Goal: Task Accomplishment & Management: Complete application form

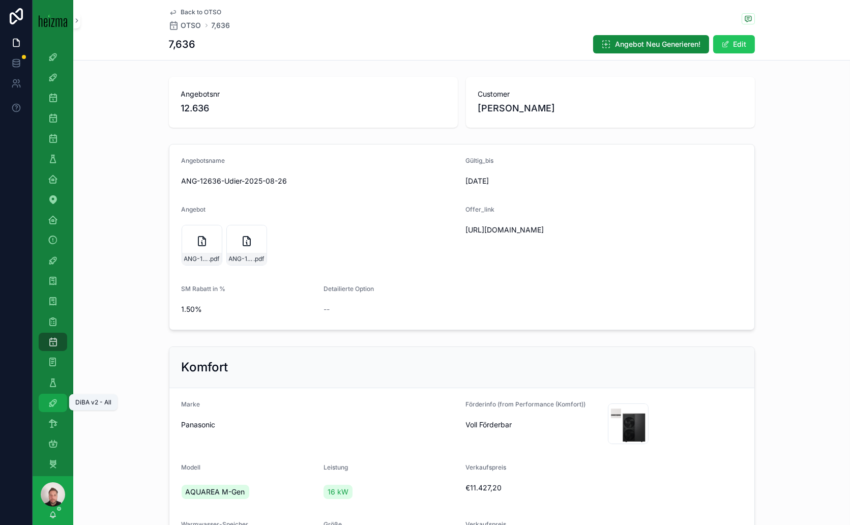
click at [52, 404] on icon "scrollable content" at bounding box center [53, 403] width 10 height 10
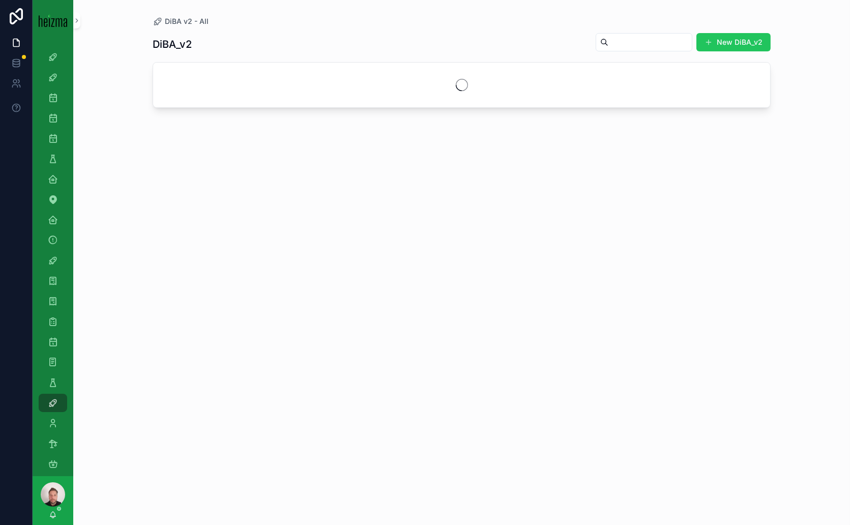
click at [608, 41] on input "scrollable content" at bounding box center [649, 42] width 83 height 14
type input "*"
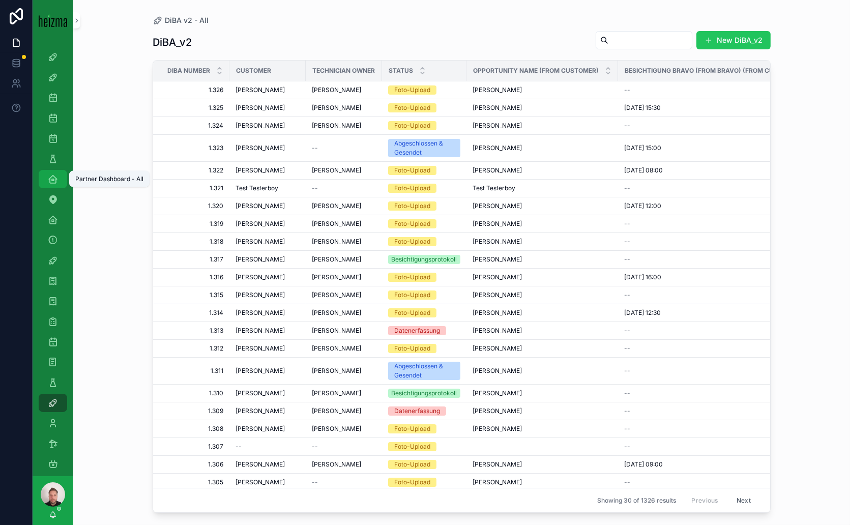
click at [58, 183] on div "Partner Dashboard - All" at bounding box center [53, 179] width 16 height 16
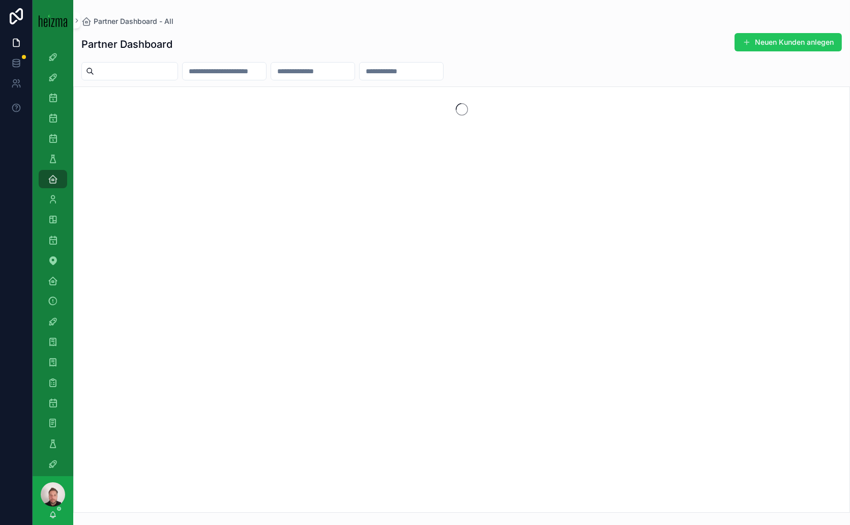
click at [247, 72] on input "scrollable content" at bounding box center [224, 71] width 83 height 14
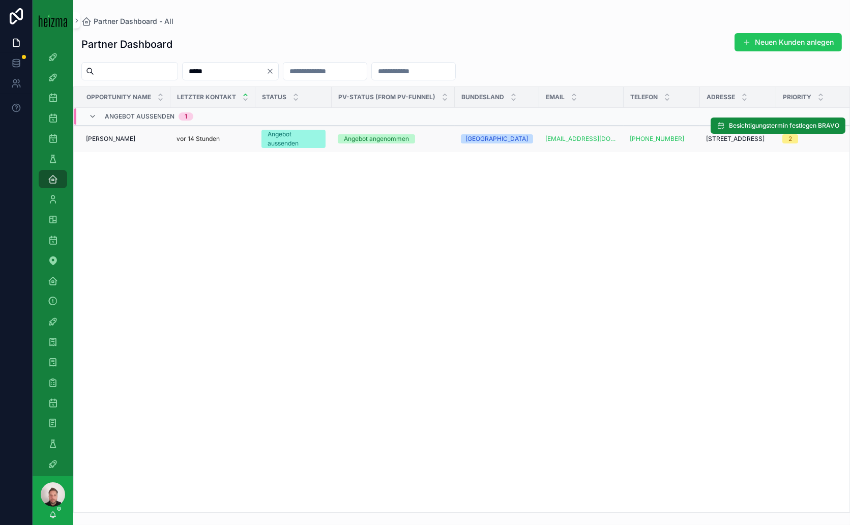
type input "*****"
click at [136, 136] on div "Christof Udier Christof Udier" at bounding box center [125, 139] width 78 height 8
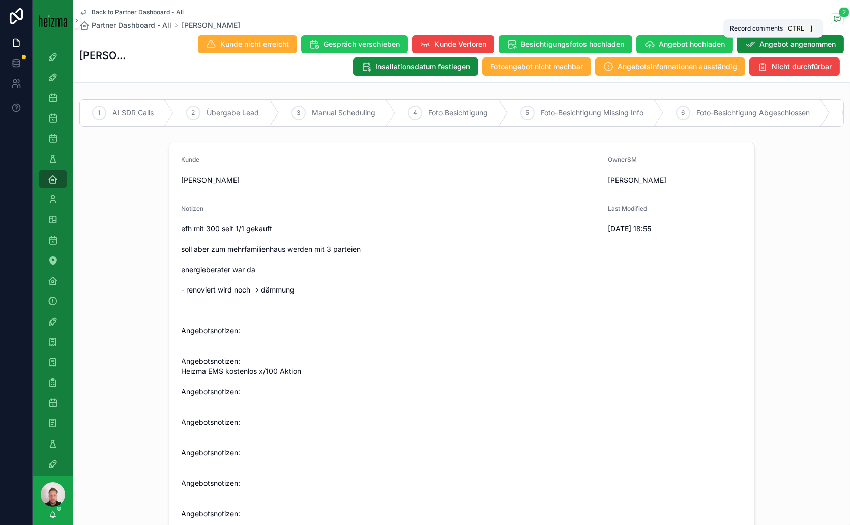
click at [834, 18] on icon "scrollable content" at bounding box center [837, 19] width 6 height 6
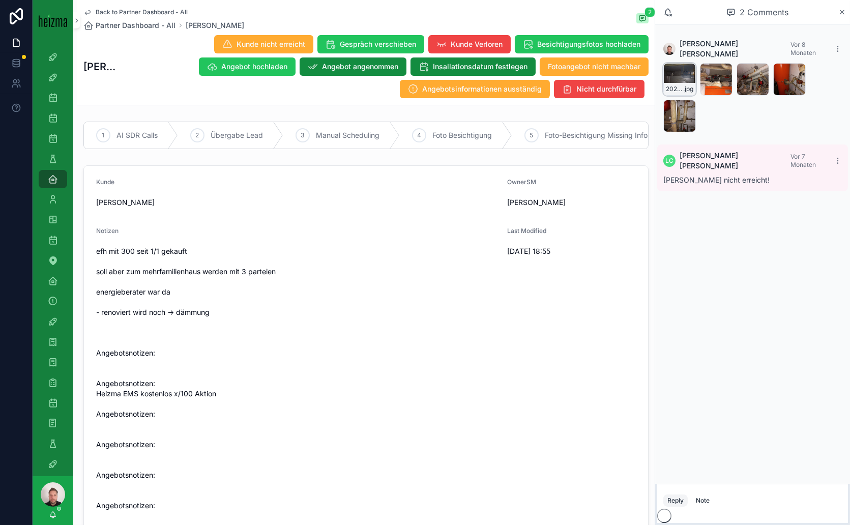
click at [687, 71] on icon "scrollable content" at bounding box center [687, 72] width 4 height 2
click at [719, 68] on icon "scrollable content" at bounding box center [723, 72] width 8 height 8
click at [770, 103] on div "20250130_101835 .jpg 20250130_101730 .jpg 20250130_101722 .jpg 20250130_101713 …" at bounding box center [752, 97] width 178 height 69
click at [760, 68] on icon "scrollable content" at bounding box center [760, 72] width 8 height 8
click at [793, 68] on icon "scrollable content" at bounding box center [797, 72] width 8 height 8
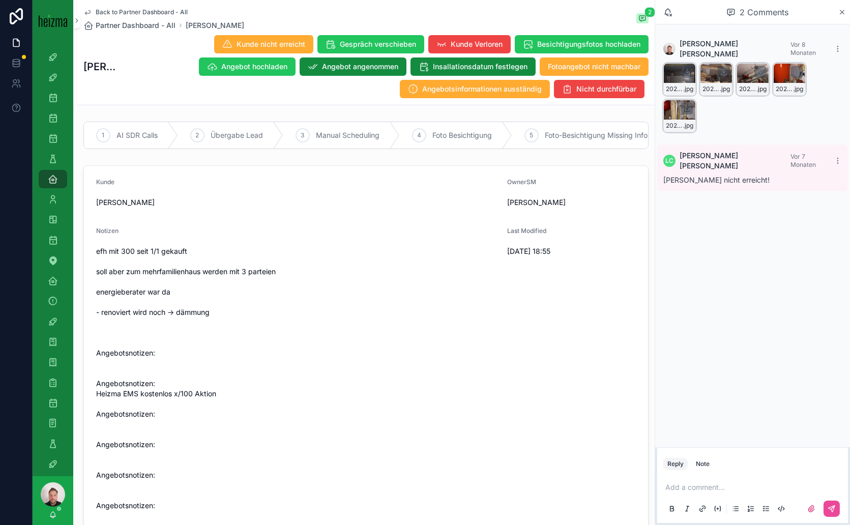
click at [686, 104] on icon "scrollable content" at bounding box center [687, 108] width 8 height 8
click at [55, 465] on icon "scrollable content" at bounding box center [53, 464] width 10 height 10
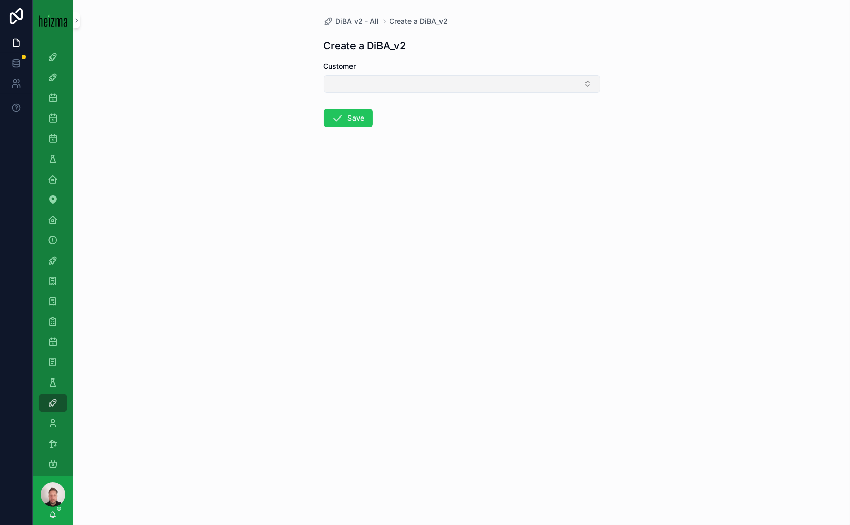
click at [430, 84] on button "Select Button" at bounding box center [461, 83] width 277 height 17
type input "*****"
click at [359, 140] on span "Christof Udier" at bounding box center [359, 140] width 58 height 10
click at [348, 116] on button "Save" at bounding box center [347, 120] width 49 height 18
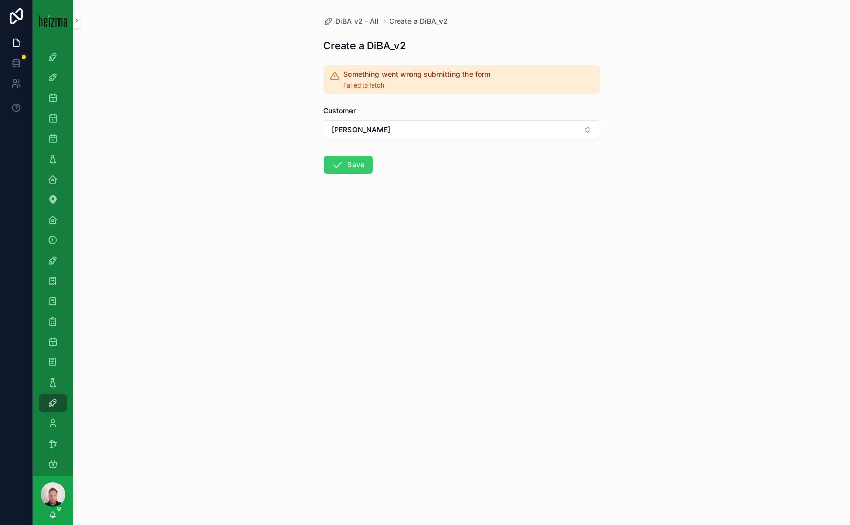
click at [356, 158] on button "Save" at bounding box center [347, 165] width 49 height 18
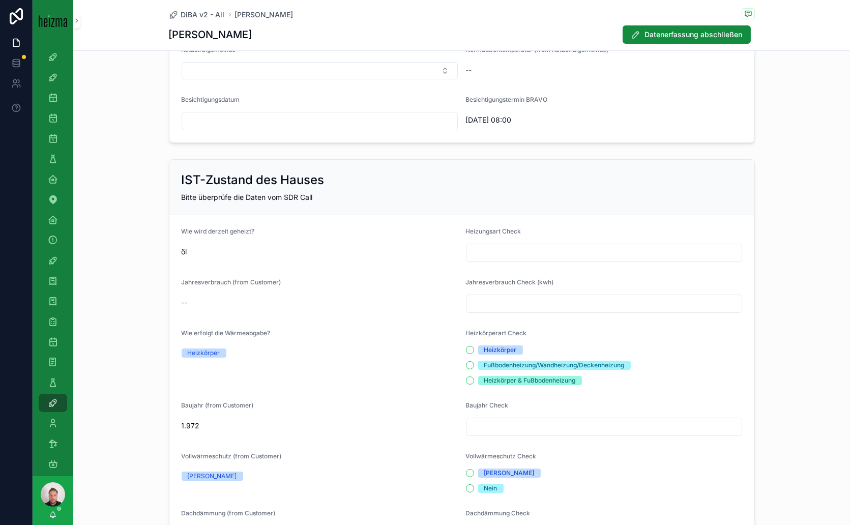
scroll to position [282, 0]
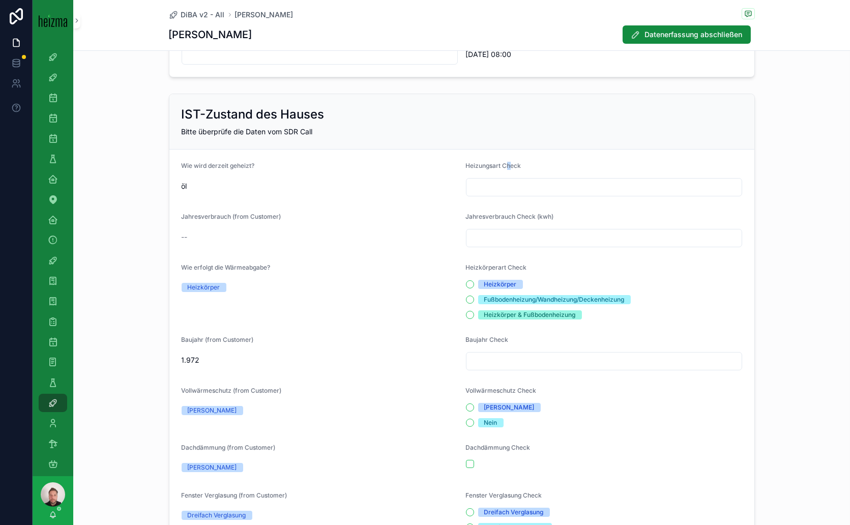
click at [501, 171] on div "Heizungsart Check" at bounding box center [604, 168] width 276 height 12
click at [508, 185] on input "scrollable content" at bounding box center [603, 187] width 275 height 14
type input "**"
click at [495, 236] on input "scrollable content" at bounding box center [603, 238] width 275 height 14
type input "******"
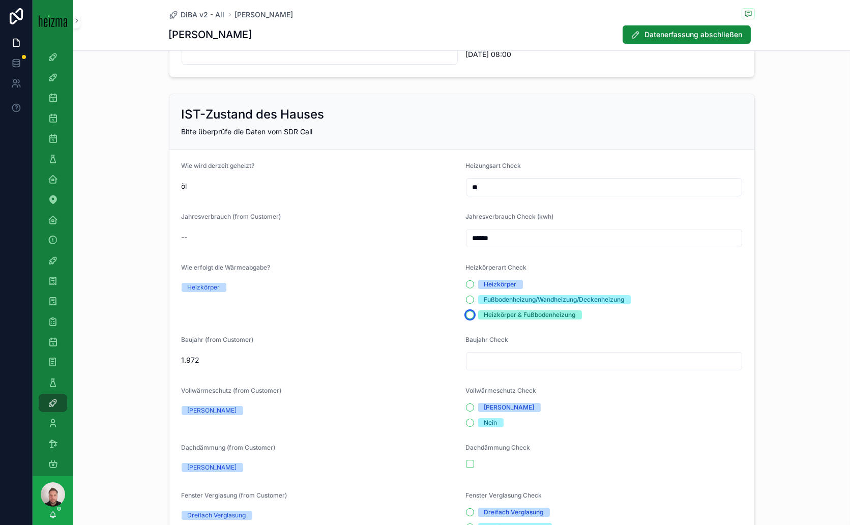
click at [466, 312] on button "Heizkörper & Fußbodenheizung" at bounding box center [470, 315] width 8 height 8
click at [504, 361] on input "scrollable content" at bounding box center [603, 361] width 275 height 14
type input "****"
click at [467, 405] on button "[PERSON_NAME]" at bounding box center [470, 407] width 8 height 8
click at [466, 461] on button "scrollable content" at bounding box center [470, 464] width 8 height 8
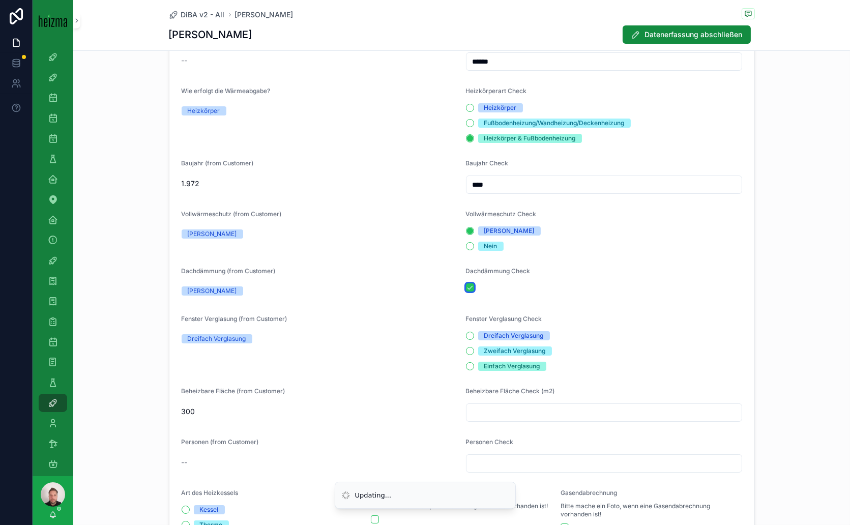
scroll to position [508, 0]
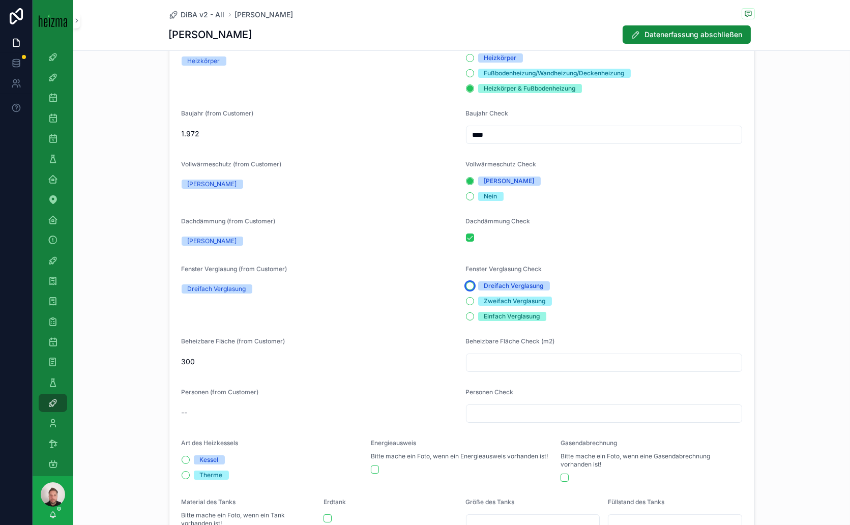
click at [466, 284] on button "Dreifach Verglasung" at bounding box center [470, 286] width 8 height 8
click at [505, 362] on input "scrollable content" at bounding box center [603, 362] width 275 height 14
type input "***"
click at [494, 414] on input "scrollable content" at bounding box center [603, 413] width 275 height 14
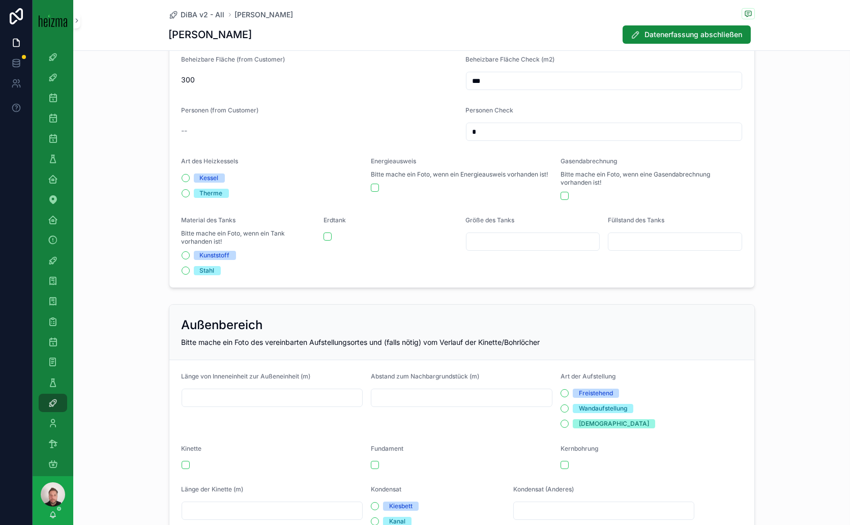
scroll to position [791, 0]
type input "*"
click at [181, 173] on div "Kessel" at bounding box center [271, 177] width 181 height 9
click at [181, 176] on button "Kessel" at bounding box center [185, 177] width 8 height 8
click at [181, 269] on button "Stahl" at bounding box center [185, 270] width 8 height 8
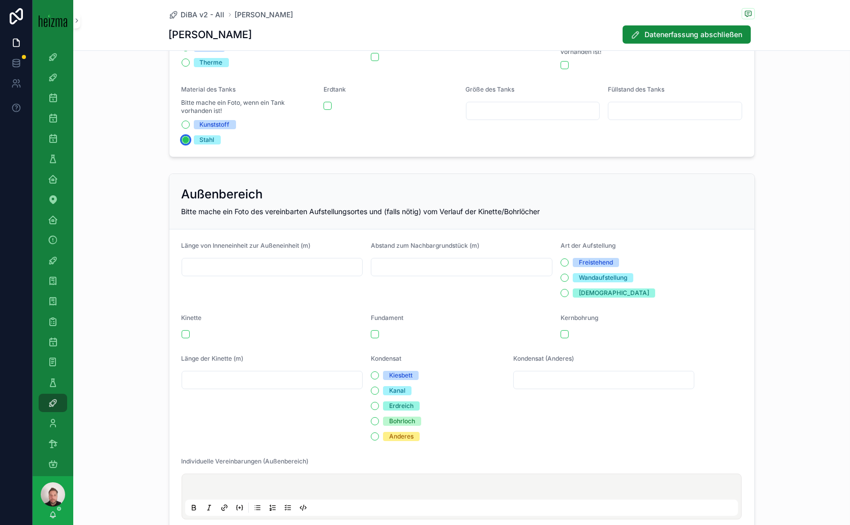
scroll to position [960, 0]
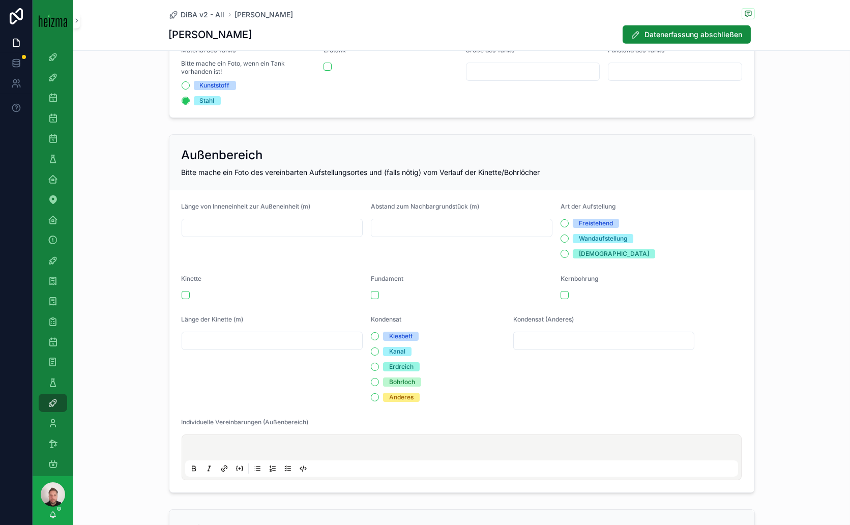
click at [319, 224] on input "scrollable content" at bounding box center [272, 228] width 180 height 14
type input "*"
drag, startPoint x: 408, startPoint y: 221, endPoint x: 403, endPoint y: 220, distance: 5.1
click at [408, 221] on input "scrollable content" at bounding box center [461, 228] width 180 height 14
type input "**"
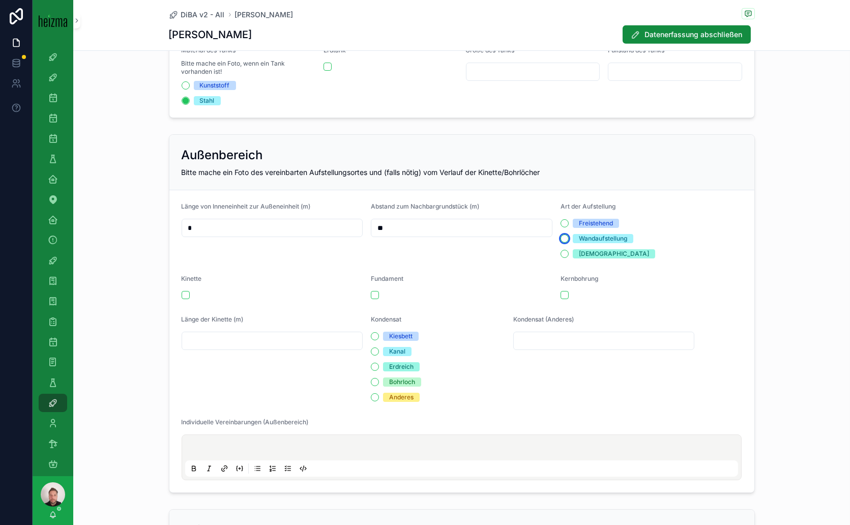
click at [562, 236] on button "Wandaufstellung" at bounding box center [564, 238] width 8 height 8
click at [373, 293] on button "scrollable content" at bounding box center [375, 295] width 8 height 8
click at [561, 293] on button "scrollable content" at bounding box center [564, 295] width 8 height 8
click at [373, 334] on button "Kiesbett" at bounding box center [375, 336] width 8 height 8
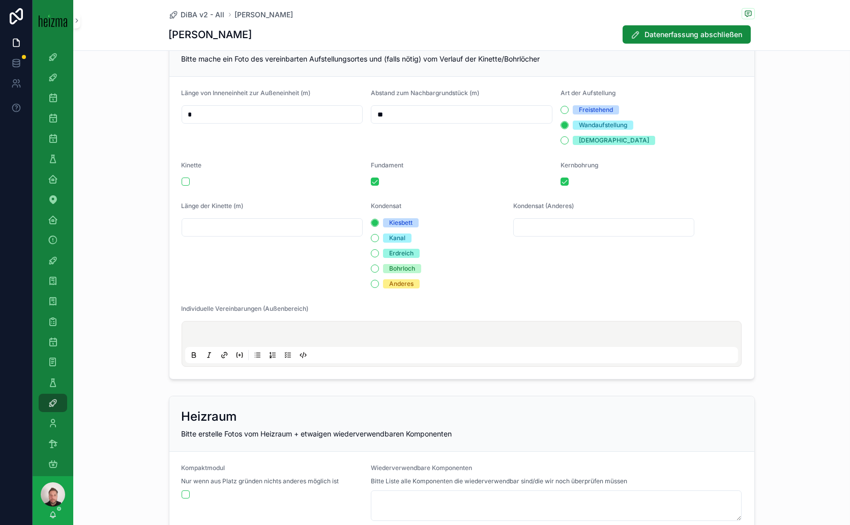
click at [328, 330] on p "scrollable content" at bounding box center [463, 335] width 553 height 10
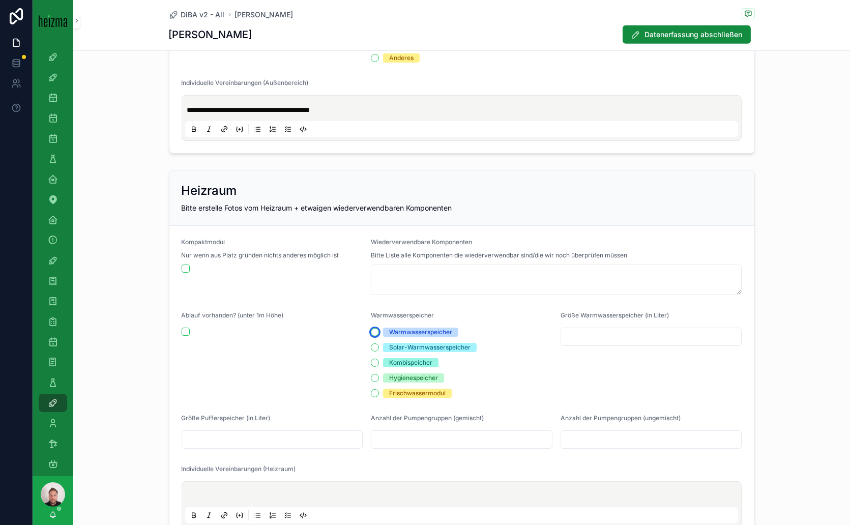
click at [371, 328] on button "Warmwasserspeicher" at bounding box center [375, 332] width 8 height 8
click at [630, 333] on input "scrollable content" at bounding box center [651, 336] width 180 height 14
type input "***"
click at [266, 436] on input "scrollable content" at bounding box center [272, 439] width 180 height 14
type input "***"
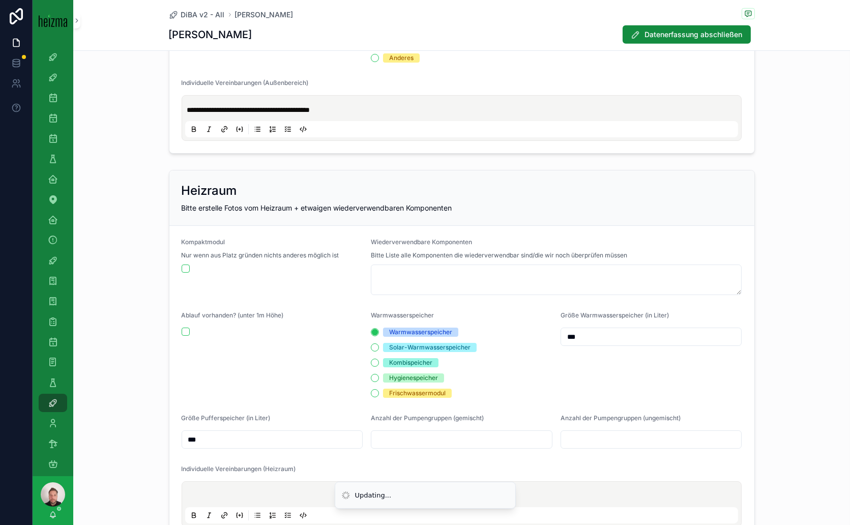
click at [428, 440] on input "scrollable content" at bounding box center [461, 439] width 180 height 14
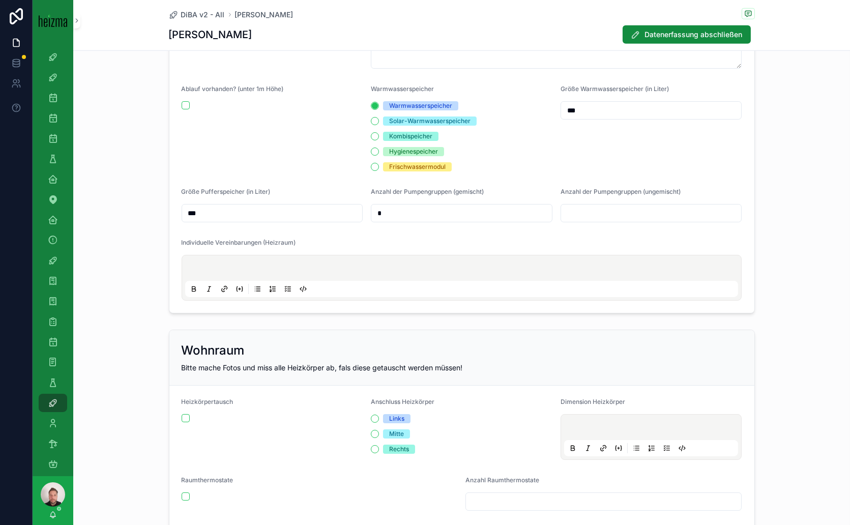
type input "*"
click at [322, 264] on p "scrollable content" at bounding box center [463, 269] width 553 height 10
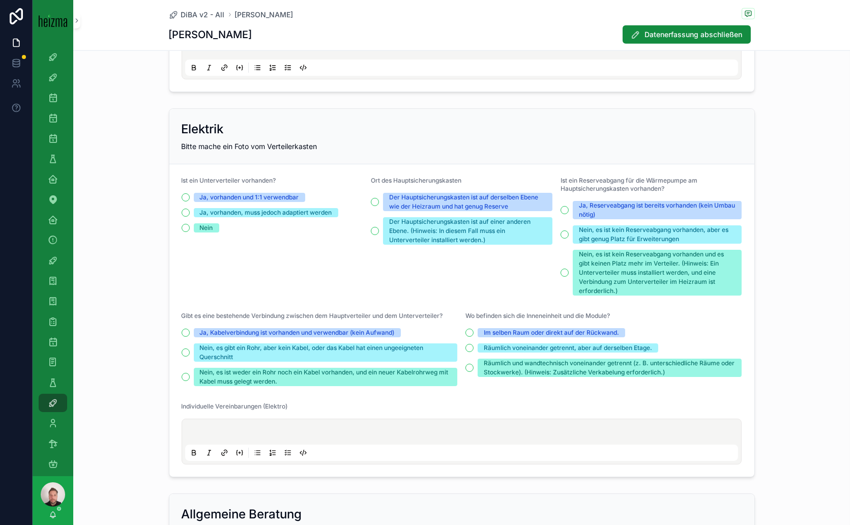
scroll to position [2117, 0]
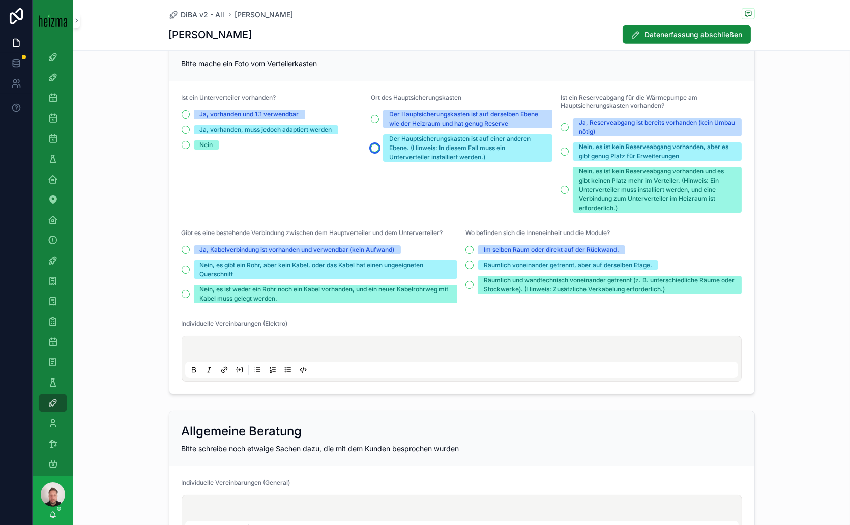
click at [371, 145] on button "Der Hauptsicherungskasten ist auf einer anderen Ebene. (Hinweis: In diesem Fall…" at bounding box center [375, 148] width 8 height 8
click at [560, 147] on button "Nein, es ist kein Reserveabgang vorhanden, aber es gibt genug Platz für Erweite…" at bounding box center [564, 151] width 8 height 8
click at [283, 339] on div "scrollable content" at bounding box center [461, 358] width 553 height 39
click at [236, 351] on div "scrollable content" at bounding box center [461, 358] width 553 height 39
click at [281, 345] on p "scrollable content" at bounding box center [463, 350] width 553 height 10
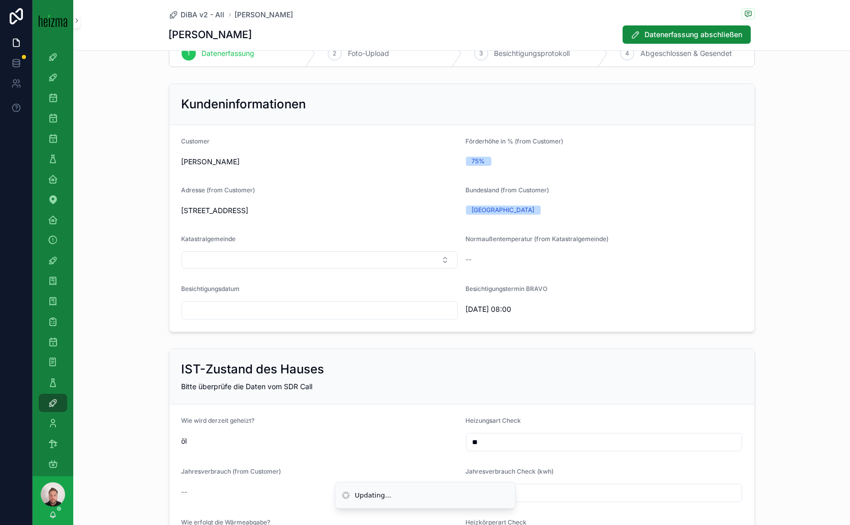
scroll to position [0, 0]
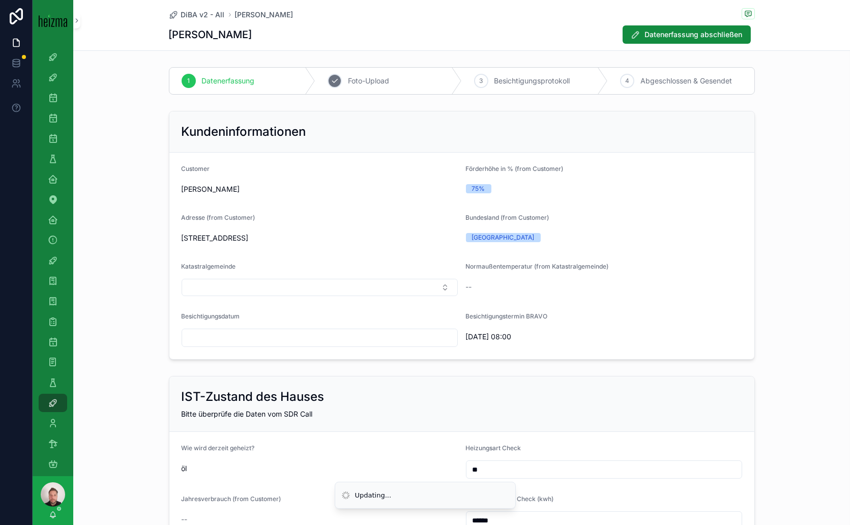
click at [379, 85] on span "Foto-Upload" at bounding box center [368, 81] width 41 height 10
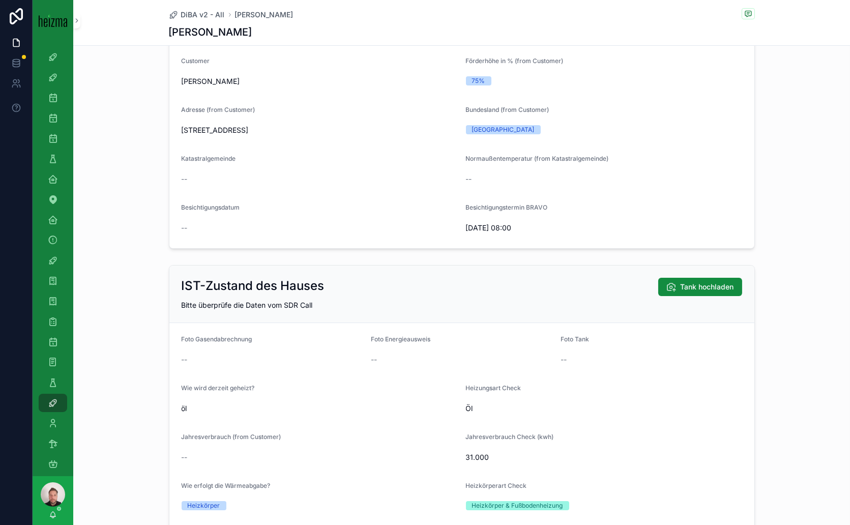
scroll to position [113, 0]
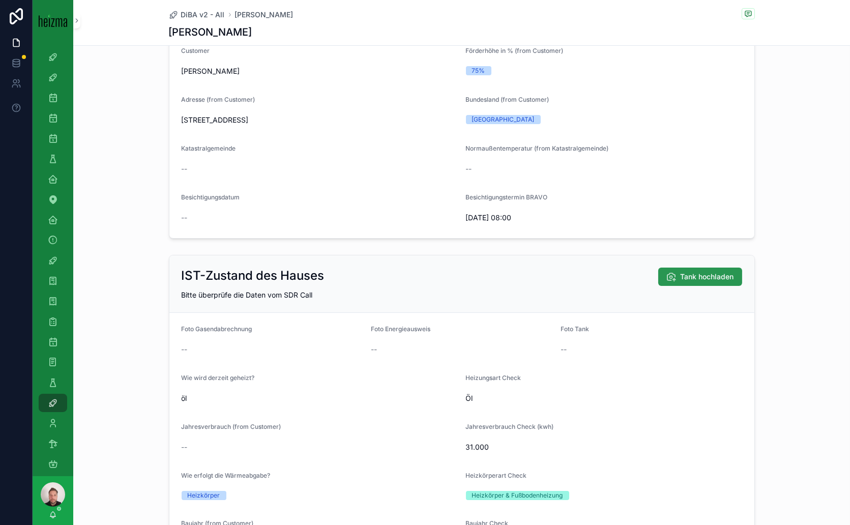
click at [682, 275] on span "Tank hochladen" at bounding box center [706, 276] width 53 height 10
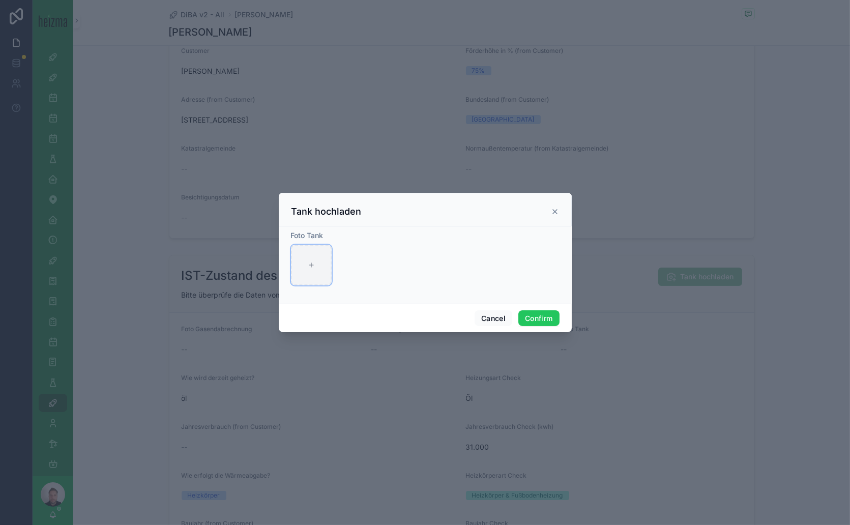
click at [309, 265] on icon at bounding box center [311, 264] width 7 height 7
type input "**********"
click at [532, 318] on button "Confirm" at bounding box center [538, 318] width 41 height 16
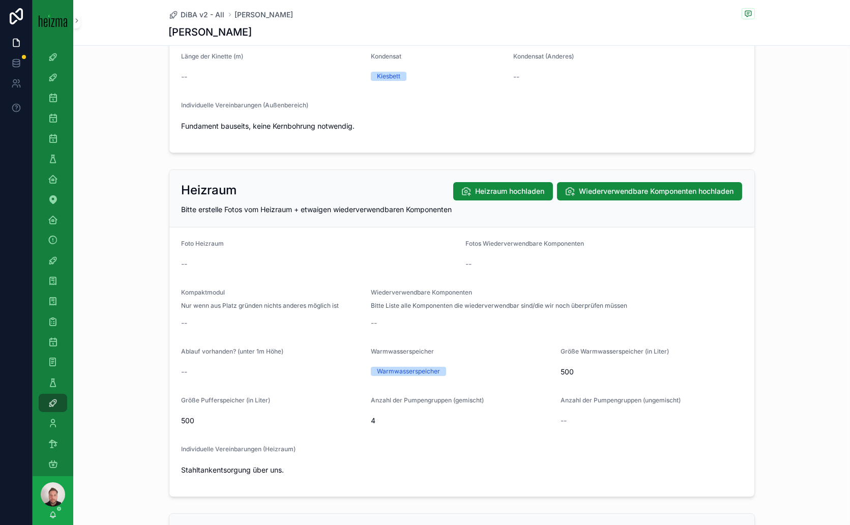
scroll to position [1299, 0]
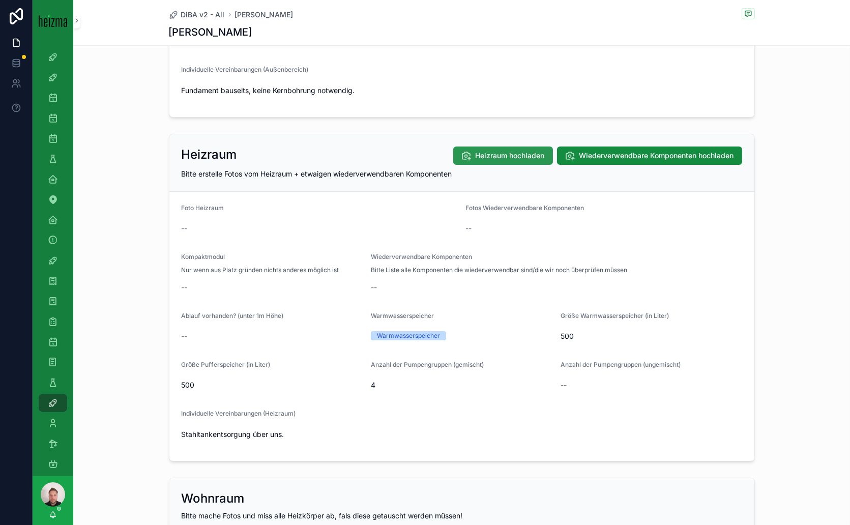
click at [526, 153] on span "Heizraum hochladen" at bounding box center [509, 155] width 69 height 10
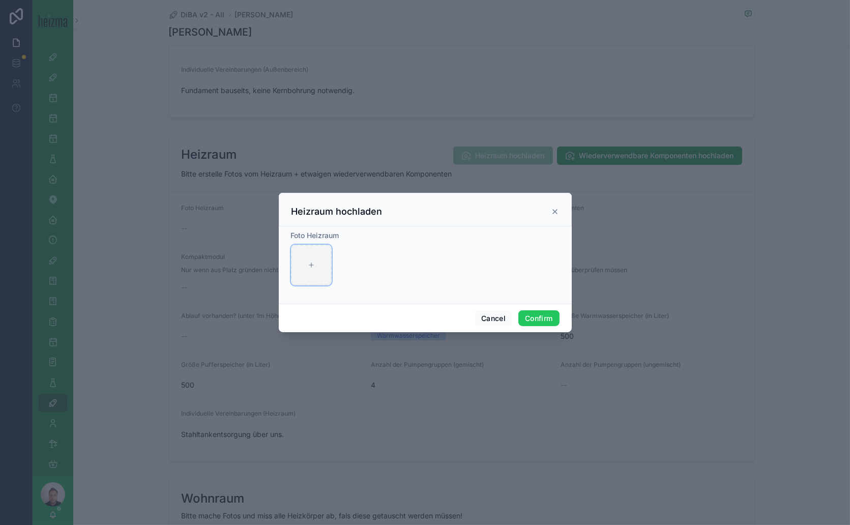
click at [297, 261] on div at bounding box center [311, 265] width 41 height 41
type input "**********"
click at [531, 316] on button "Confirm" at bounding box center [538, 318] width 41 height 16
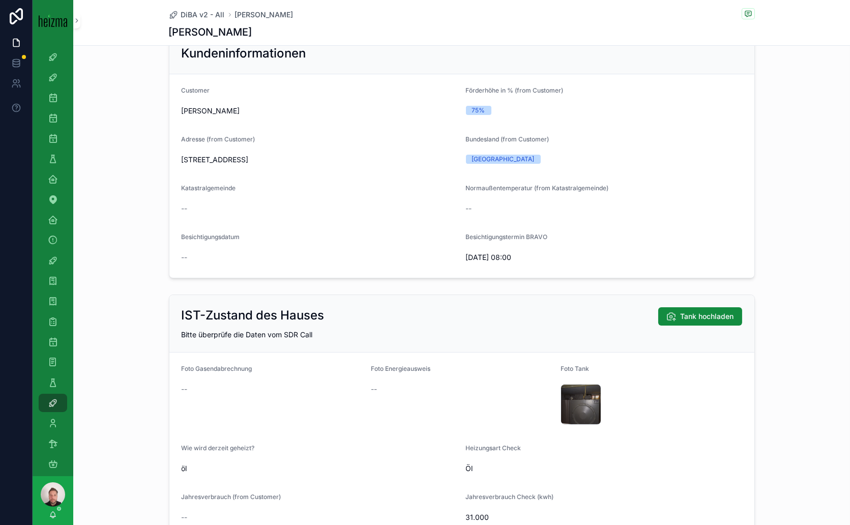
scroll to position [0, 0]
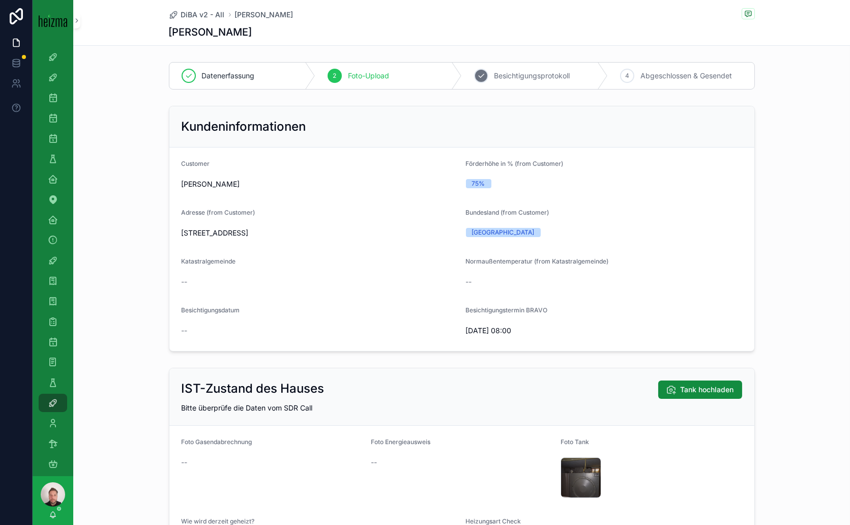
click at [545, 71] on span "Besichtigungsprotokoll" at bounding box center [532, 76] width 76 height 10
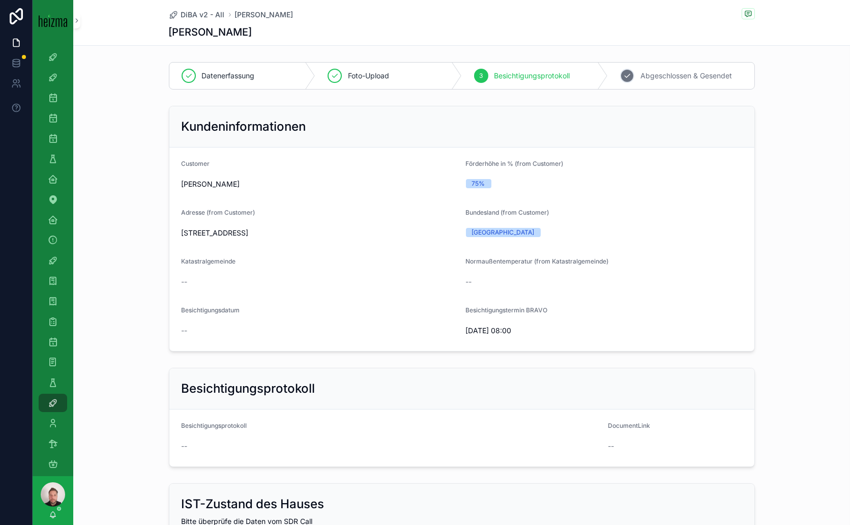
click at [692, 74] on span "Abgeschlossen & Gesendet" at bounding box center [686, 76] width 92 height 10
click at [55, 383] on icon "scrollable content" at bounding box center [53, 382] width 10 height 10
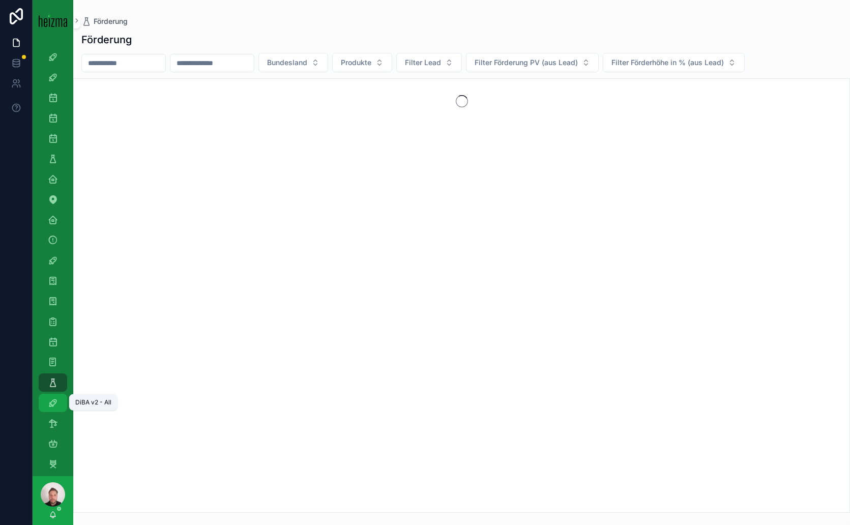
click at [57, 404] on icon "scrollable content" at bounding box center [53, 403] width 10 height 10
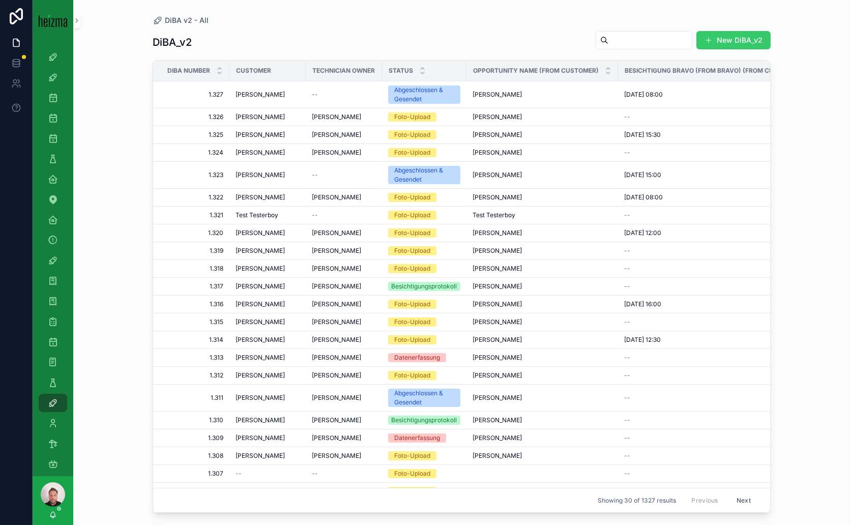
click at [738, 38] on button "New DiBA_v2" at bounding box center [733, 40] width 74 height 18
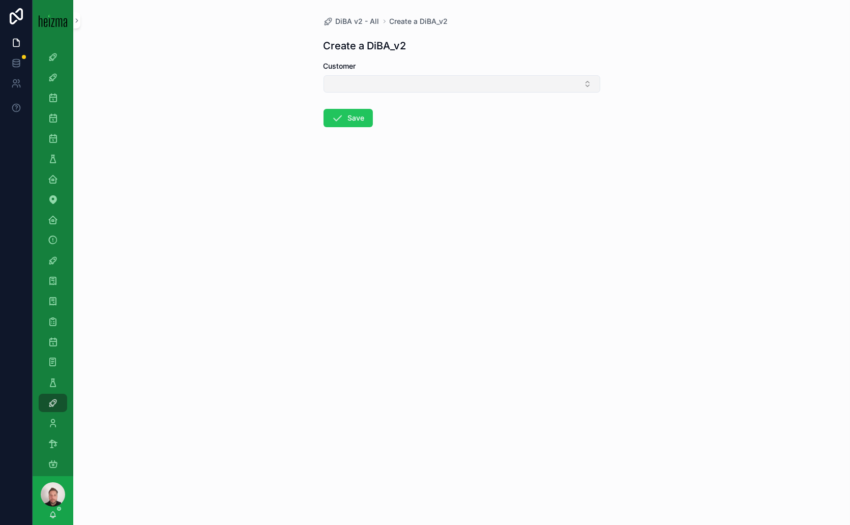
click at [460, 78] on button "Select Button" at bounding box center [461, 83] width 277 height 17
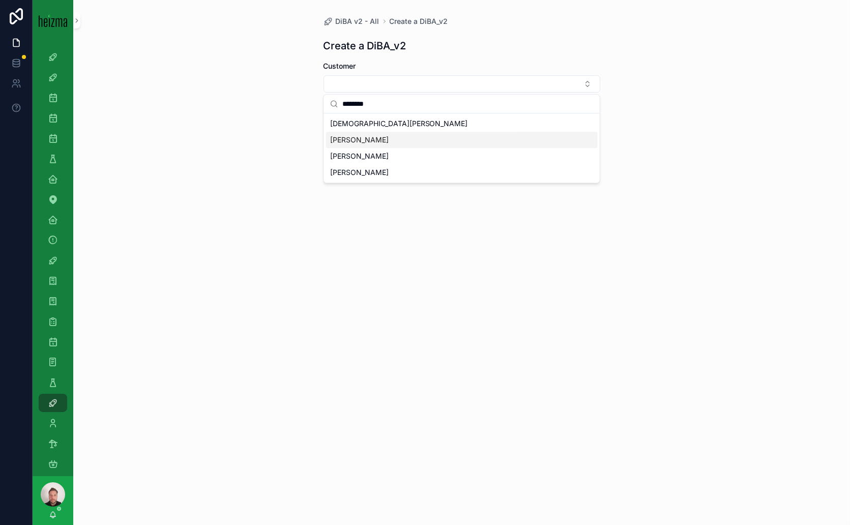
type input "********"
click at [372, 139] on span "Jochen Anninger" at bounding box center [359, 140] width 58 height 10
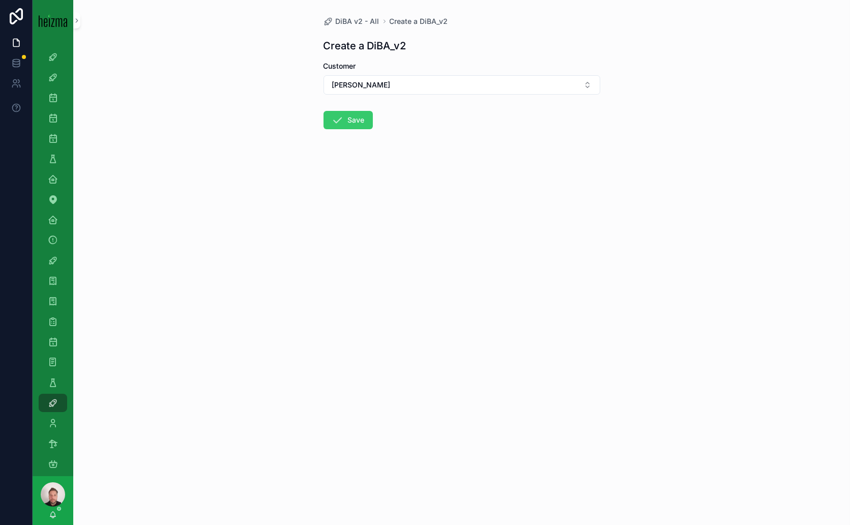
click at [344, 115] on button "Save" at bounding box center [347, 120] width 49 height 18
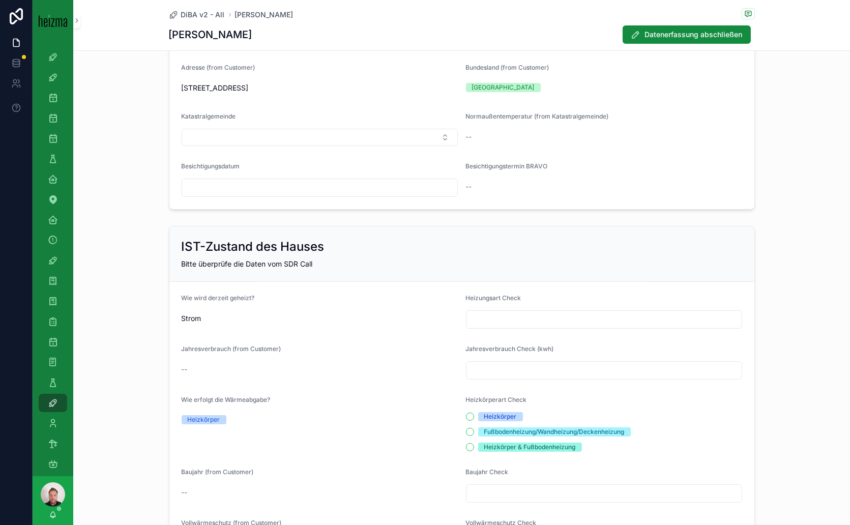
scroll to position [169, 0]
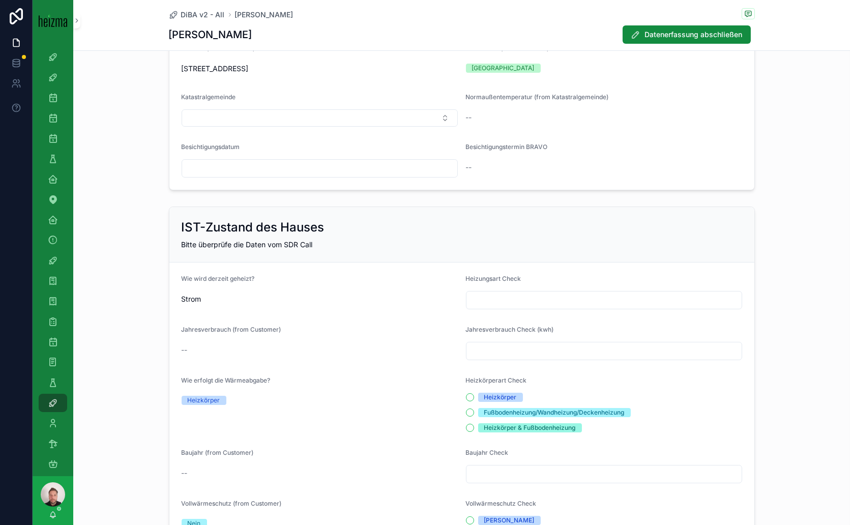
click at [510, 295] on input "scrollable content" at bounding box center [603, 300] width 275 height 14
type input "*"
type input "**********"
click at [527, 346] on input "scrollable content" at bounding box center [603, 351] width 275 height 14
type input "******"
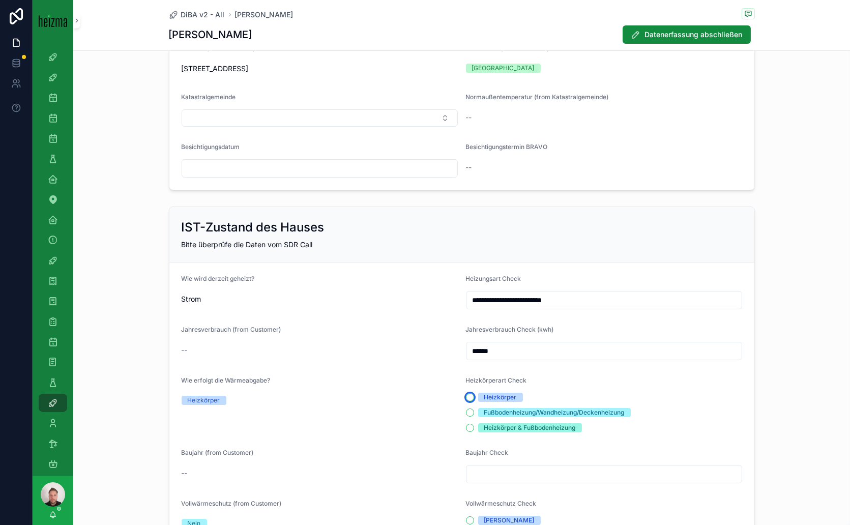
click at [466, 397] on button "Heizkörper" at bounding box center [470, 397] width 8 height 8
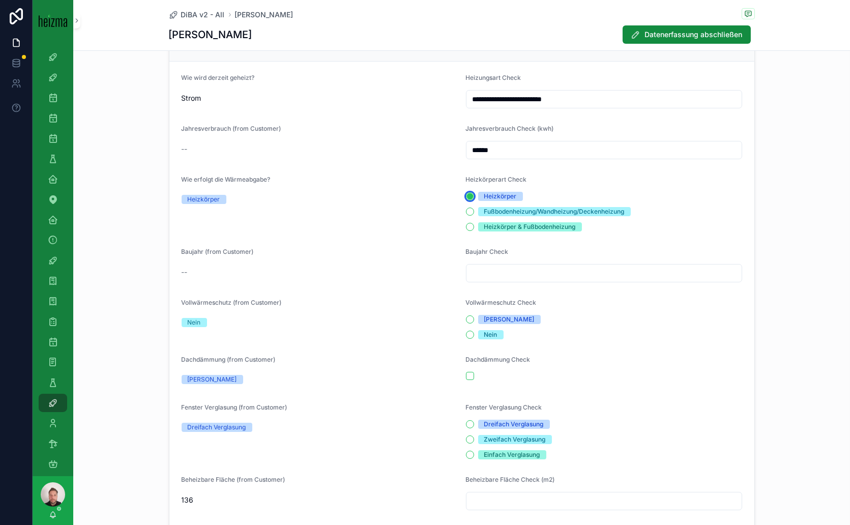
scroll to position [395, 0]
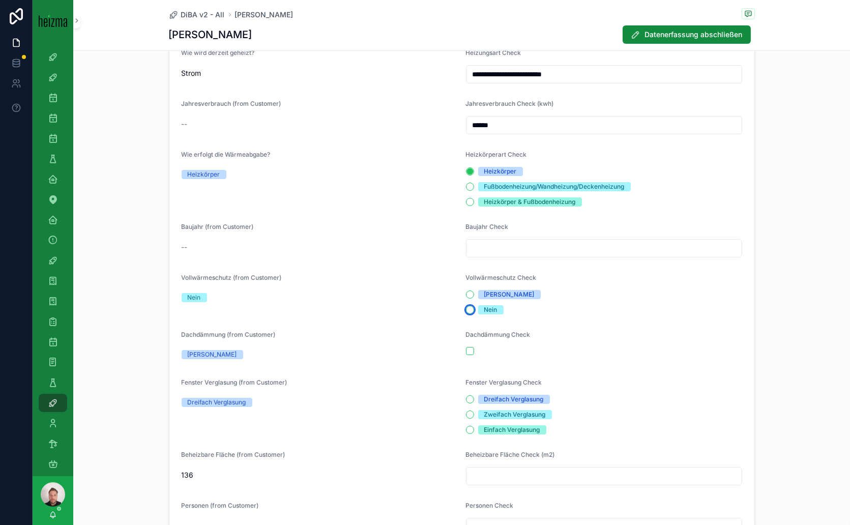
click at [466, 306] on button "Nein" at bounding box center [470, 310] width 8 height 8
click at [466, 349] on button "scrollable content" at bounding box center [470, 351] width 8 height 8
click at [467, 398] on button "Dreifach Verglasung" at bounding box center [470, 399] width 8 height 8
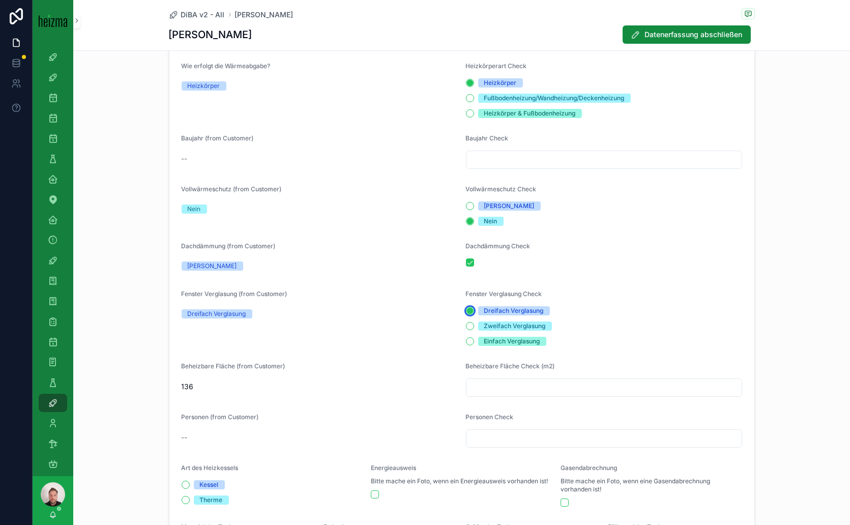
scroll to position [565, 0]
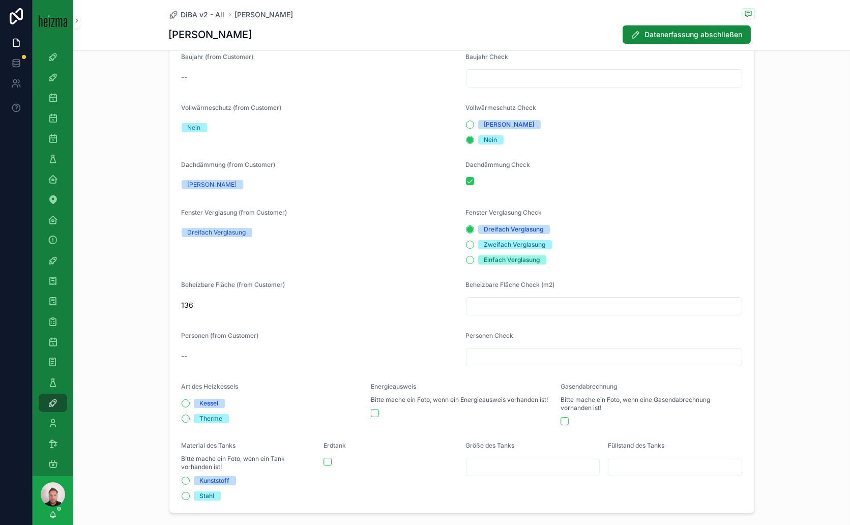
drag, startPoint x: 572, startPoint y: 302, endPoint x: 579, endPoint y: 302, distance: 6.6
click at [572, 302] on input "scrollable content" at bounding box center [603, 306] width 275 height 14
type input "***"
click at [534, 357] on input "scrollable content" at bounding box center [603, 357] width 275 height 14
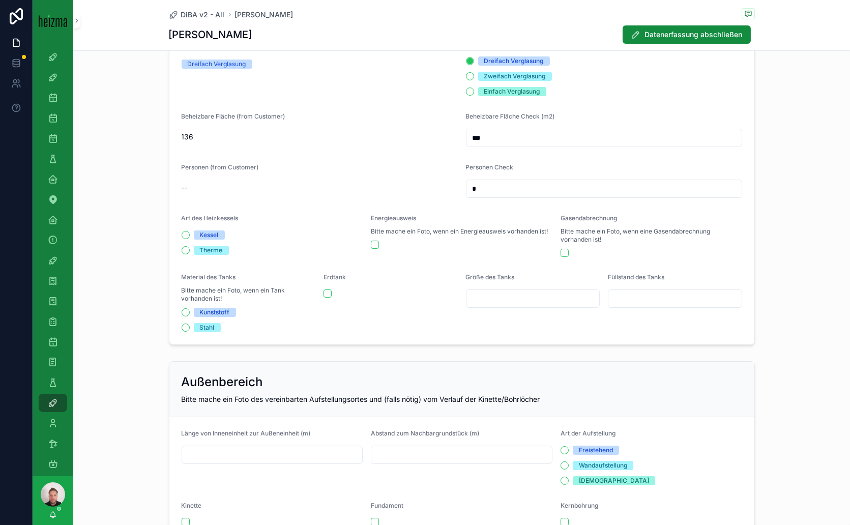
scroll to position [791, 0]
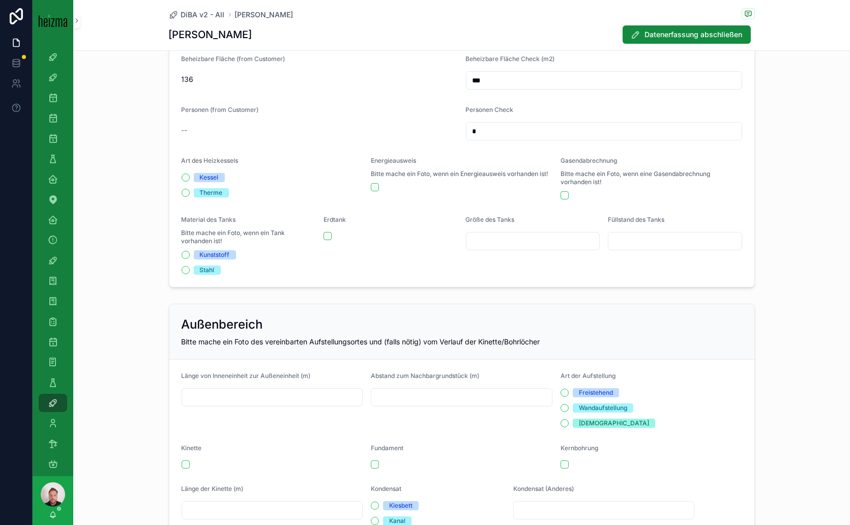
type input "*"
click at [310, 393] on input "scrollable content" at bounding box center [272, 397] width 180 height 14
type input "*"
click at [388, 394] on input "scrollable content" at bounding box center [461, 397] width 180 height 14
type input "*"
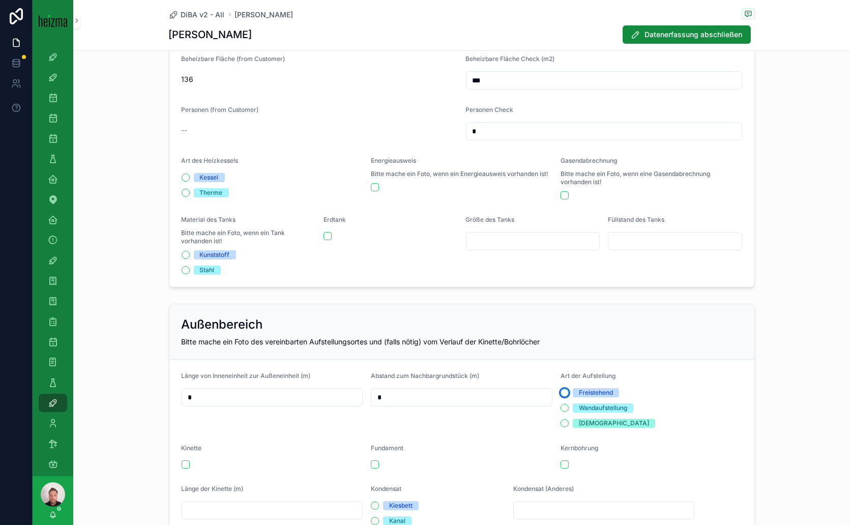
click at [562, 390] on button "Freistehend" at bounding box center [564, 392] width 8 height 8
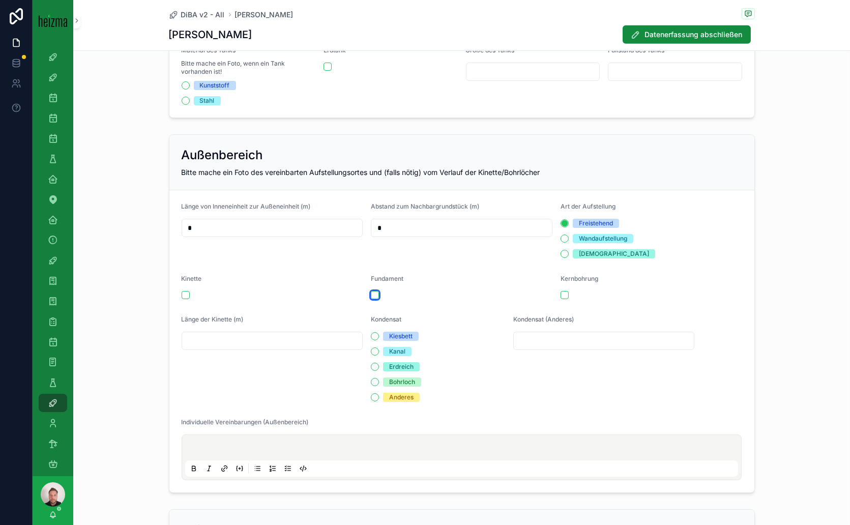
click at [372, 293] on button "scrollable content" at bounding box center [375, 295] width 8 height 8
click at [371, 334] on button "Kiesbett" at bounding box center [375, 336] width 8 height 8
click at [319, 444] on p "scrollable content" at bounding box center [463, 449] width 553 height 10
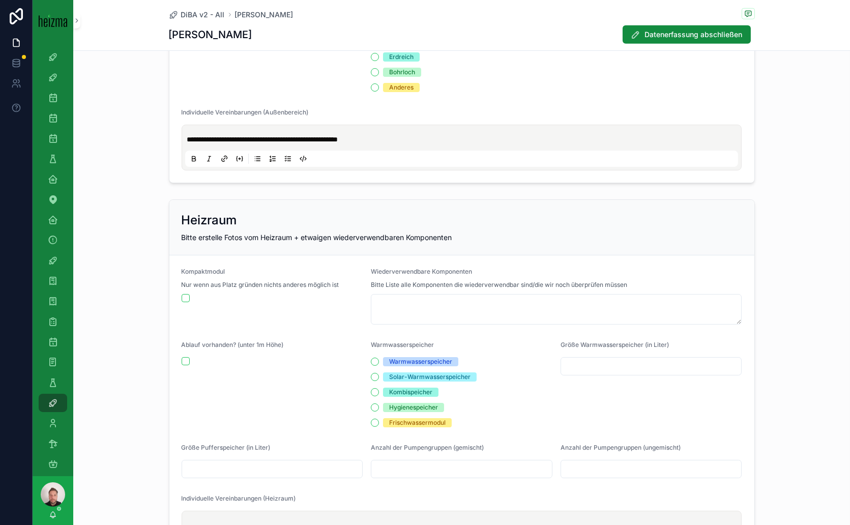
scroll to position [1355, 0]
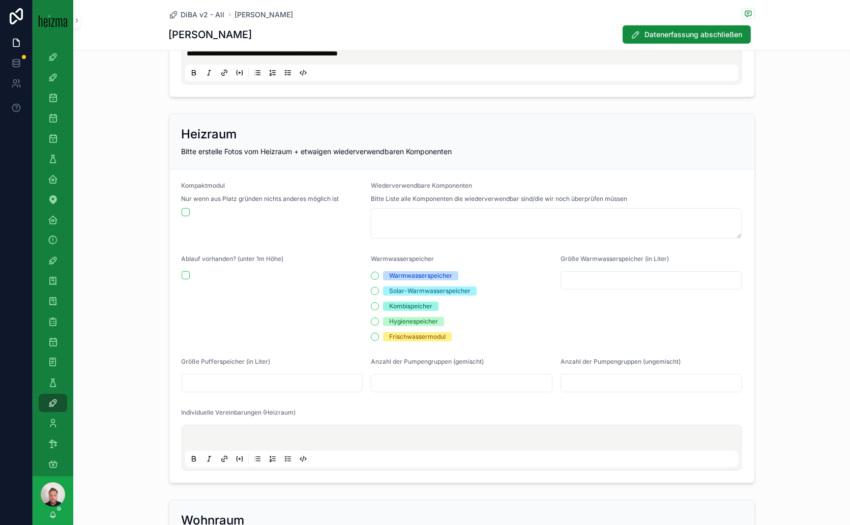
click at [398, 378] on input "scrollable content" at bounding box center [461, 383] width 180 height 14
click at [570, 376] on input "scrollable content" at bounding box center [651, 383] width 180 height 14
type input "*"
click at [318, 434] on p "scrollable content" at bounding box center [463, 439] width 553 height 10
click at [253, 379] on input "scrollable content" at bounding box center [272, 383] width 180 height 14
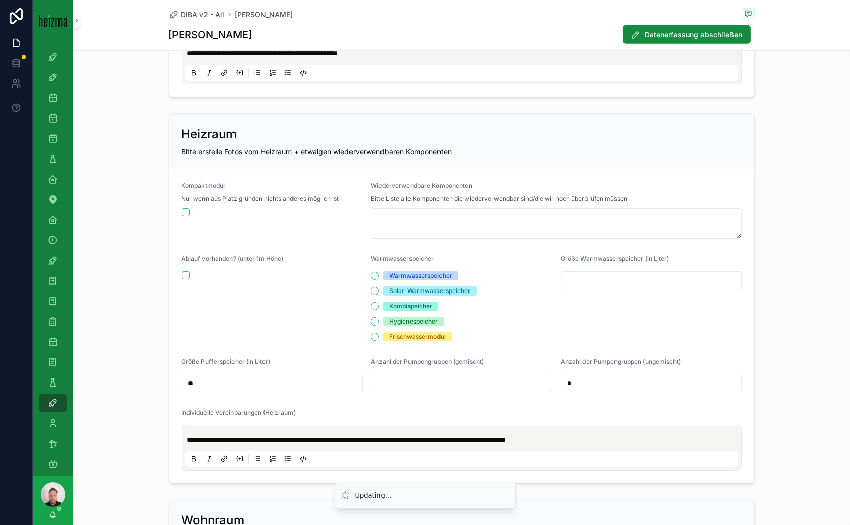
type input "*"
type input "***"
click at [399, 399] on form "**********" at bounding box center [461, 325] width 585 height 313
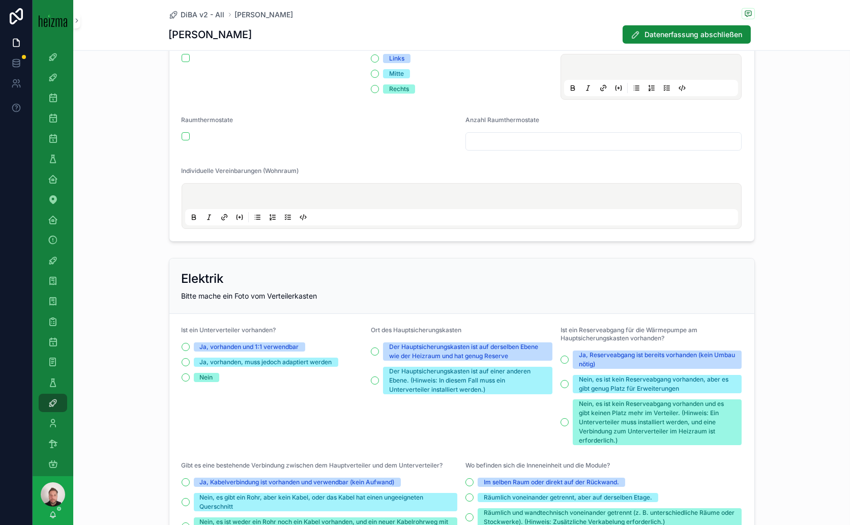
scroll to position [1920, 0]
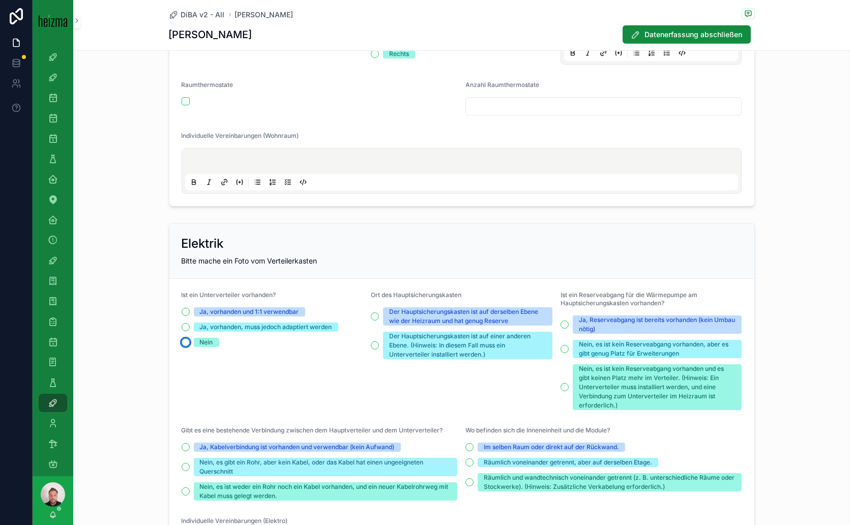
click at [181, 338] on button "Nein" at bounding box center [185, 342] width 8 height 8
click at [372, 342] on button "Der Hauptsicherungskasten ist auf einer anderen Ebene. (Hinweis: In diesem Fall…" at bounding box center [375, 345] width 8 height 8
click at [560, 320] on button "Ja, Reserveabgang ist bereits vorhanden (kein Umbau nötig)" at bounding box center [564, 324] width 8 height 8
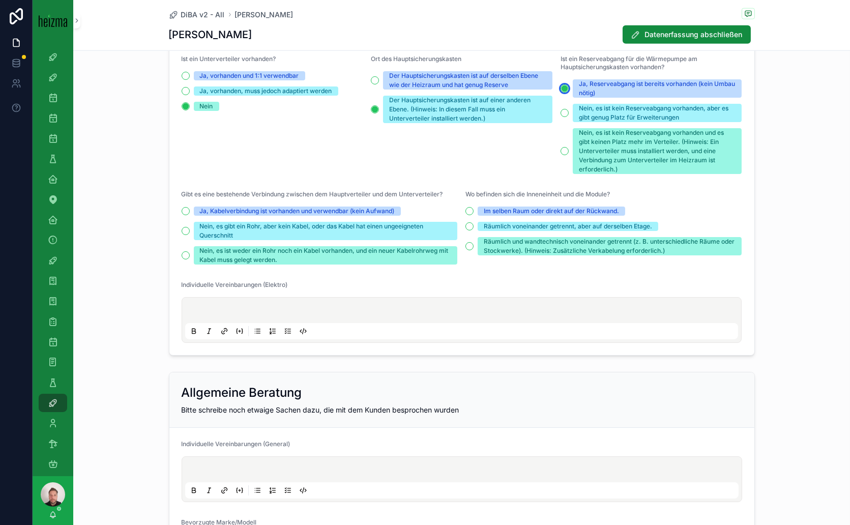
scroll to position [2203, 0]
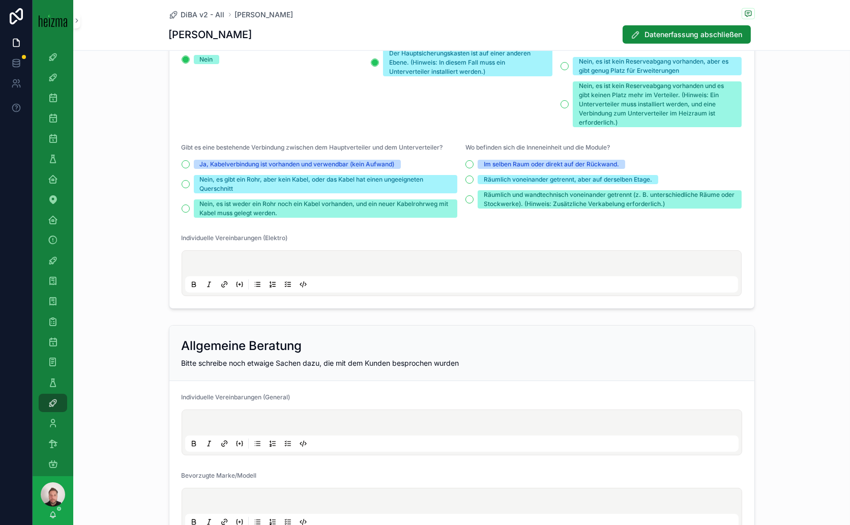
click at [328, 260] on p "scrollable content" at bounding box center [463, 265] width 553 height 10
click at [378, 261] on span "**********" at bounding box center [299, 264] width 225 height 7
click at [379, 261] on span "**********" at bounding box center [299, 264] width 225 height 7
click at [504, 260] on p "**********" at bounding box center [463, 265] width 553 height 10
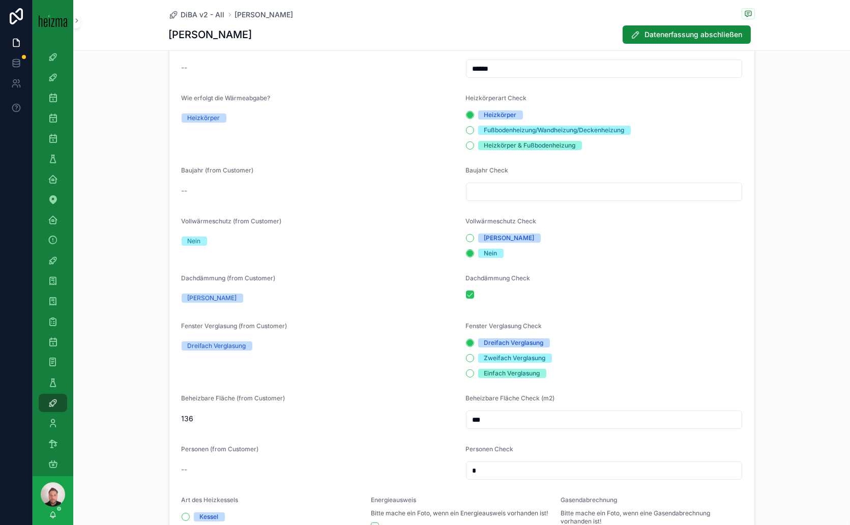
scroll to position [0, 0]
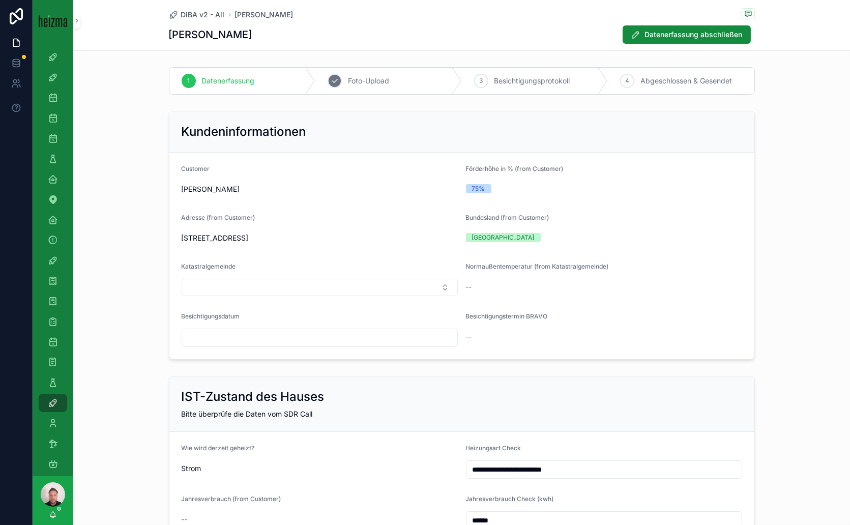
click at [365, 77] on span "Foto-Upload" at bounding box center [368, 81] width 41 height 10
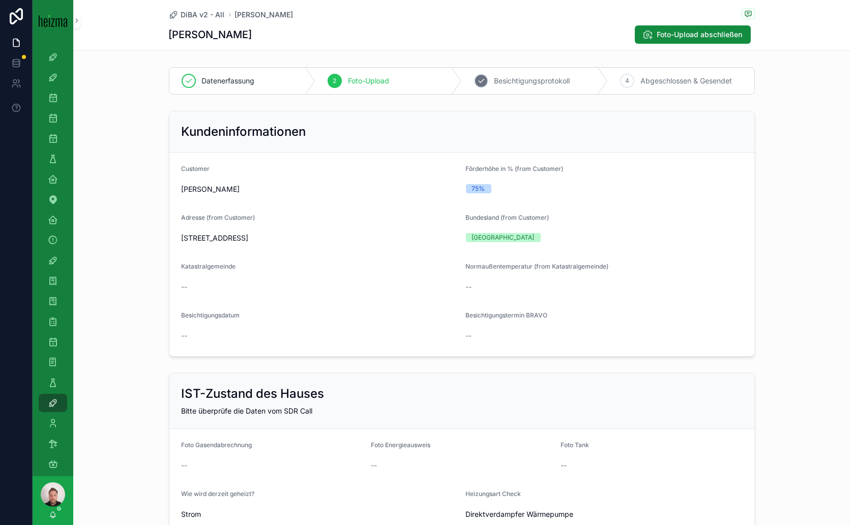
click at [552, 77] on span "Besichtigungsprotokoll" at bounding box center [532, 81] width 76 height 10
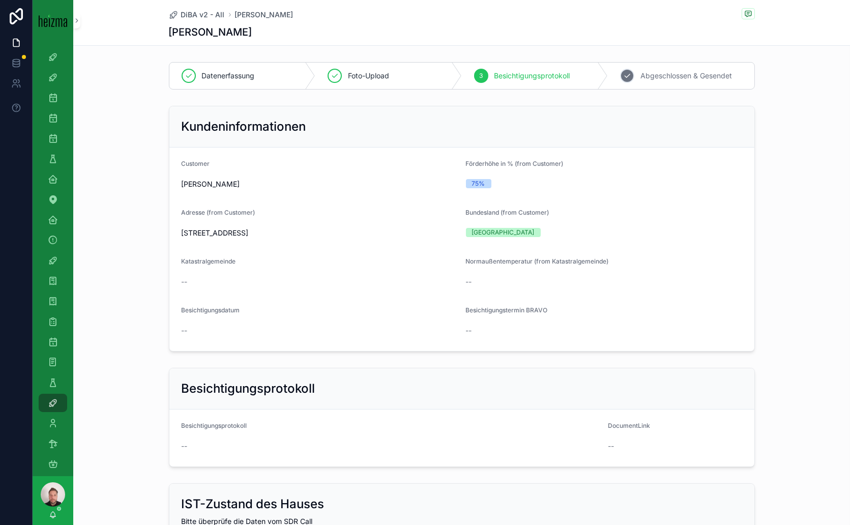
click at [674, 75] on span "Abgeschlossen & Gesendet" at bounding box center [686, 76] width 92 height 10
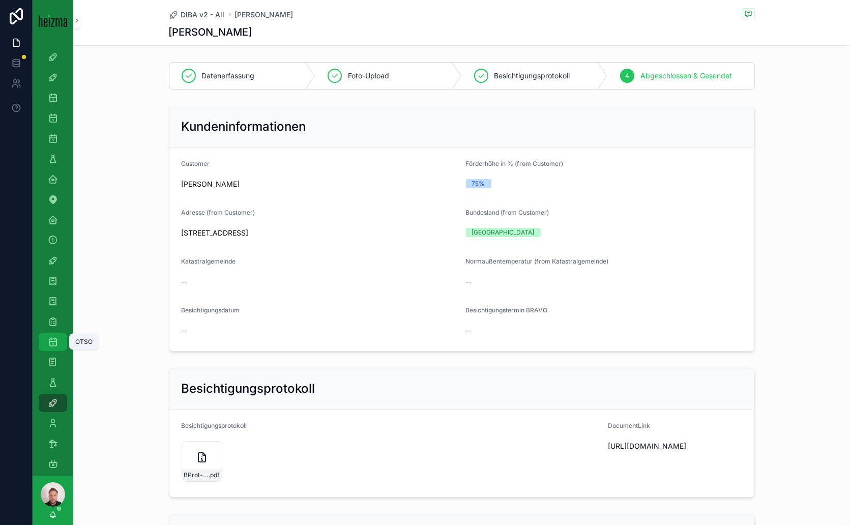
click at [55, 341] on icon "scrollable content" at bounding box center [53, 342] width 10 height 10
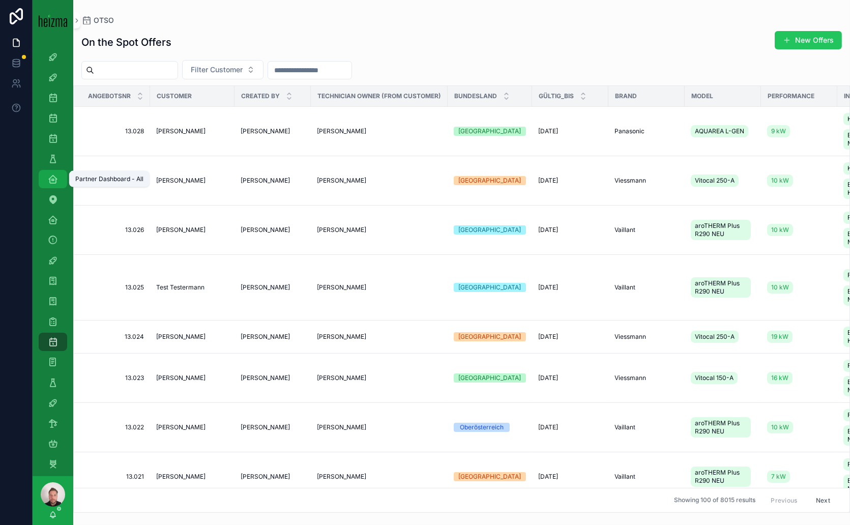
click at [53, 180] on icon "scrollable content" at bounding box center [53, 179] width 10 height 10
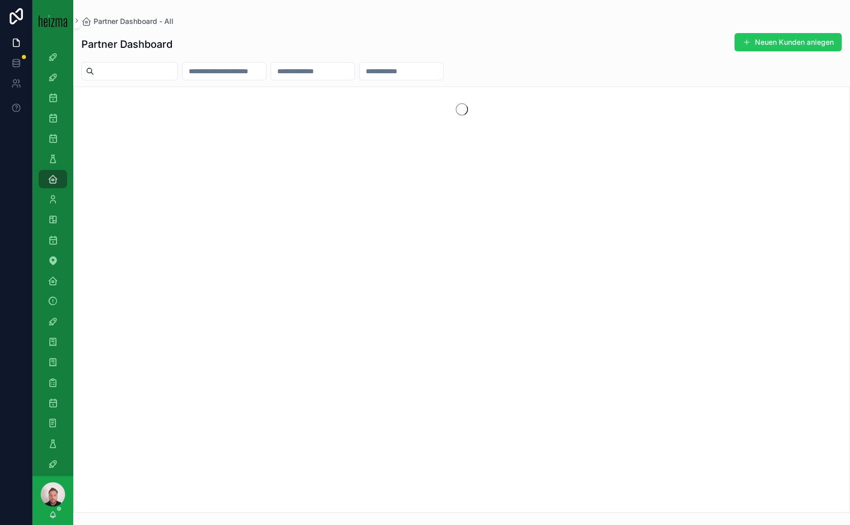
click at [232, 71] on input "scrollable content" at bounding box center [224, 71] width 83 height 14
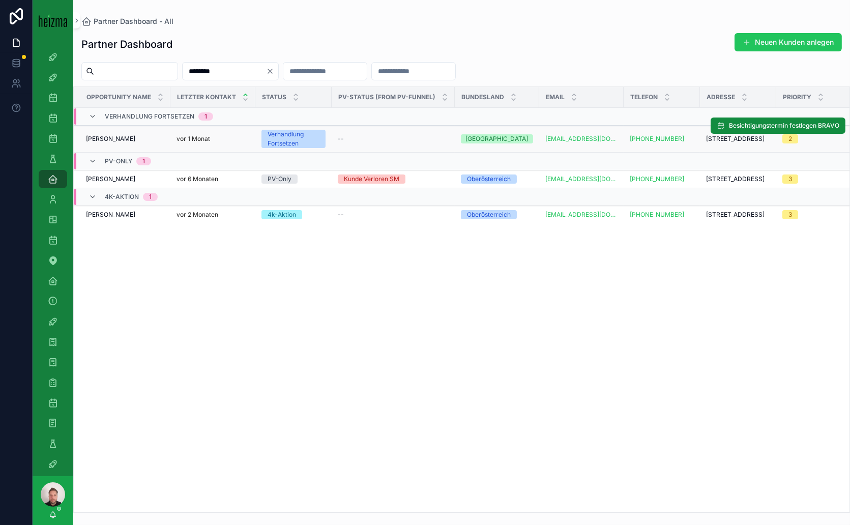
type input "********"
click at [154, 138] on div "Jochen Anninger Jochen Anninger" at bounding box center [125, 139] width 78 height 8
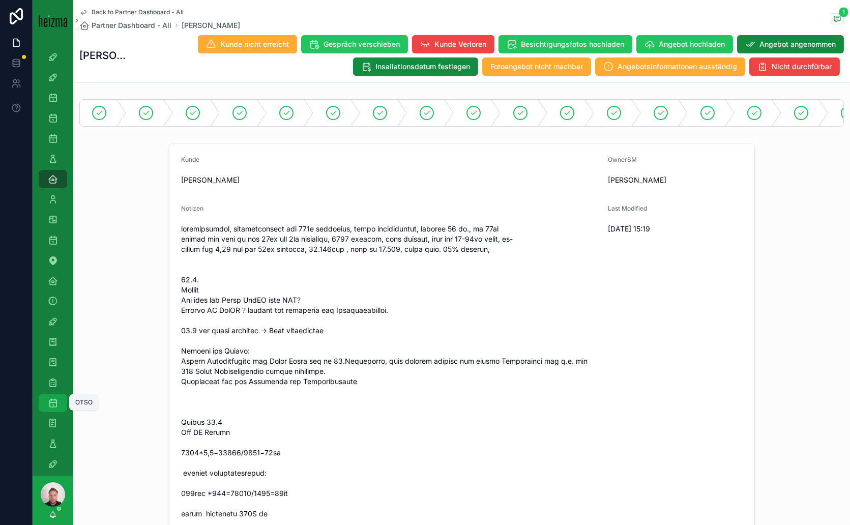
click at [57, 402] on icon "scrollable content" at bounding box center [53, 403] width 10 height 10
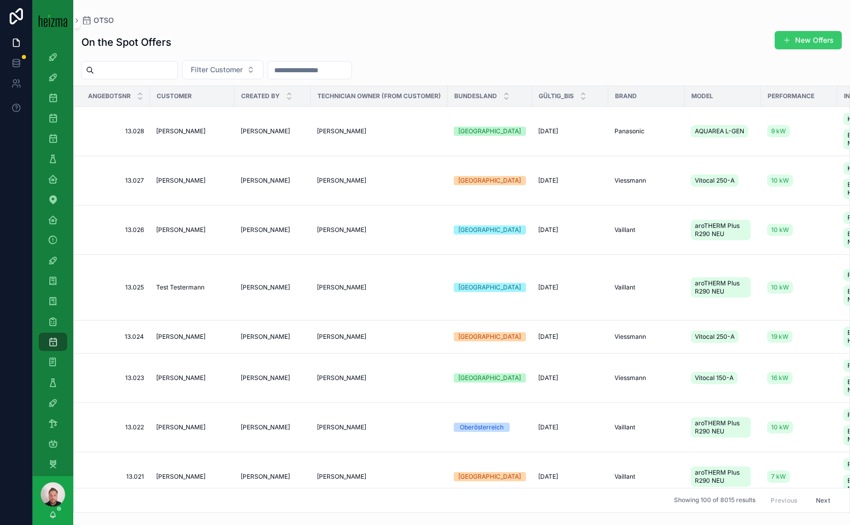
click at [788, 41] on span "scrollable content" at bounding box center [786, 40] width 8 height 8
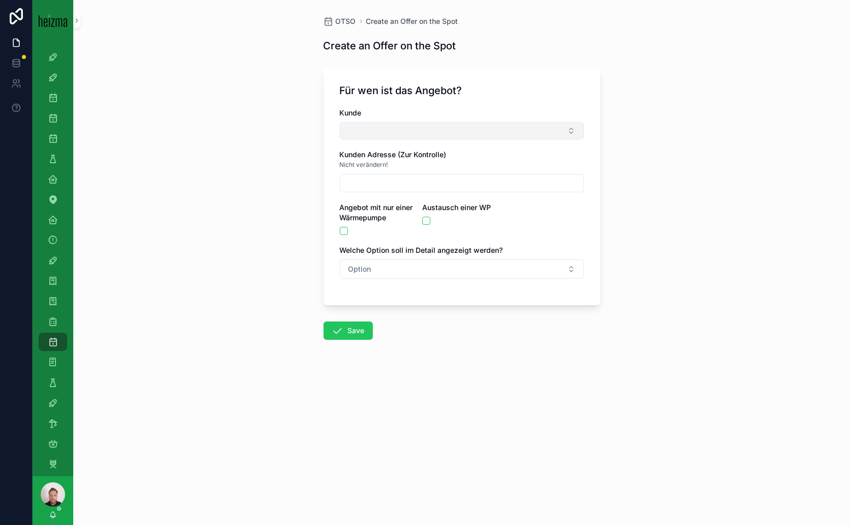
click at [356, 127] on button "Select Button" at bounding box center [462, 130] width 244 height 17
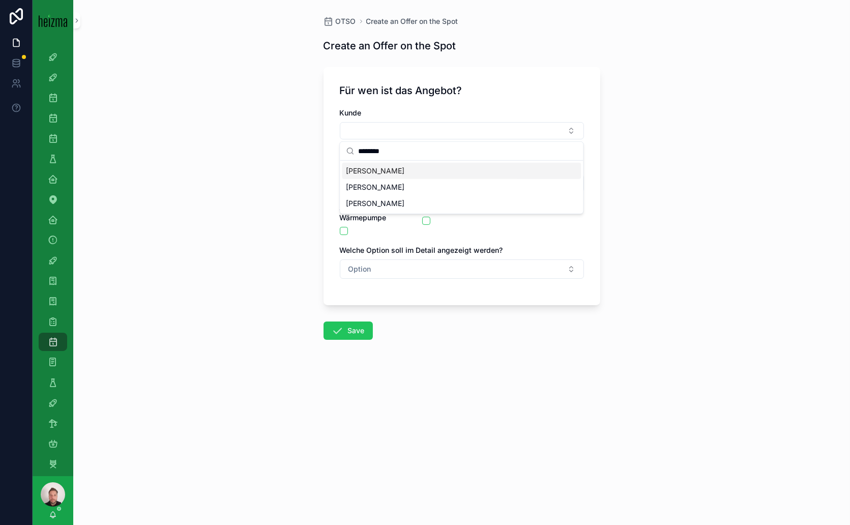
type input "********"
click at [372, 168] on span "Jochen Anninger" at bounding box center [375, 171] width 58 height 10
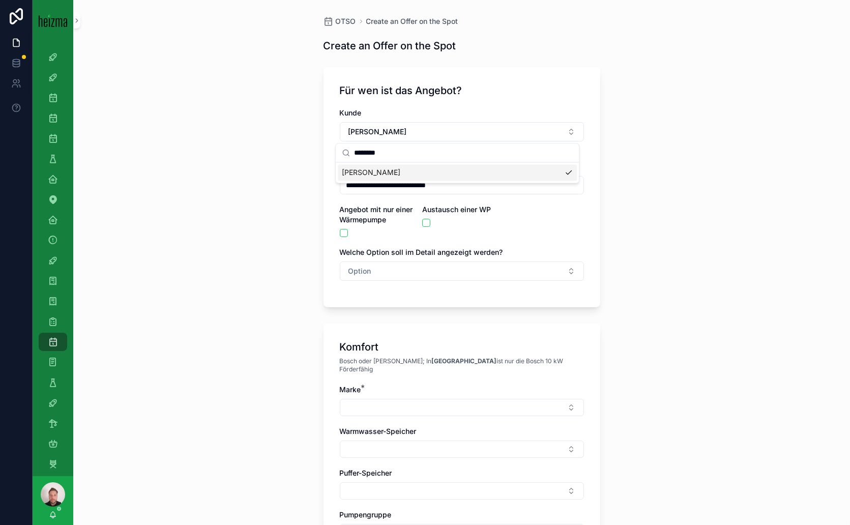
type input "**********"
click at [424, 224] on button "scrollable content" at bounding box center [426, 223] width 8 height 8
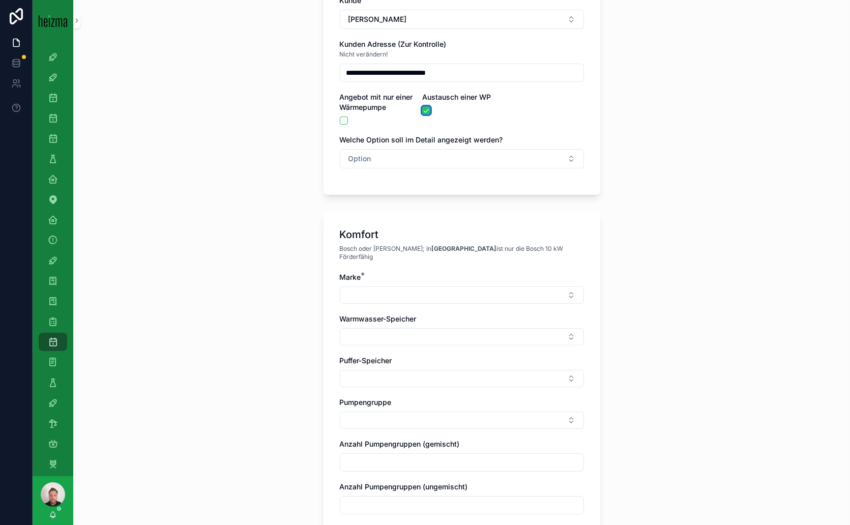
scroll to position [226, 0]
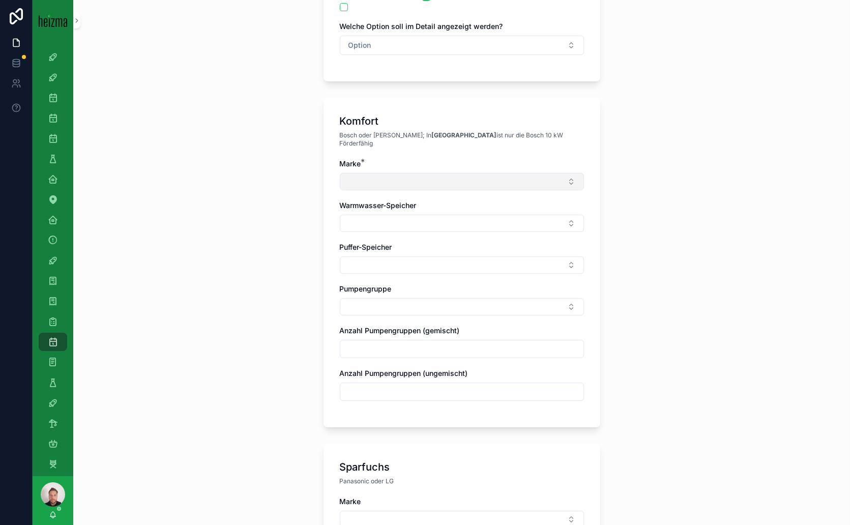
click at [519, 173] on button "Select Button" at bounding box center [462, 181] width 244 height 17
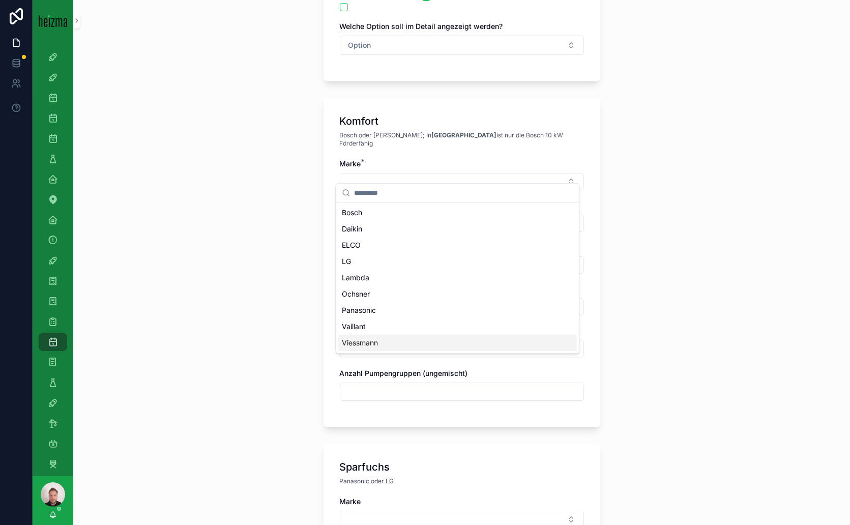
click at [366, 344] on span "Viessmann" at bounding box center [360, 343] width 36 height 10
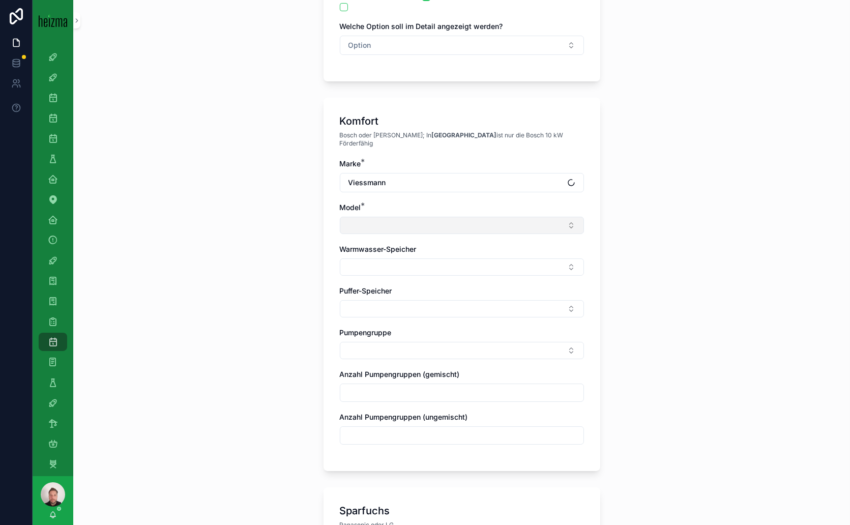
click at [533, 217] on button "Select Button" at bounding box center [462, 225] width 244 height 17
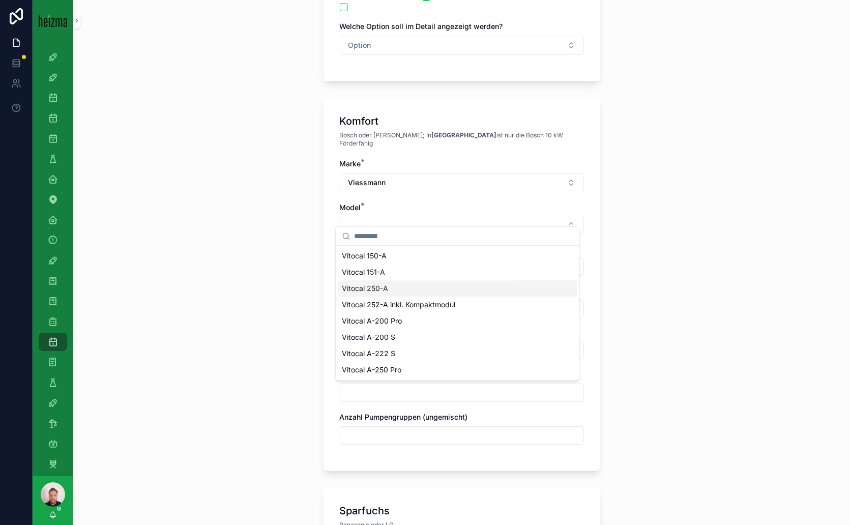
click at [371, 289] on span "Vitocal 250-A" at bounding box center [365, 288] width 46 height 10
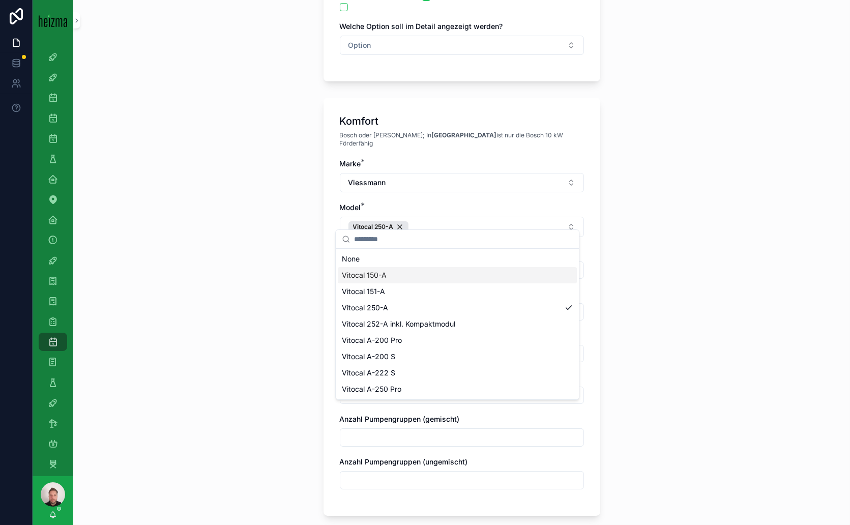
click at [710, 262] on div "**********" at bounding box center [461, 36] width 776 height 525
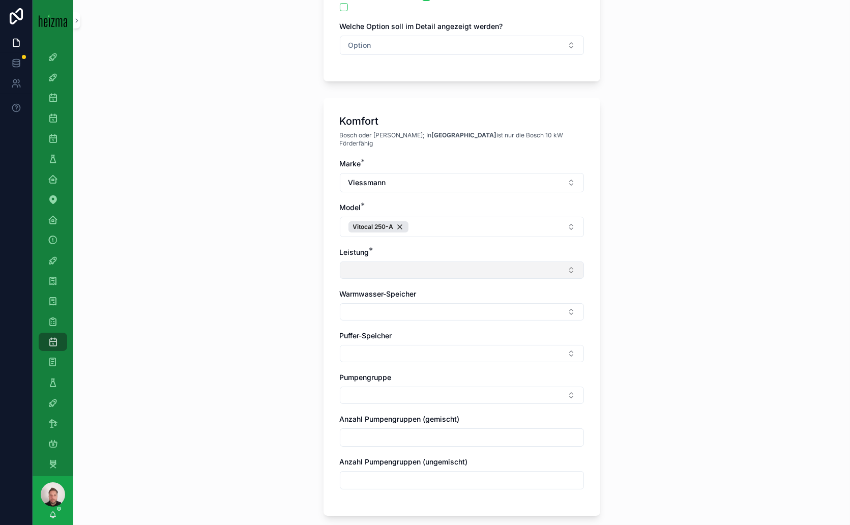
click at [549, 261] on button "Select Button" at bounding box center [462, 269] width 244 height 17
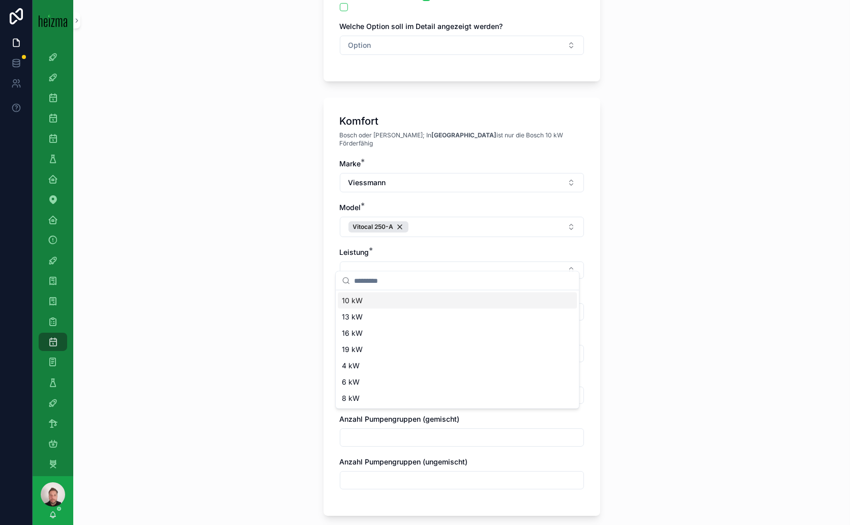
click at [355, 299] on span "10 kW" at bounding box center [352, 300] width 21 height 10
click at [644, 274] on div "**********" at bounding box center [461, 36] width 776 height 525
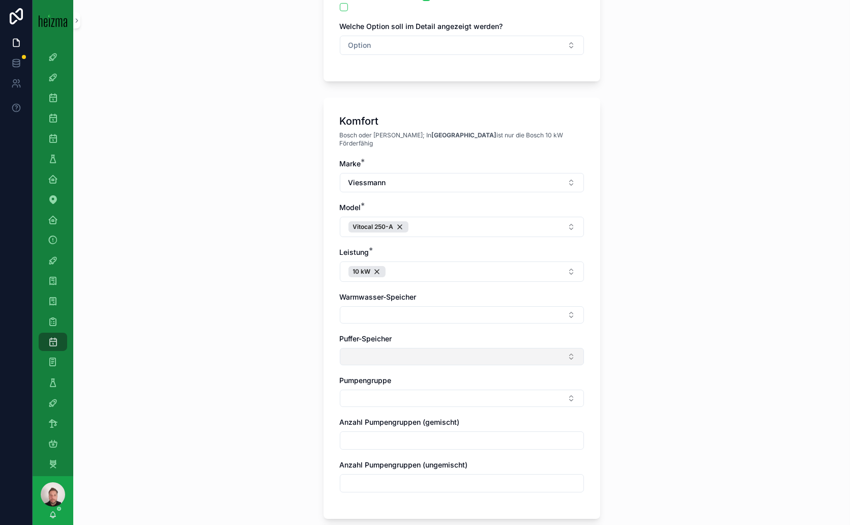
click at [497, 348] on button "Select Button" at bounding box center [462, 356] width 244 height 17
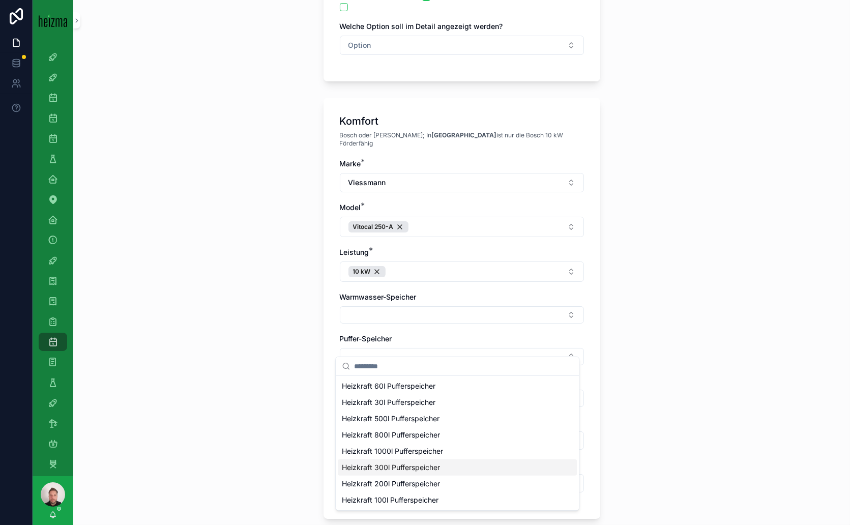
click at [403, 466] on span "Heizkraft 300l Pufferspeicher" at bounding box center [391, 467] width 98 height 10
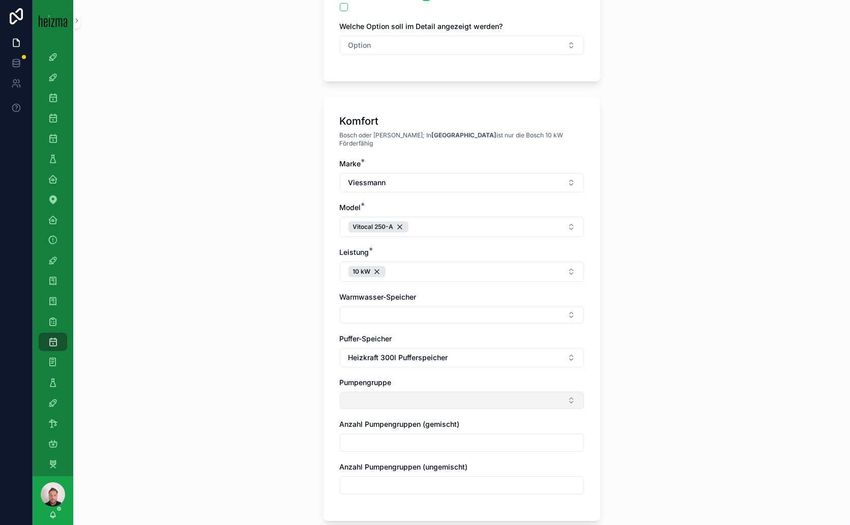
click at [511, 391] on button "Select Button" at bounding box center [462, 399] width 244 height 17
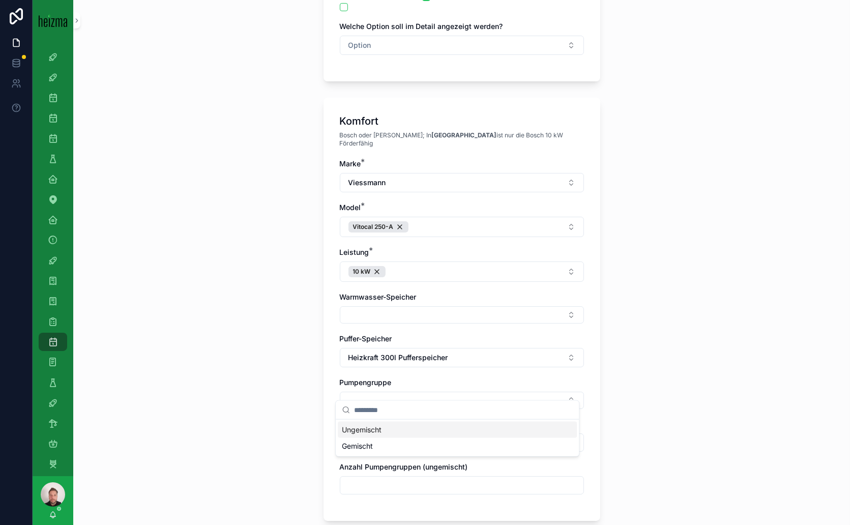
click at [380, 429] on span "Ungemischt" at bounding box center [362, 429] width 40 height 10
click at [652, 417] on div "**********" at bounding box center [461, 262] width 776 height 525
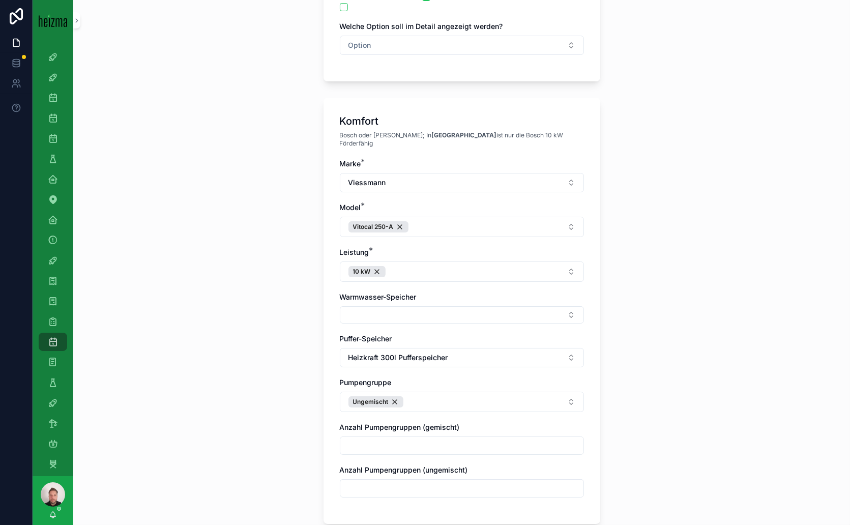
click at [413, 481] on input "scrollable content" at bounding box center [461, 488] width 243 height 14
type input "*"
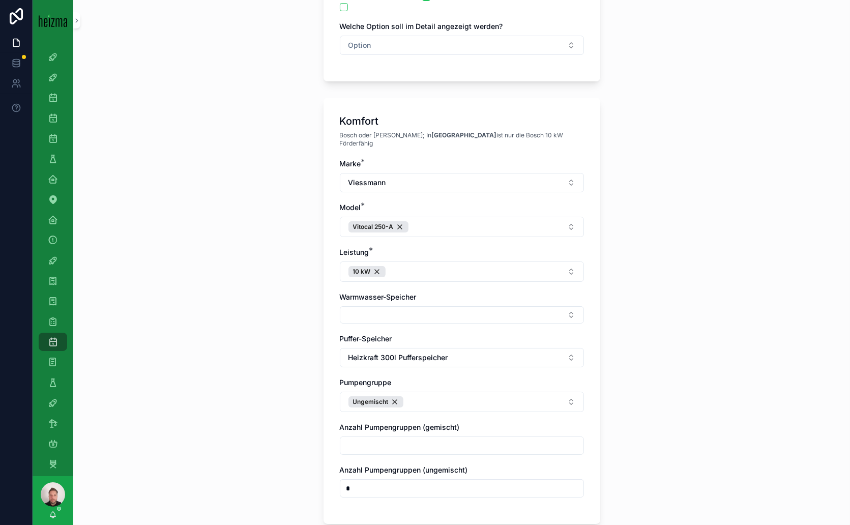
click at [643, 415] on div "**********" at bounding box center [461, 262] width 776 height 525
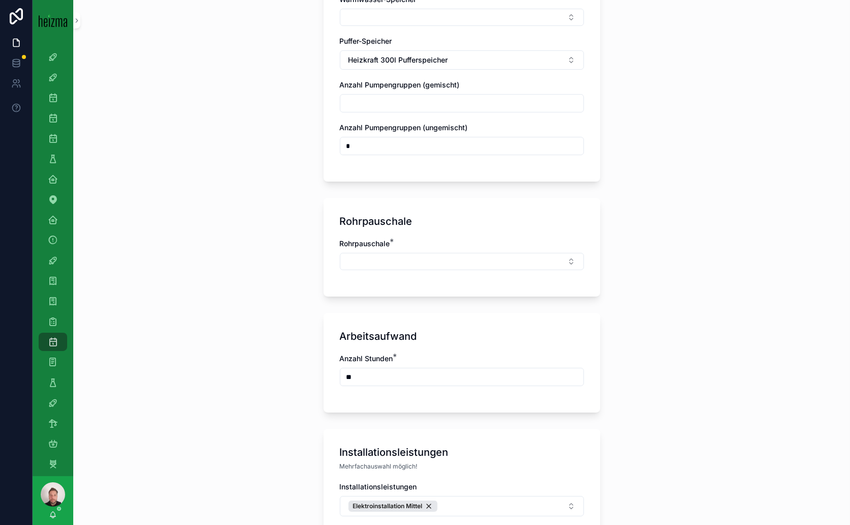
scroll to position [1186, 0]
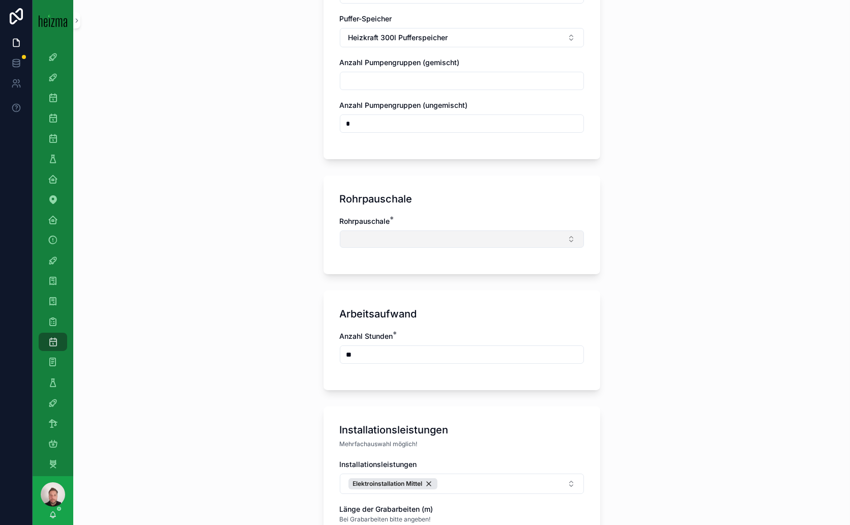
click at [531, 230] on button "Select Button" at bounding box center [462, 238] width 244 height 17
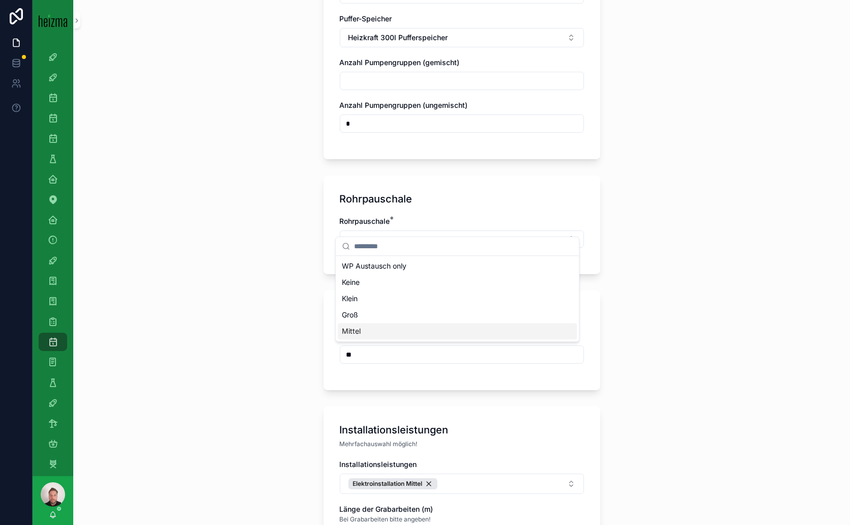
click at [350, 329] on span "Mittel" at bounding box center [351, 331] width 19 height 10
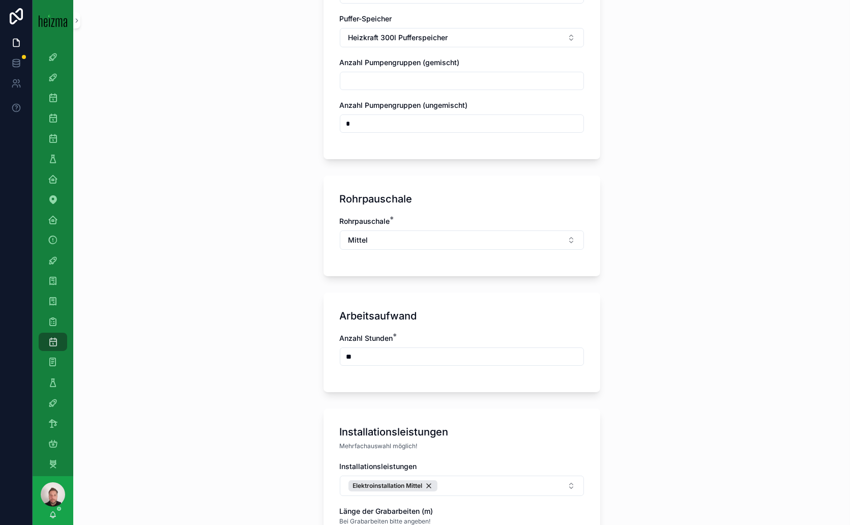
scroll to position [1355, 0]
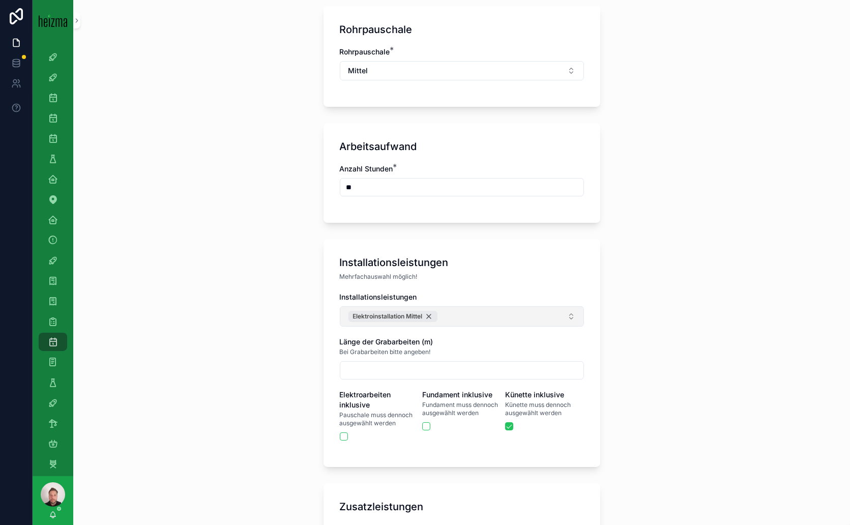
click at [427, 311] on div "Elektroinstallation Mittel" at bounding box center [392, 316] width 89 height 11
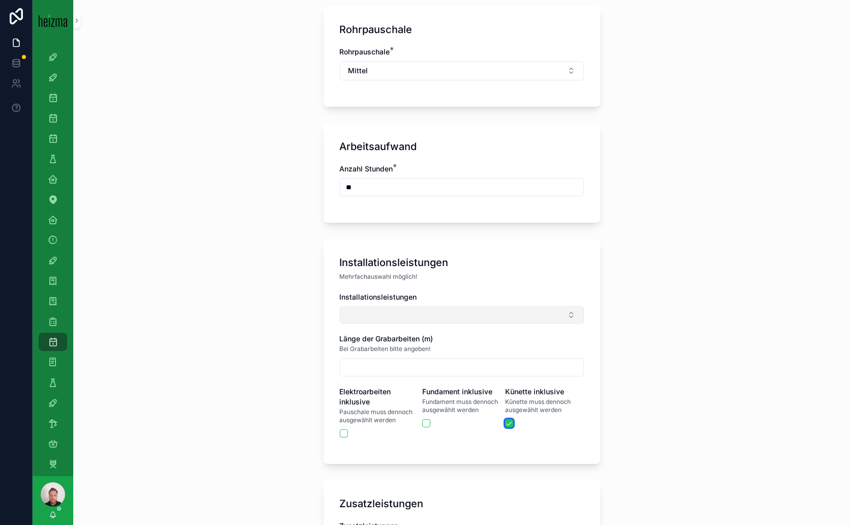
click at [505, 419] on button "scrollable content" at bounding box center [509, 423] width 8 height 8
click at [566, 306] on button "Select Button" at bounding box center [462, 314] width 244 height 17
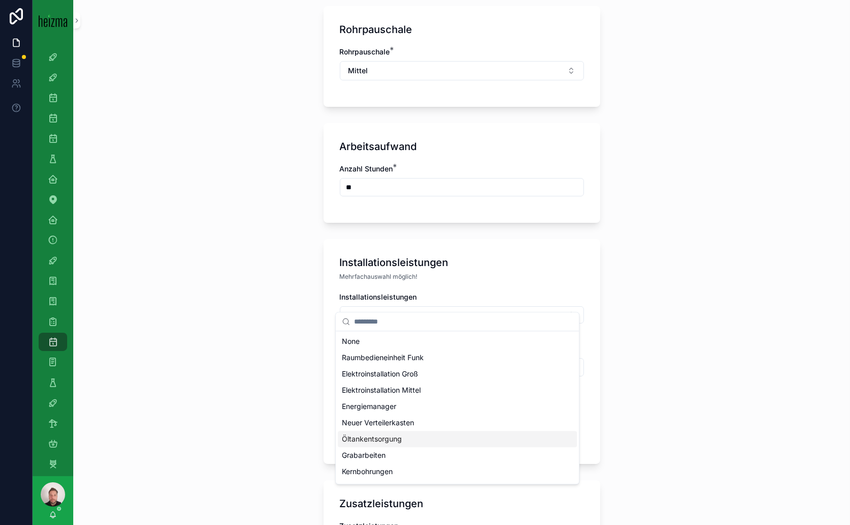
scroll to position [30, 0]
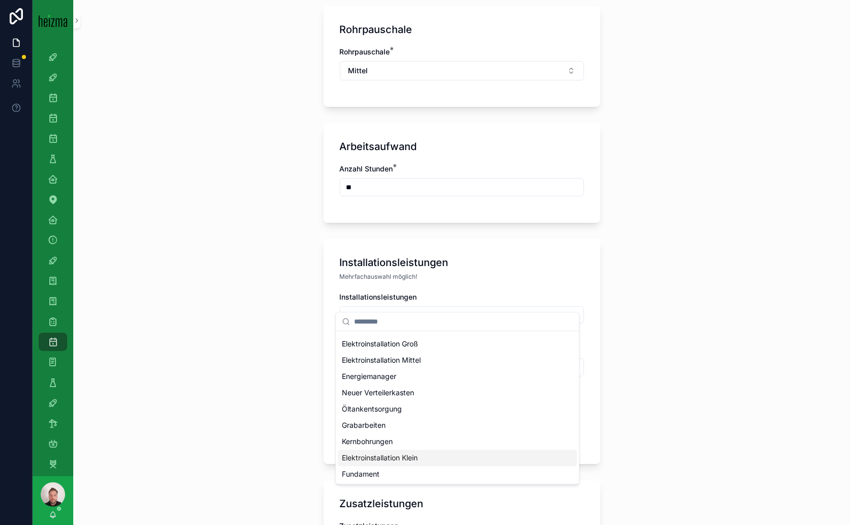
click at [380, 457] on span "Elektroinstallation Klein" at bounding box center [380, 457] width 76 height 10
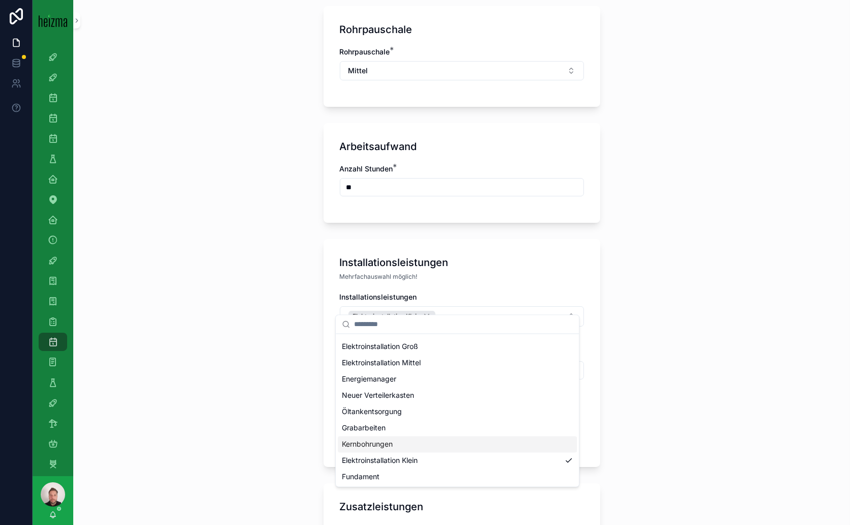
click at [746, 406] on div "**********" at bounding box center [461, 262] width 776 height 525
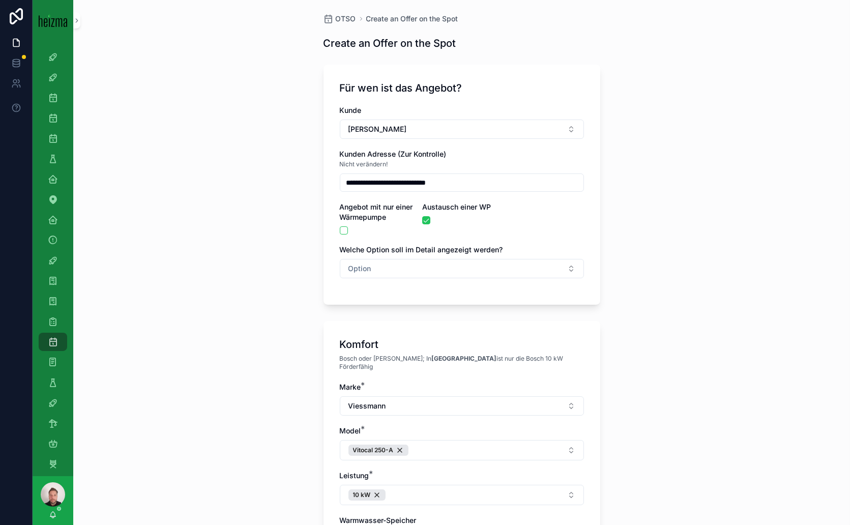
scroll to position [0, 0]
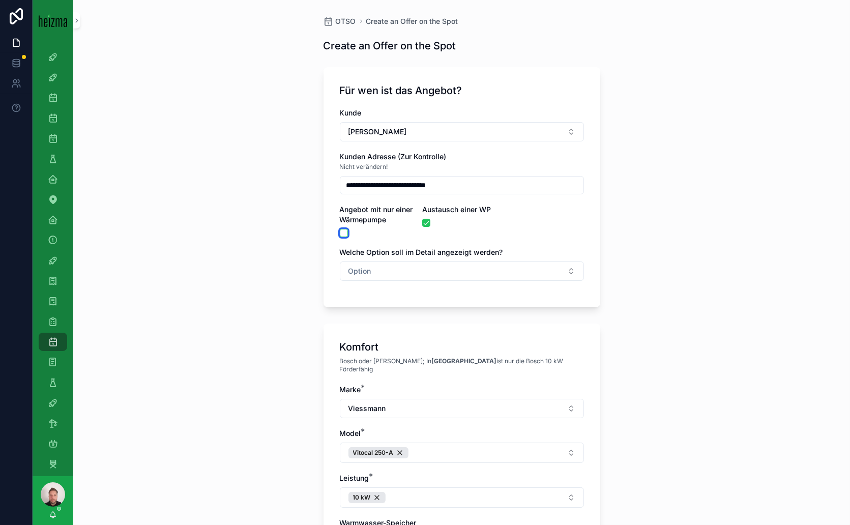
click at [340, 232] on button "scrollable content" at bounding box center [344, 233] width 8 height 8
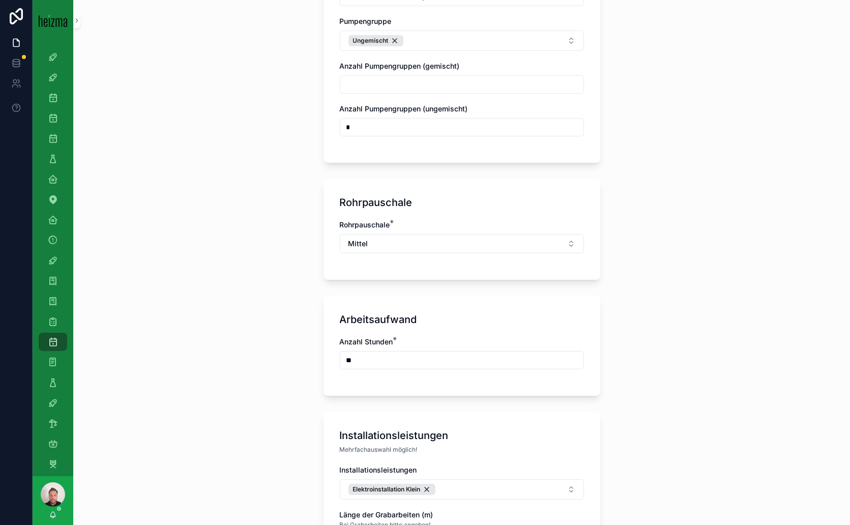
scroll to position [565, 0]
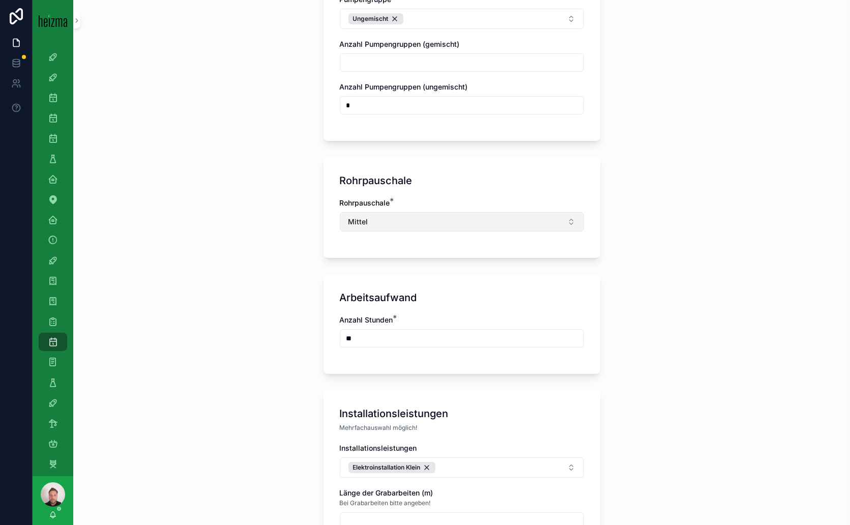
click at [547, 212] on button "Mittel" at bounding box center [462, 221] width 244 height 19
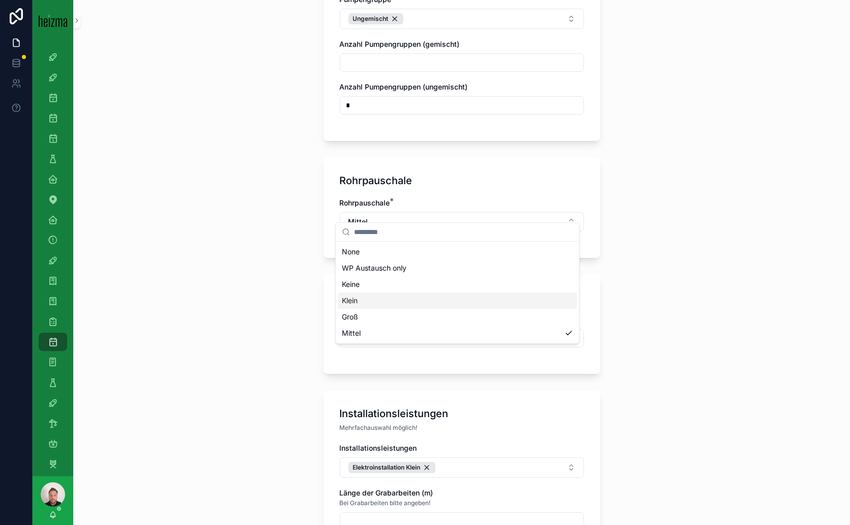
click at [358, 302] on div "Klein" at bounding box center [457, 300] width 239 height 16
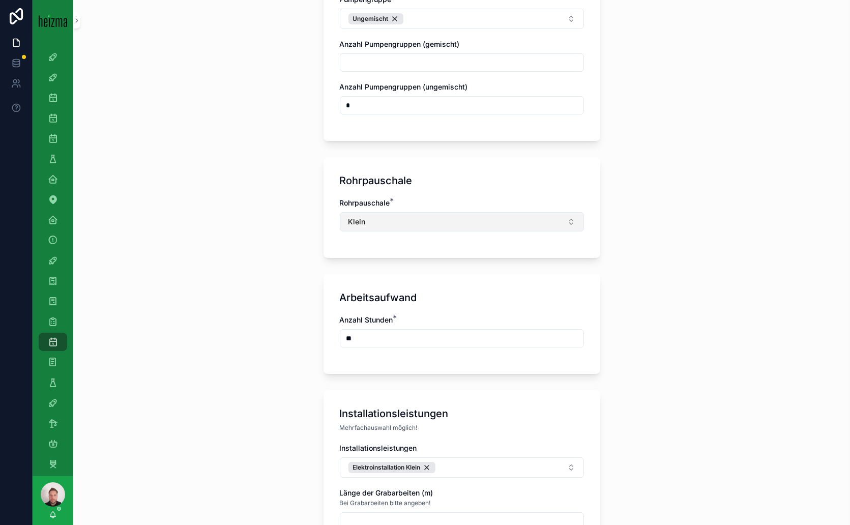
click at [523, 214] on button "Klein" at bounding box center [462, 221] width 244 height 19
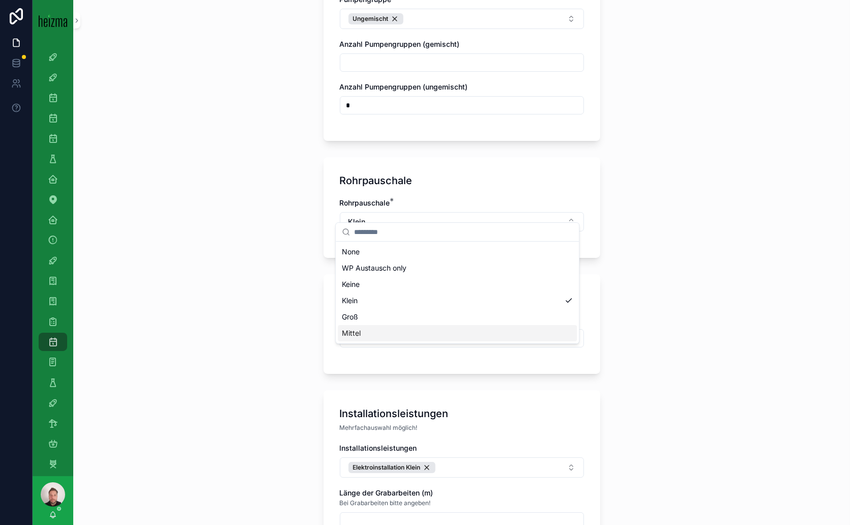
click at [358, 335] on span "Mittel" at bounding box center [351, 333] width 19 height 10
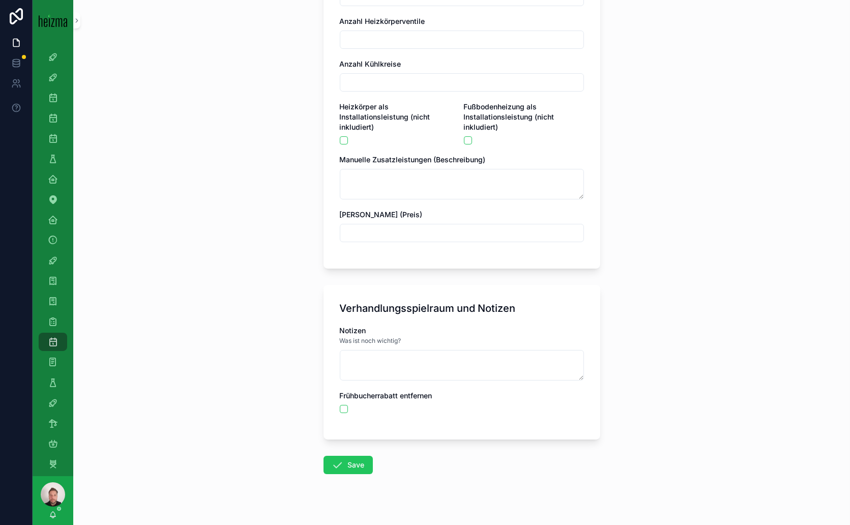
scroll to position [1312, 0]
click at [340, 454] on button "Save" at bounding box center [347, 463] width 49 height 18
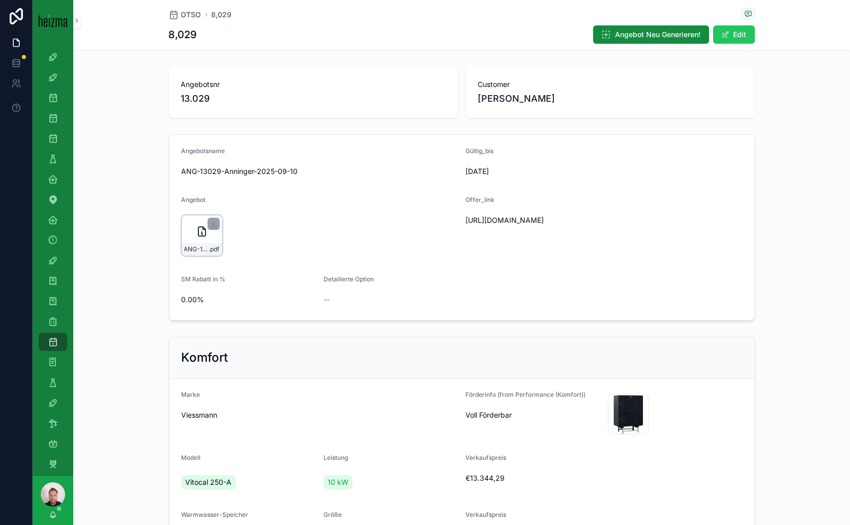
click at [187, 230] on div "ANG-13029-Anninger-2025-09-10 .pdf" at bounding box center [201, 235] width 41 height 41
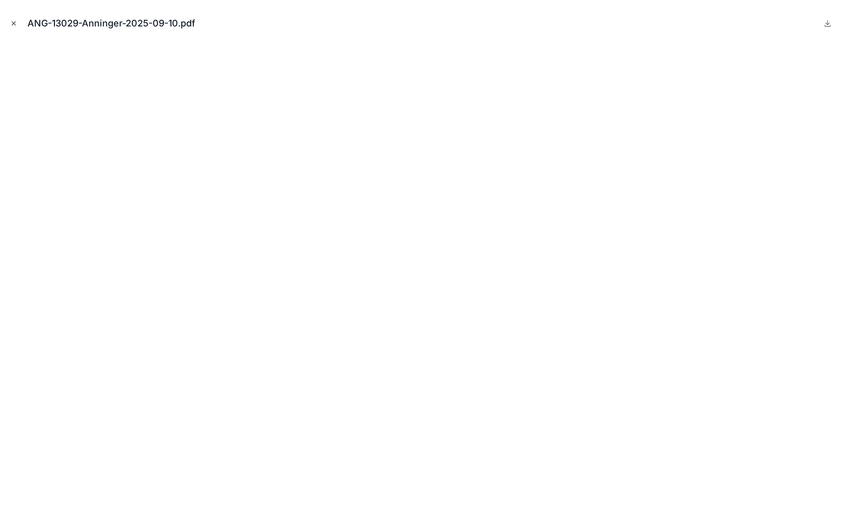
click at [14, 22] on icon "Close modal" at bounding box center [14, 24] width 4 height 4
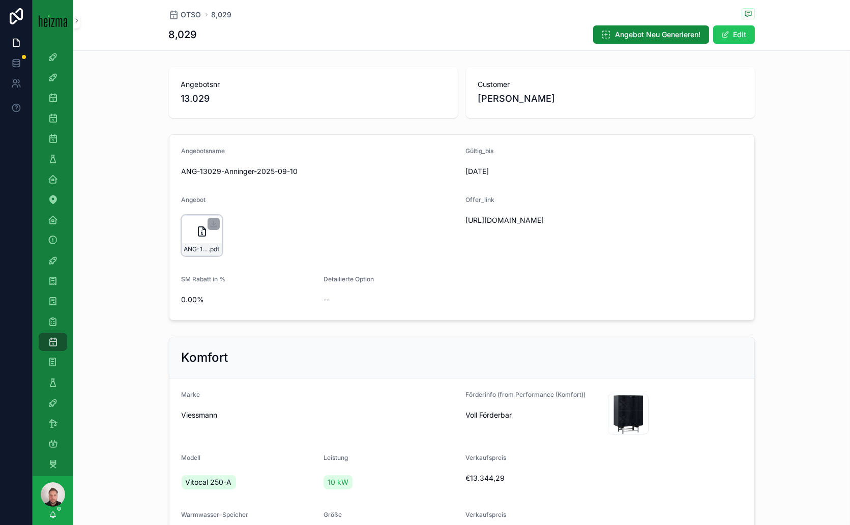
click at [196, 231] on icon "scrollable content" at bounding box center [202, 231] width 12 height 12
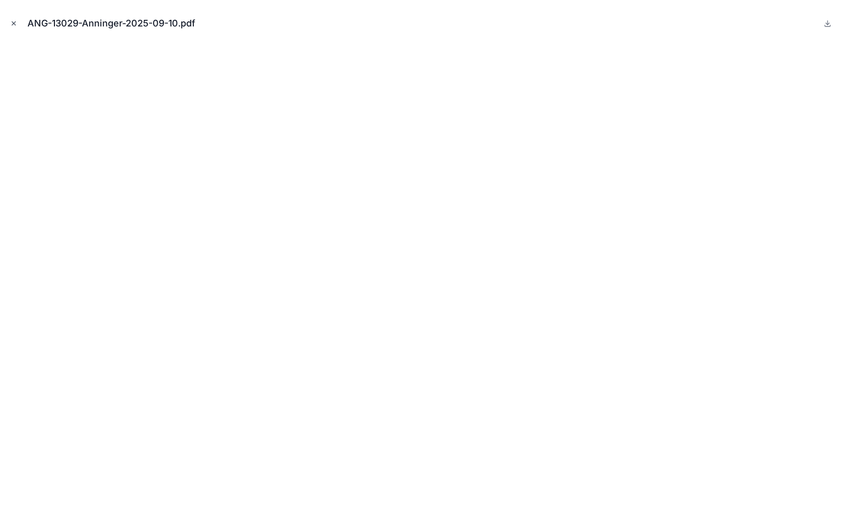
click at [13, 24] on icon "Close modal" at bounding box center [14, 24] width 4 height 4
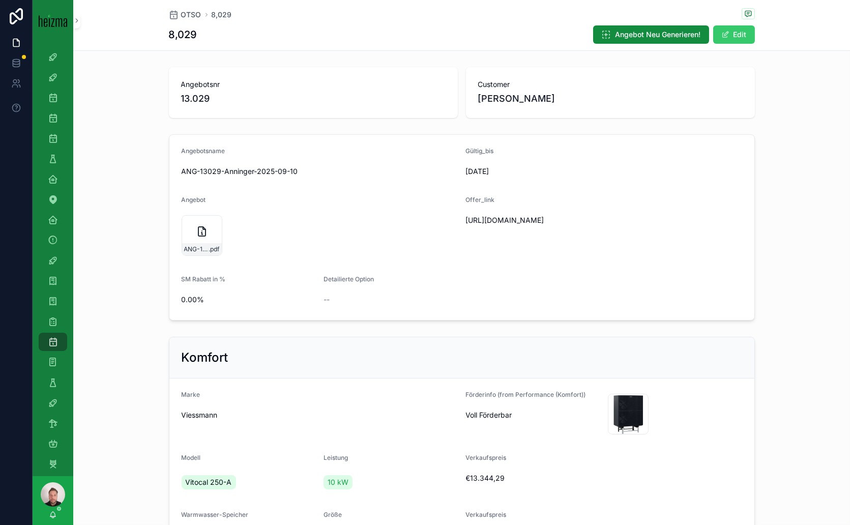
click at [728, 32] on button "Edit" at bounding box center [734, 34] width 42 height 18
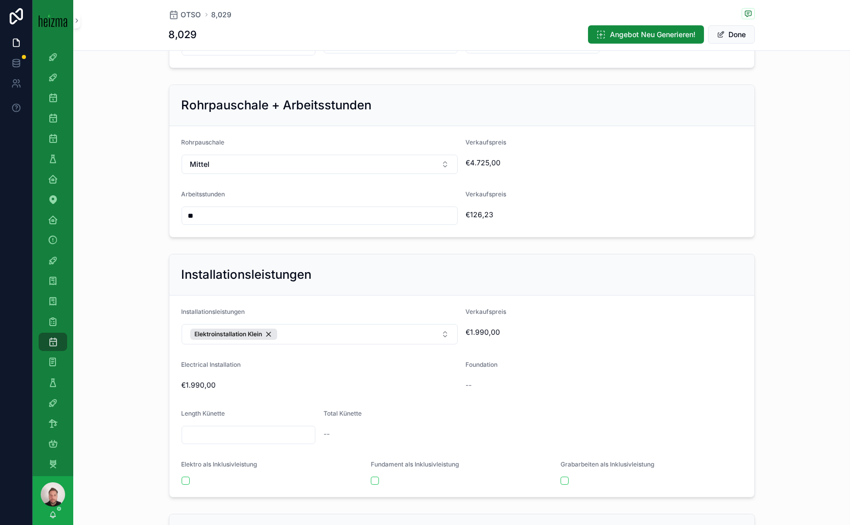
scroll to position [1242, 0]
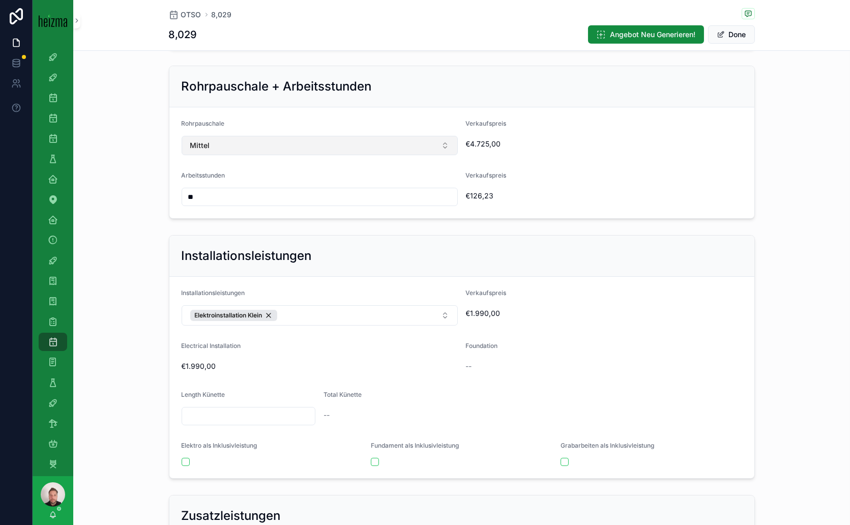
click at [434, 136] on button "Mittel" at bounding box center [319, 145] width 276 height 19
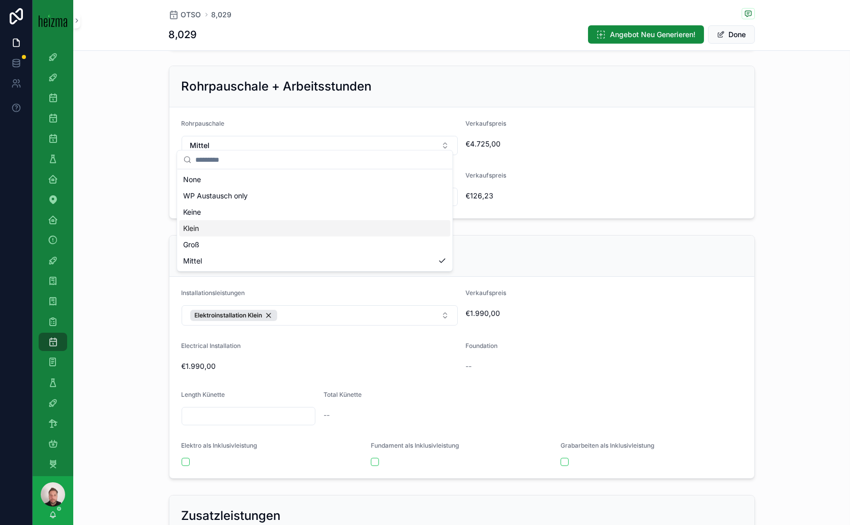
click at [197, 231] on span "Klein" at bounding box center [191, 228] width 16 height 10
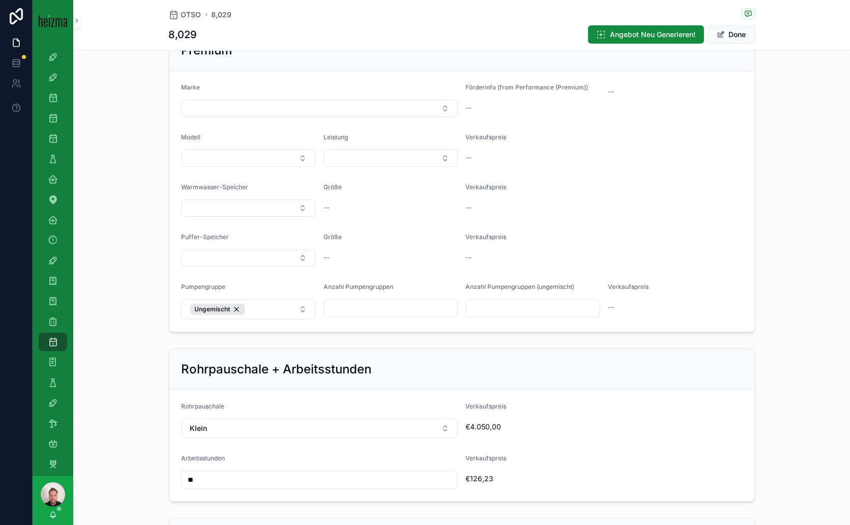
scroll to position [621, 0]
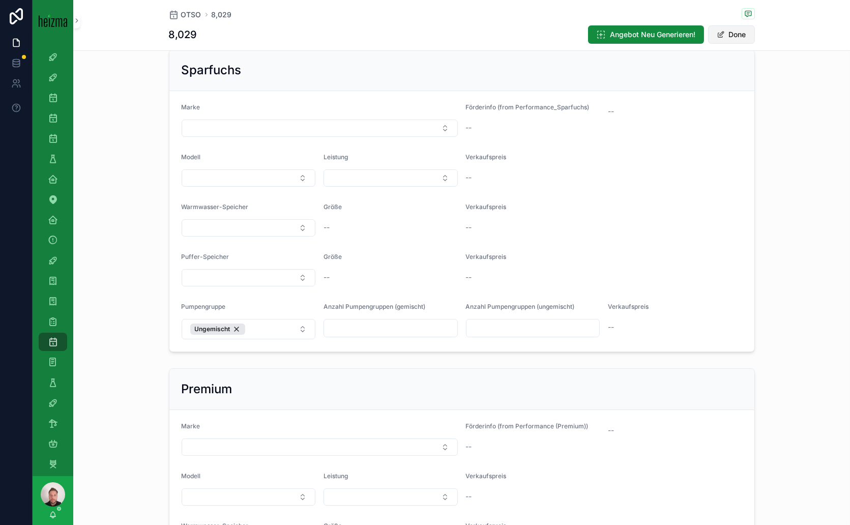
click at [729, 38] on button "Done" at bounding box center [731, 34] width 47 height 18
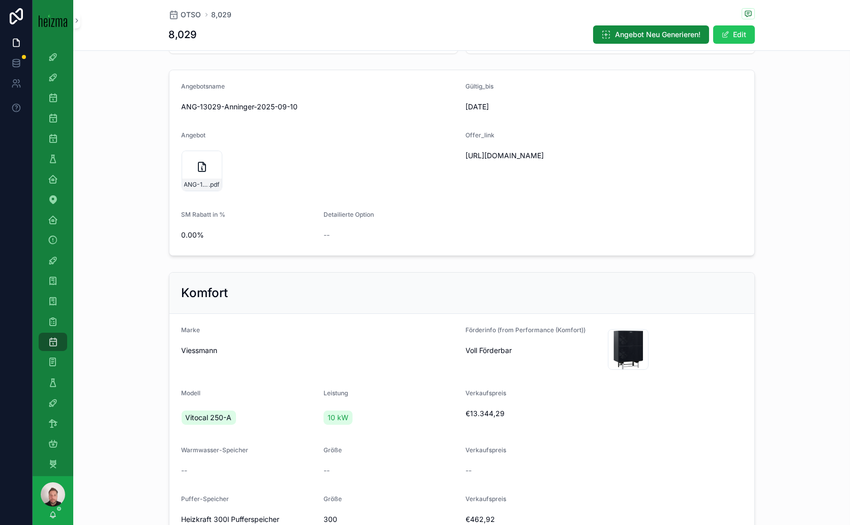
scroll to position [0, 0]
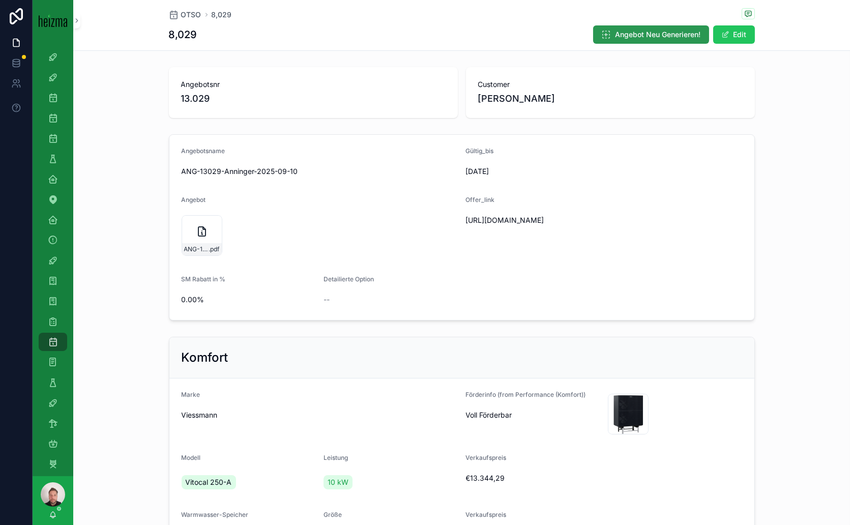
click at [669, 36] on span "Angebot Neu Generieren!" at bounding box center [657, 34] width 85 height 10
click at [242, 235] on icon "scrollable content" at bounding box center [246, 231] width 12 height 12
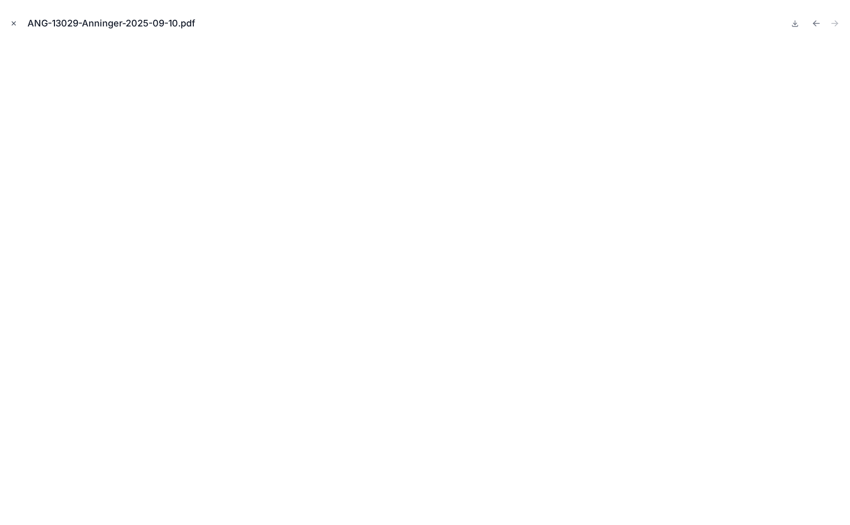
click at [13, 23] on icon "Close modal" at bounding box center [14, 24] width 4 height 4
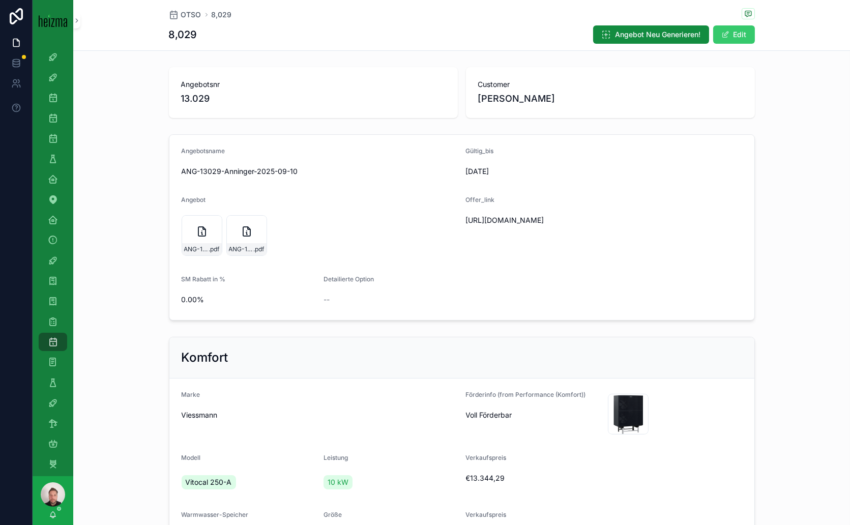
click at [721, 37] on span "scrollable content" at bounding box center [725, 35] width 8 height 8
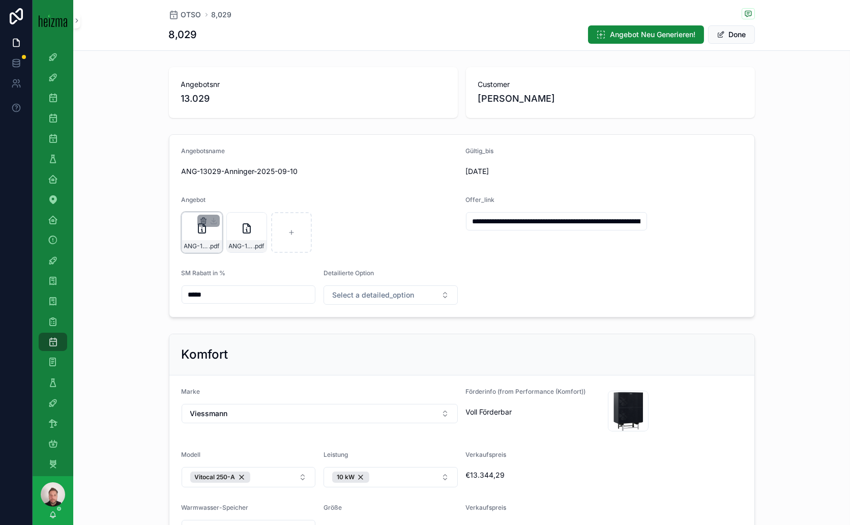
click at [202, 220] on icon "scrollable content" at bounding box center [202, 221] width 0 height 2
click at [220, 203] on icon "scrollable content" at bounding box center [220, 201] width 8 height 8
click at [729, 29] on button "Done" at bounding box center [731, 34] width 47 height 18
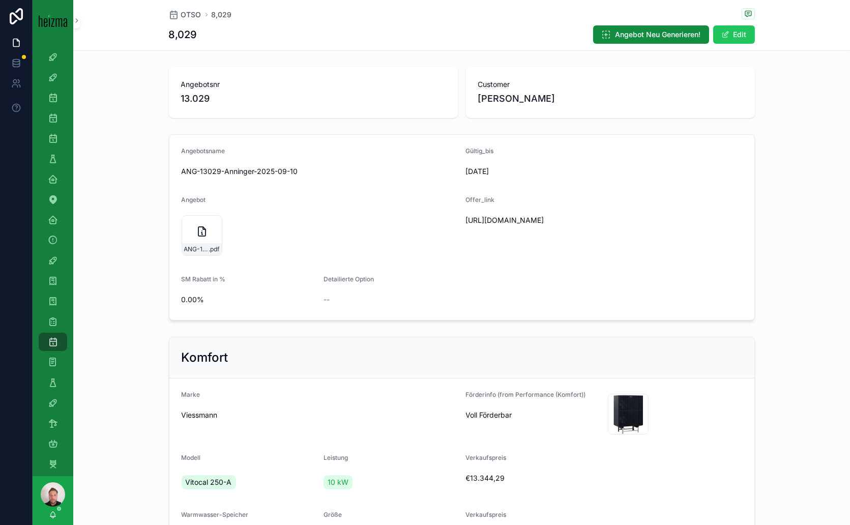
click at [203, 228] on icon "scrollable content" at bounding box center [204, 228] width 3 height 3
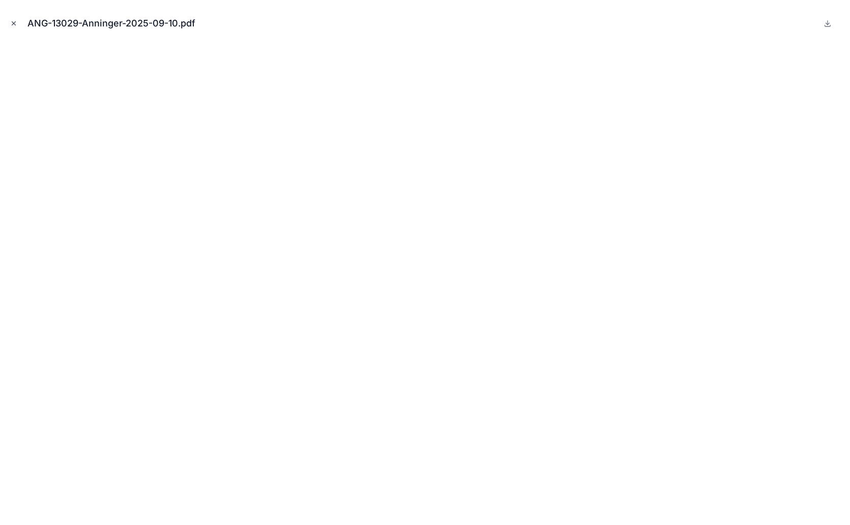
click at [17, 25] on button "Close modal" at bounding box center [13, 23] width 11 height 11
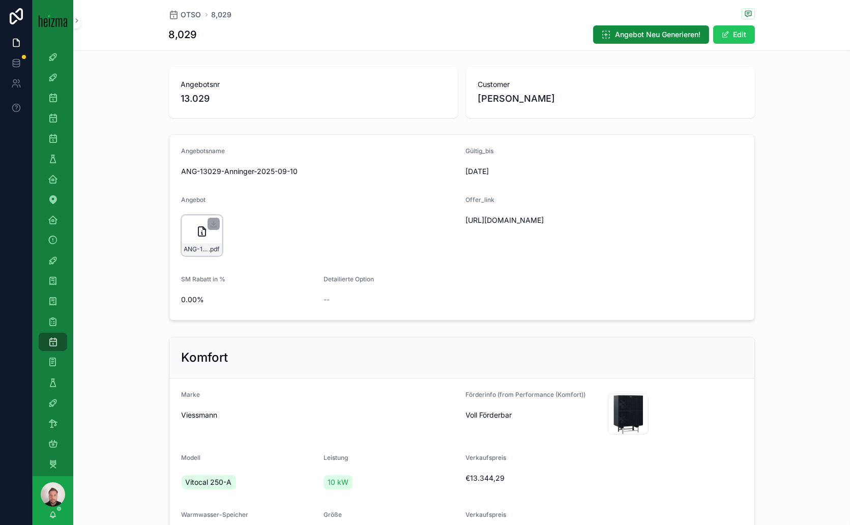
click at [196, 229] on icon "scrollable content" at bounding box center [202, 231] width 12 height 12
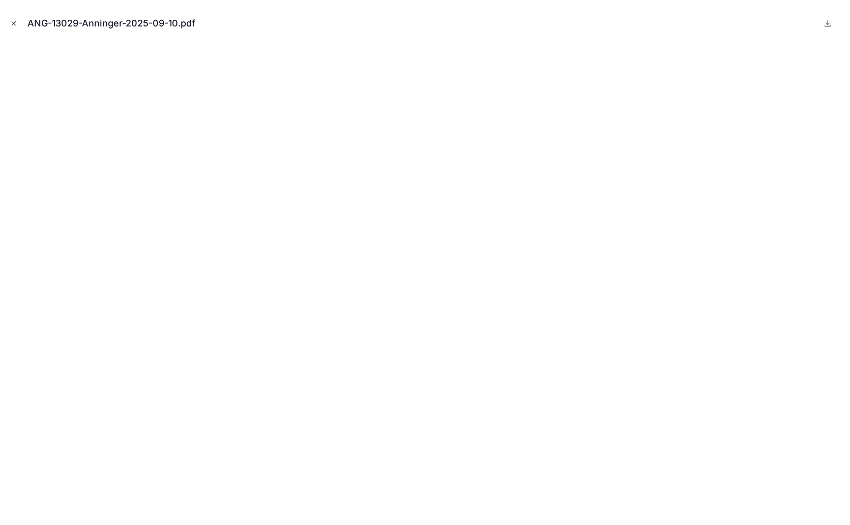
click at [12, 24] on icon "Close modal" at bounding box center [13, 23] width 7 height 7
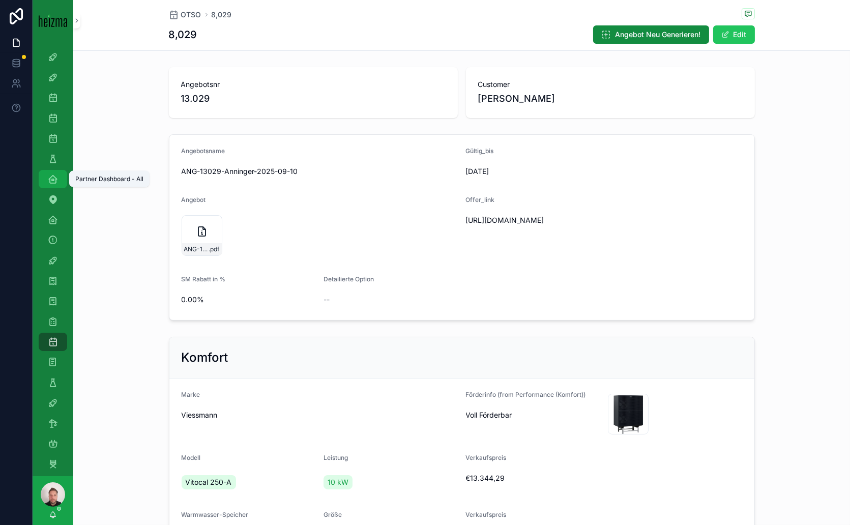
click at [54, 179] on icon "scrollable content" at bounding box center [53, 179] width 10 height 10
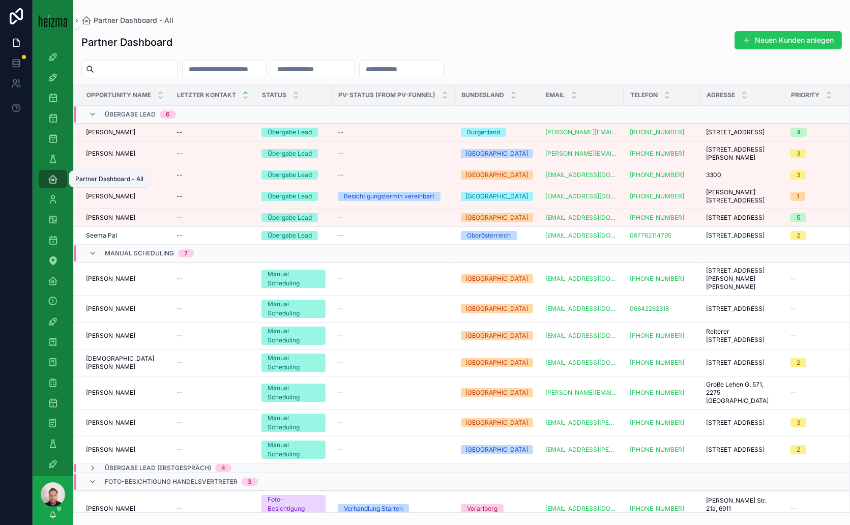
click at [113, 69] on input "scrollable content" at bounding box center [135, 69] width 83 height 14
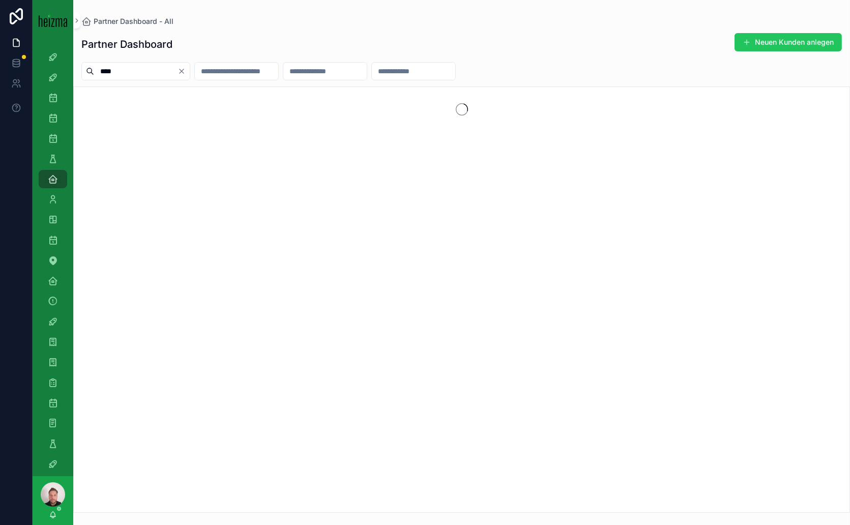
type input "*****"
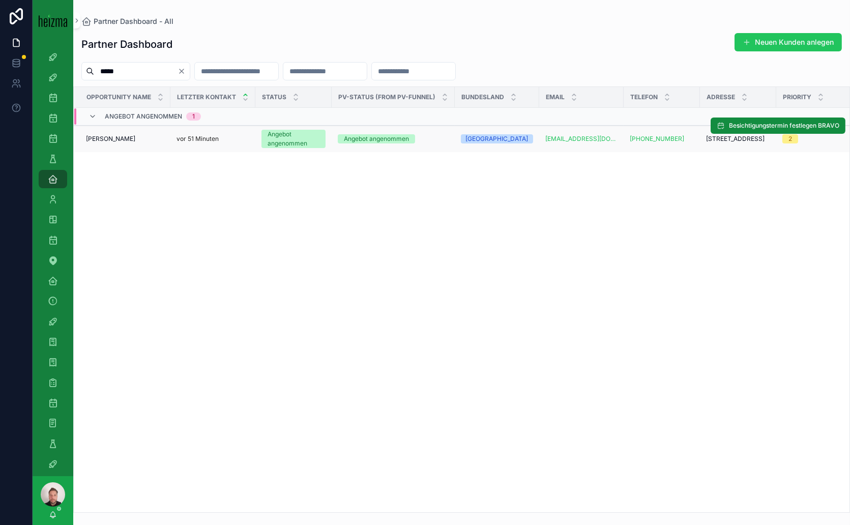
click at [126, 137] on div "Christof Udier Christof Udier" at bounding box center [125, 139] width 78 height 8
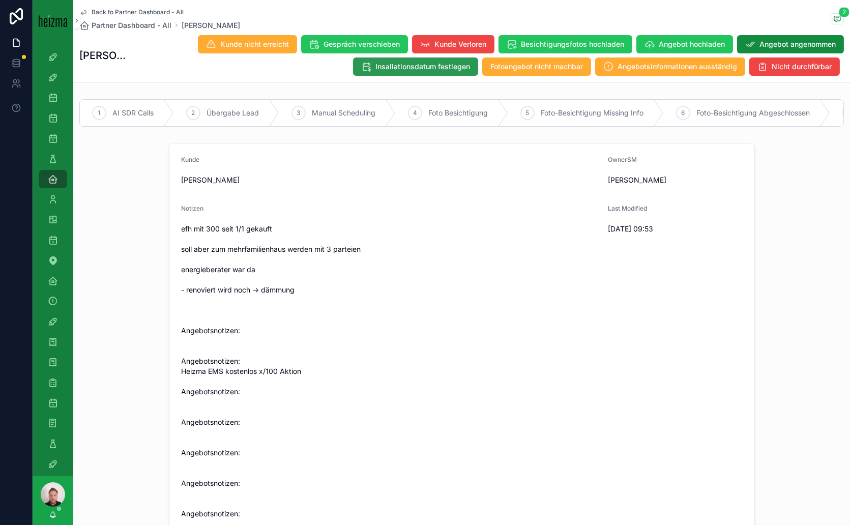
click at [433, 70] on span "Insallationsdatum festlegen" at bounding box center [422, 67] width 95 height 10
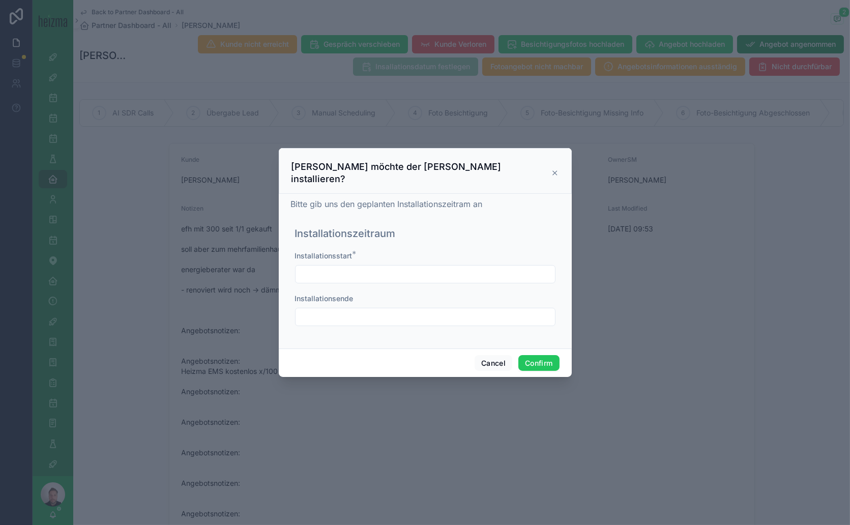
click at [362, 272] on input "text" at bounding box center [424, 274] width 259 height 14
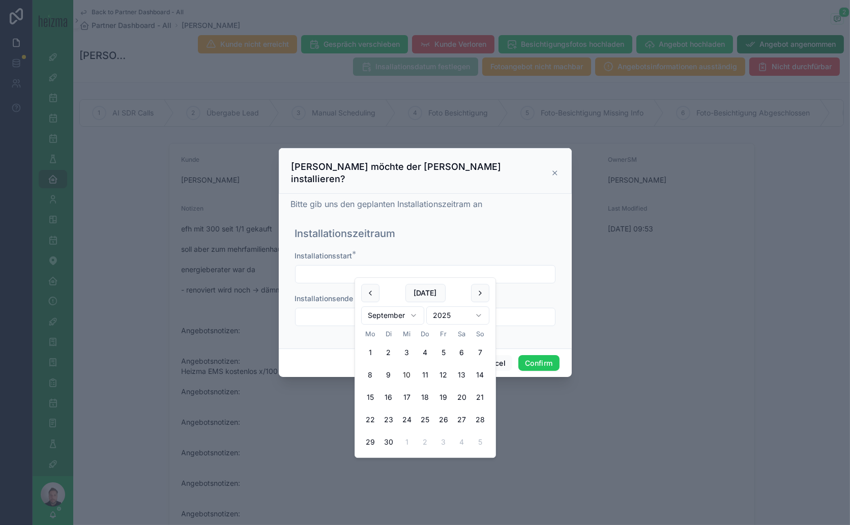
click at [414, 315] on html "4k Attacke Old-Lost Attacke Opportunities SDR Opportunities (Admin Opportunitie…" at bounding box center [425, 262] width 850 height 525
click at [370, 373] on button "3" at bounding box center [370, 375] width 18 height 18
type input "*********"
click at [644, 442] on div at bounding box center [425, 262] width 850 height 525
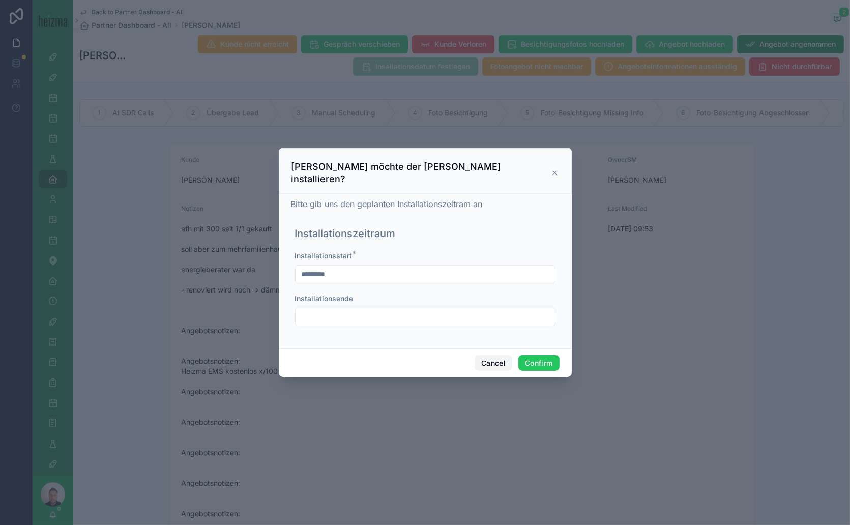
click at [495, 355] on button "Cancel" at bounding box center [493, 363] width 38 height 16
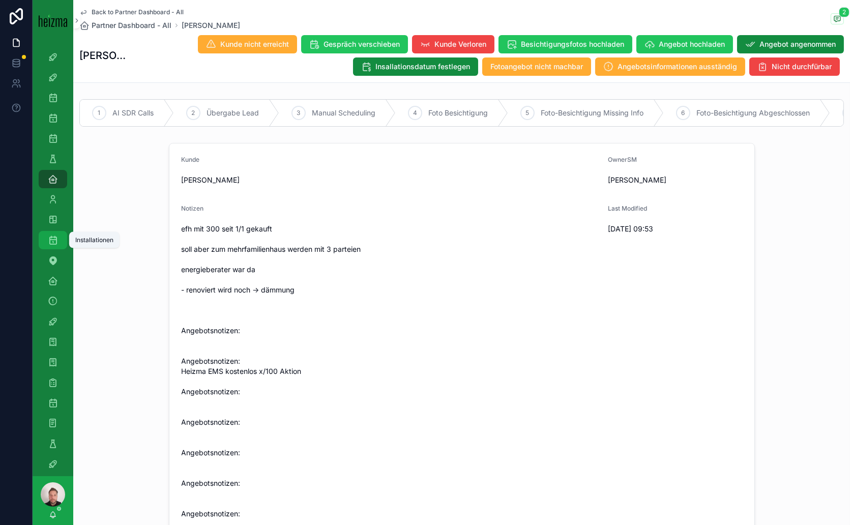
click at [55, 241] on icon "scrollable content" at bounding box center [53, 240] width 10 height 10
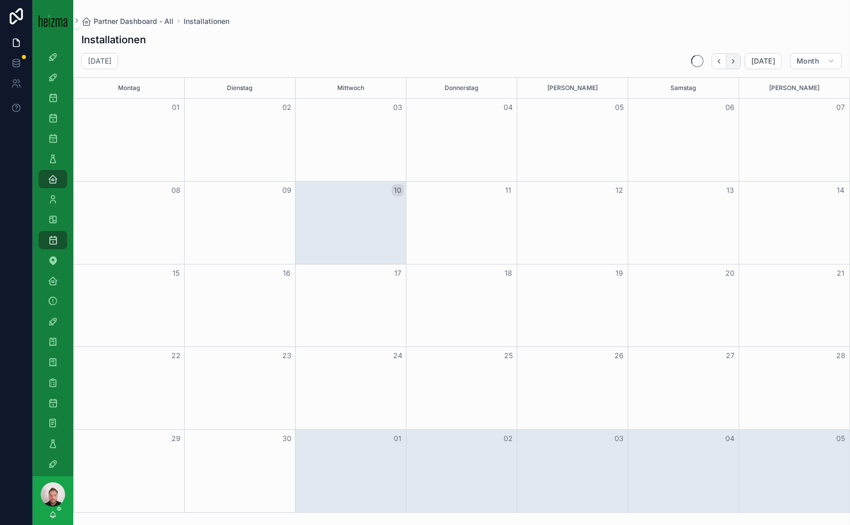
click at [734, 62] on icon "Next" at bounding box center [733, 61] width 2 height 4
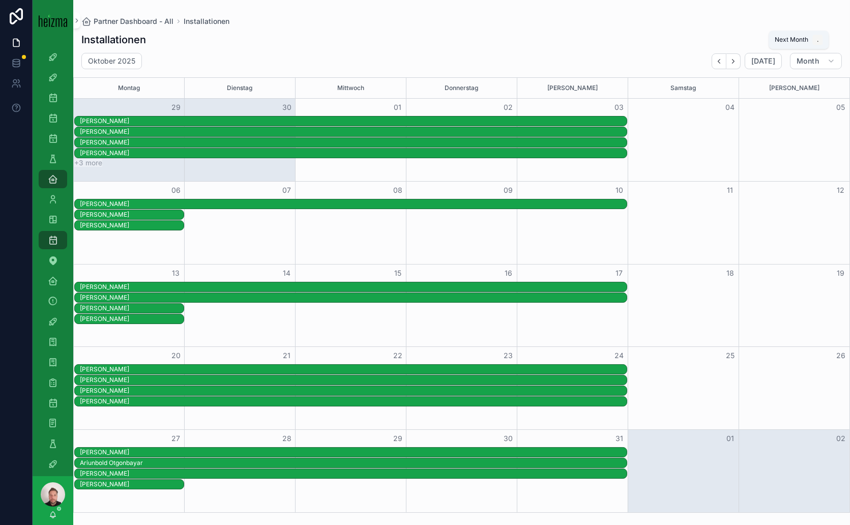
click at [734, 62] on icon "Next" at bounding box center [733, 61] width 2 height 4
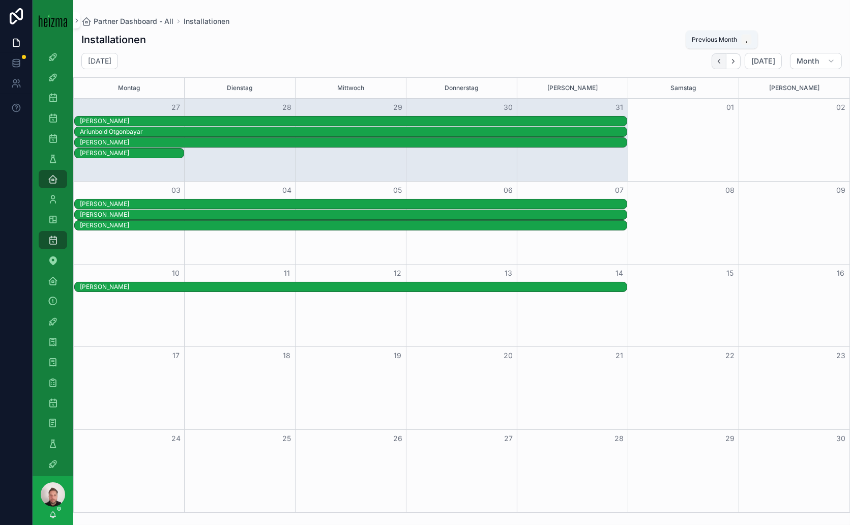
click at [718, 58] on icon "Back" at bounding box center [719, 61] width 8 height 8
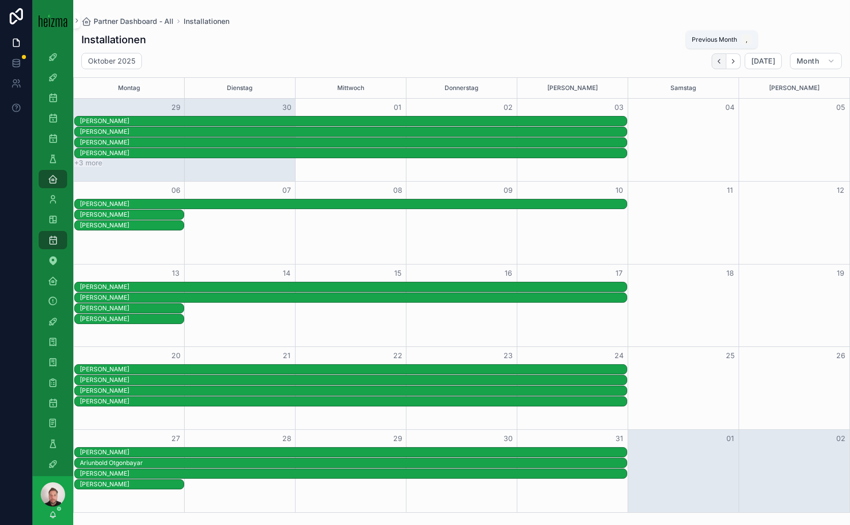
click at [720, 62] on icon "Back" at bounding box center [719, 61] width 8 height 8
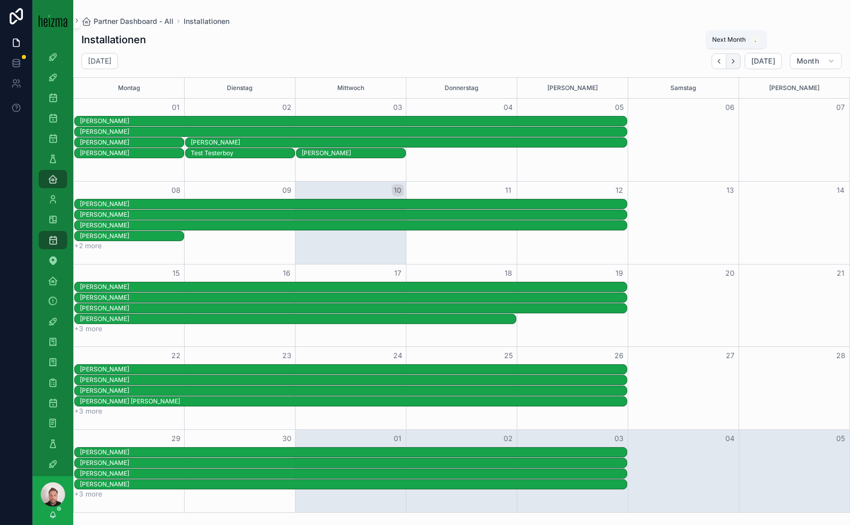
click at [735, 58] on icon "Next" at bounding box center [733, 61] width 8 height 8
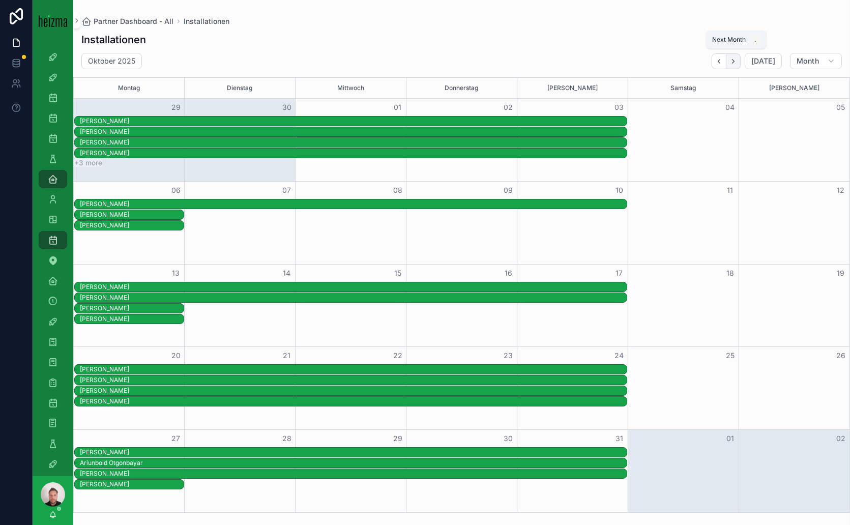
click at [735, 60] on icon "Next" at bounding box center [733, 61] width 8 height 8
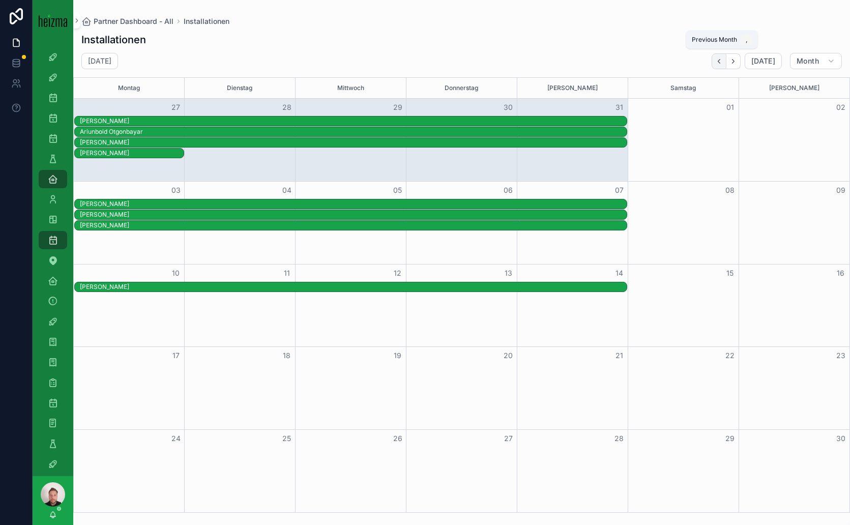
click at [722, 58] on icon "Back" at bounding box center [719, 61] width 8 height 8
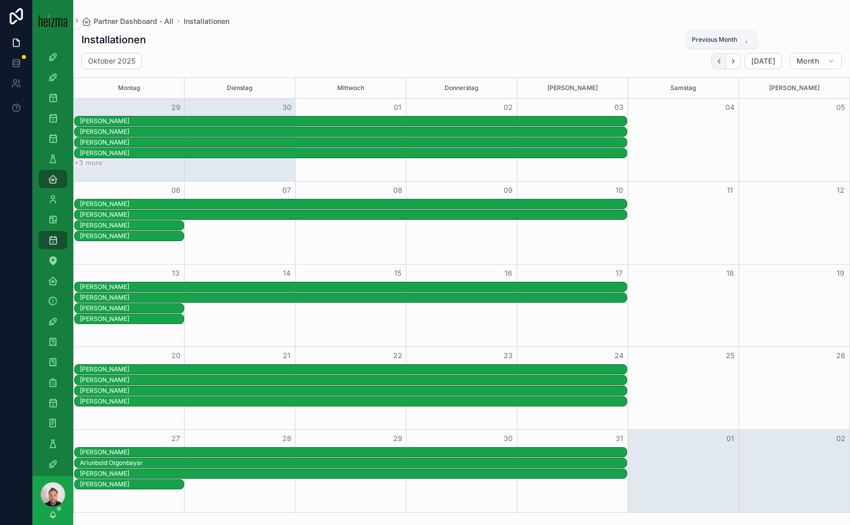
click at [722, 64] on icon "Back" at bounding box center [719, 61] width 8 height 8
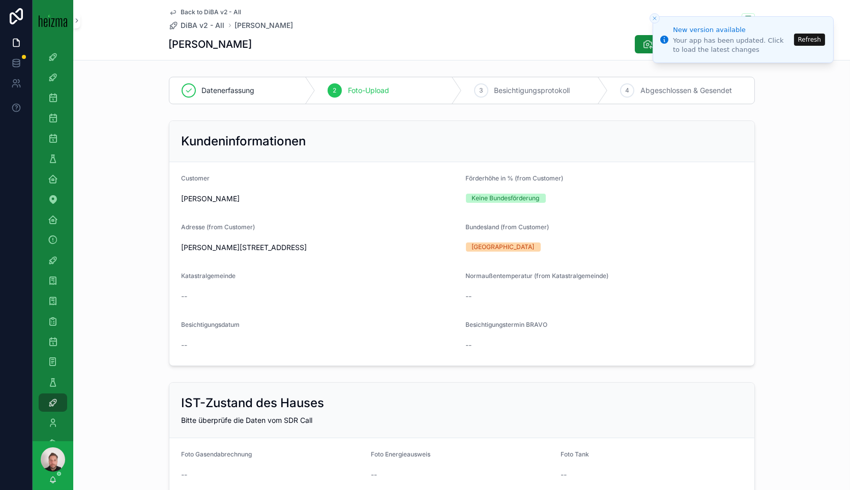
scroll to position [1324, 0]
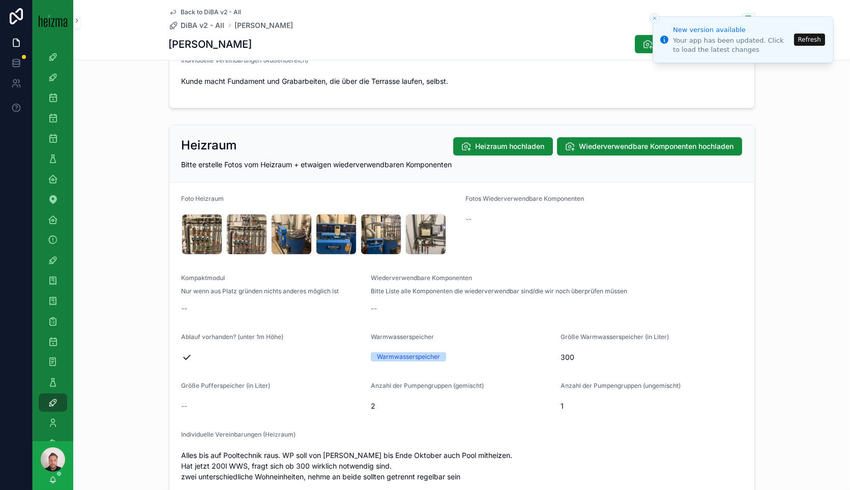
click at [204, 11] on span "Back to DiBA v2 - All" at bounding box center [211, 12] width 60 height 8
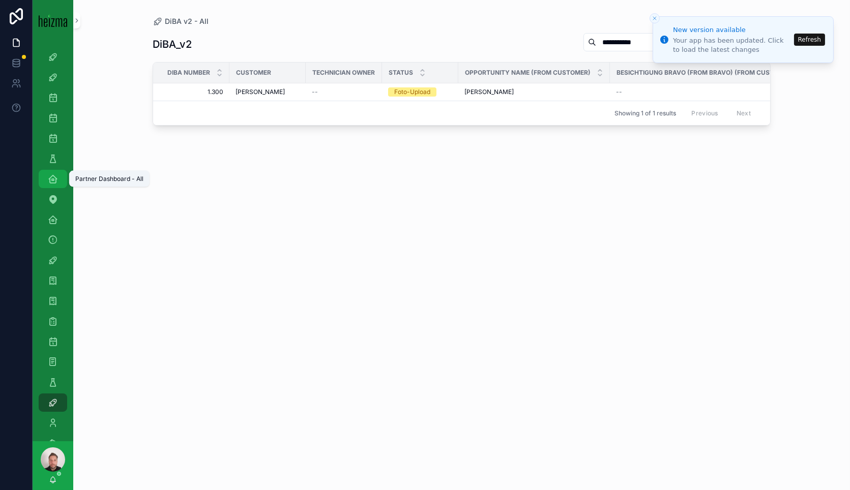
click at [61, 181] on link "Partner Dashboard - All" at bounding box center [53, 179] width 28 height 18
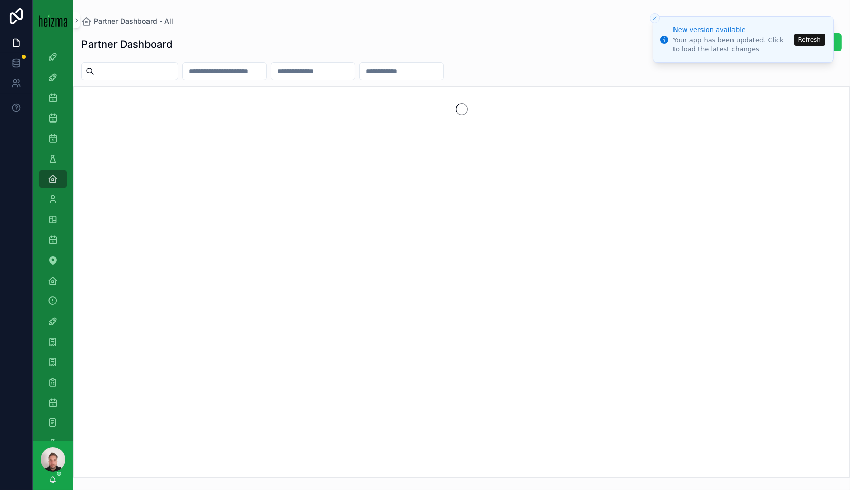
click at [814, 41] on button "Refresh" at bounding box center [809, 40] width 31 height 12
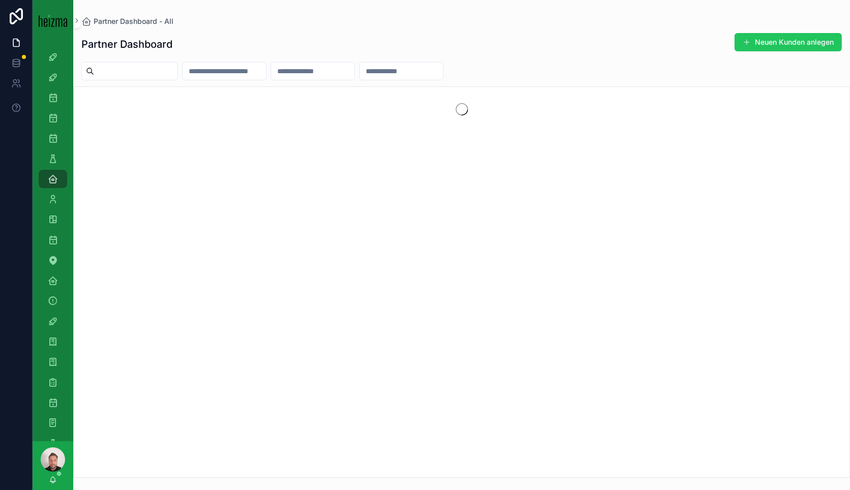
click at [131, 69] on input "scrollable content" at bounding box center [135, 71] width 83 height 14
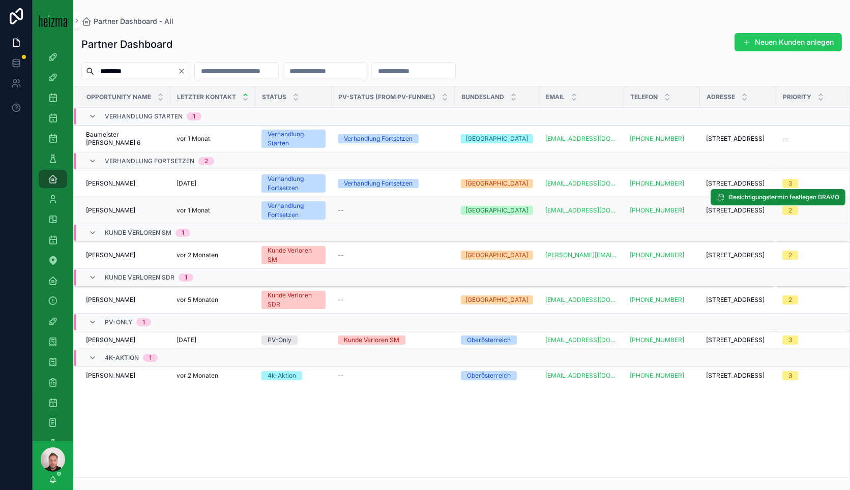
type input "********"
click at [127, 211] on span "[PERSON_NAME]" at bounding box center [110, 210] width 49 height 8
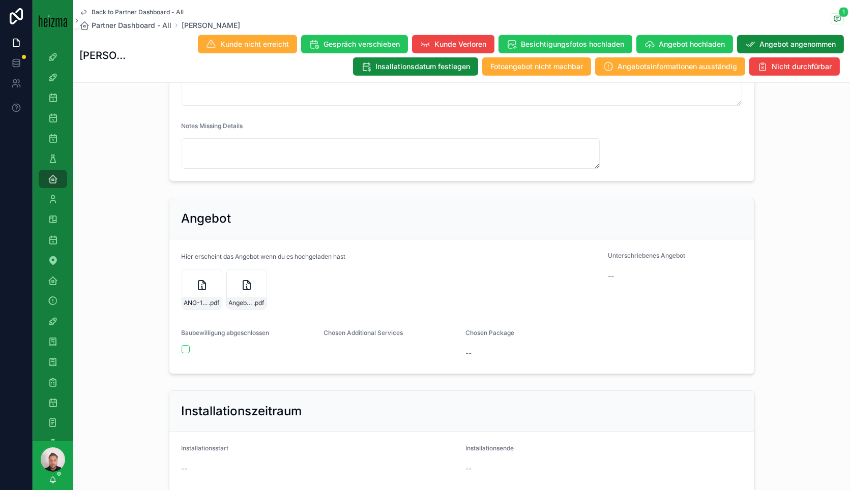
scroll to position [1468, 0]
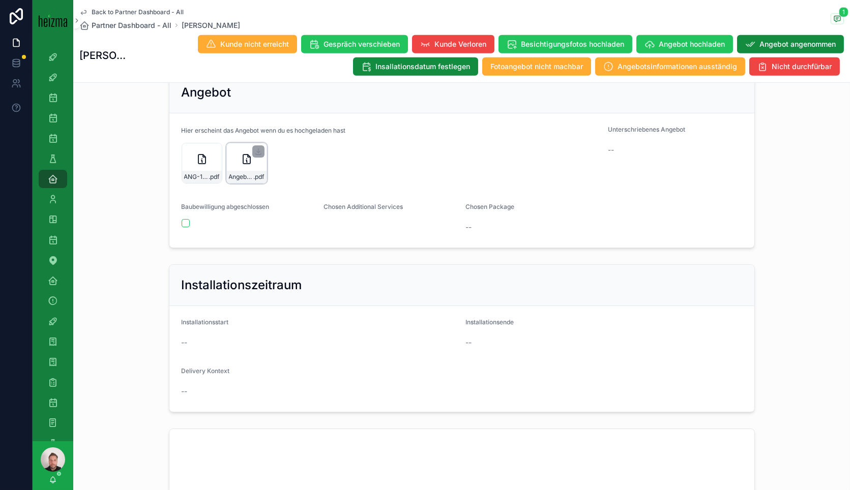
click at [240, 165] on icon "scrollable content" at bounding box center [246, 159] width 12 height 12
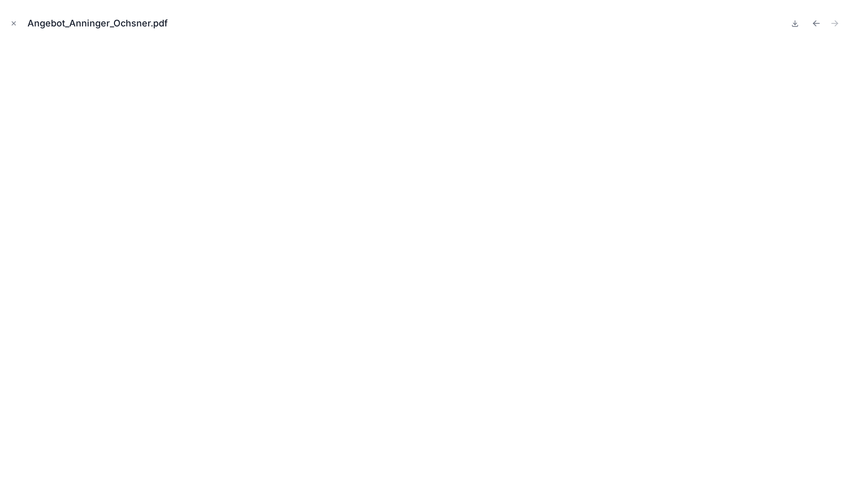
click at [14, 22] on icon "Close modal" at bounding box center [13, 23] width 7 height 7
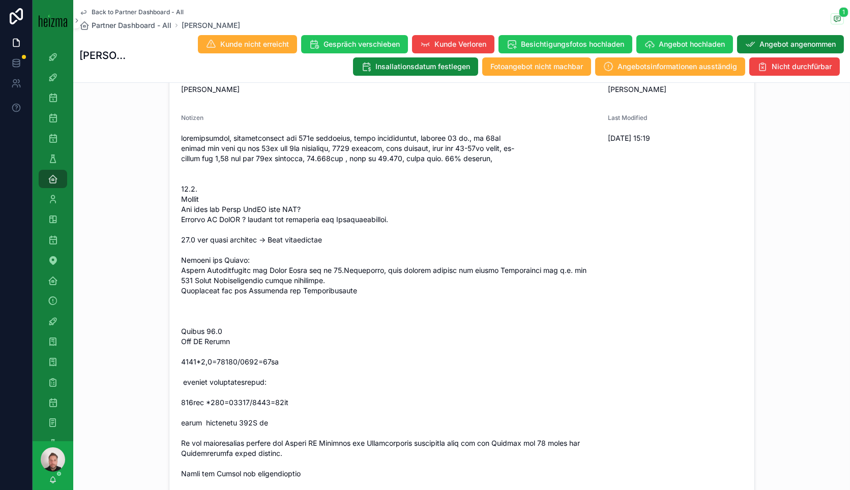
scroll to position [56, 0]
